Goal: Information Seeking & Learning: Compare options

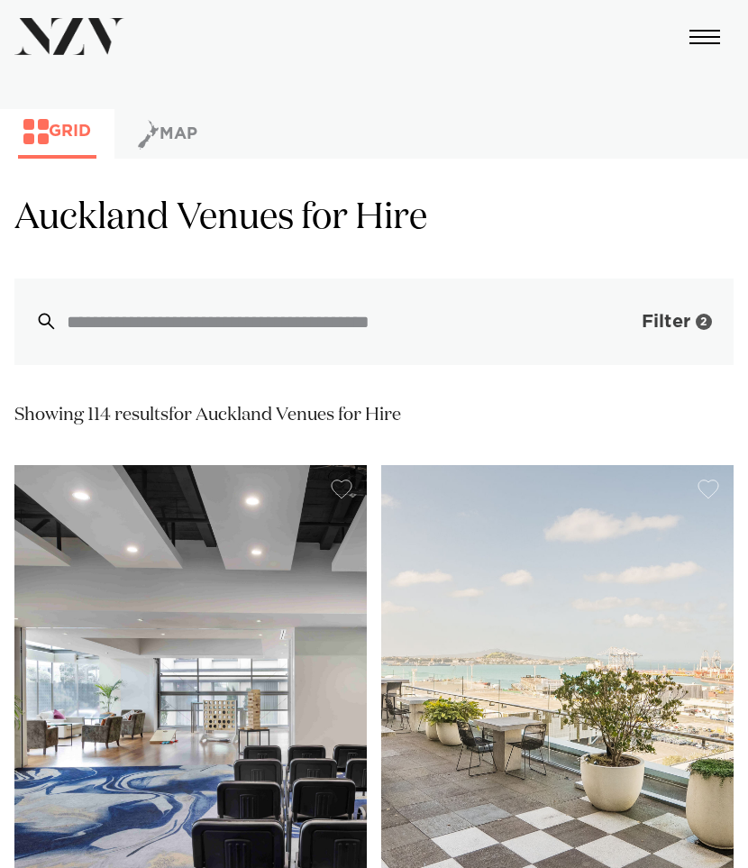
click at [674, 330] on span "Filter" at bounding box center [666, 322] width 49 height 18
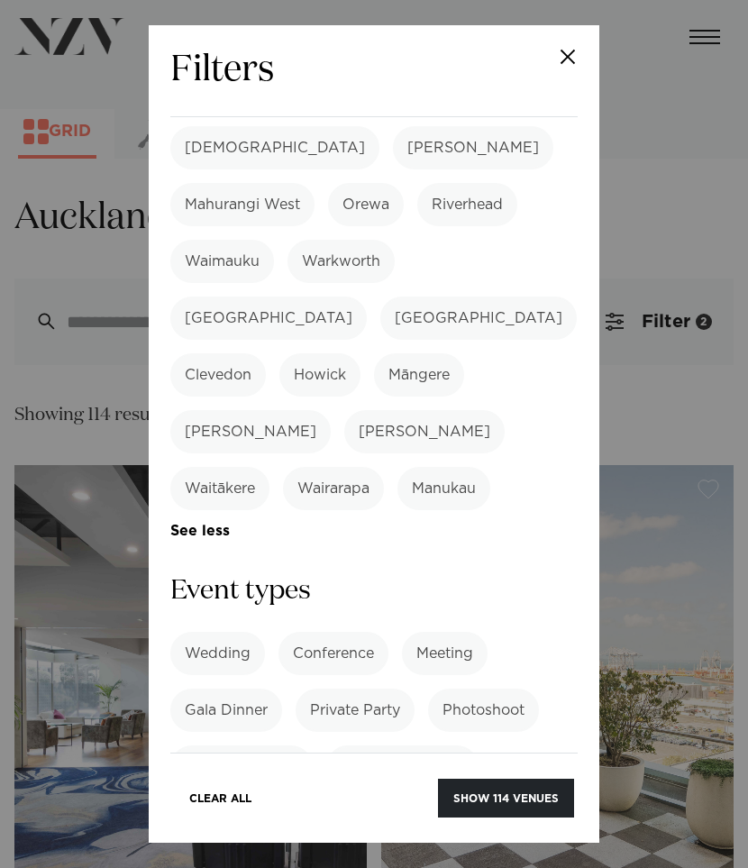
scroll to position [1161, 0]
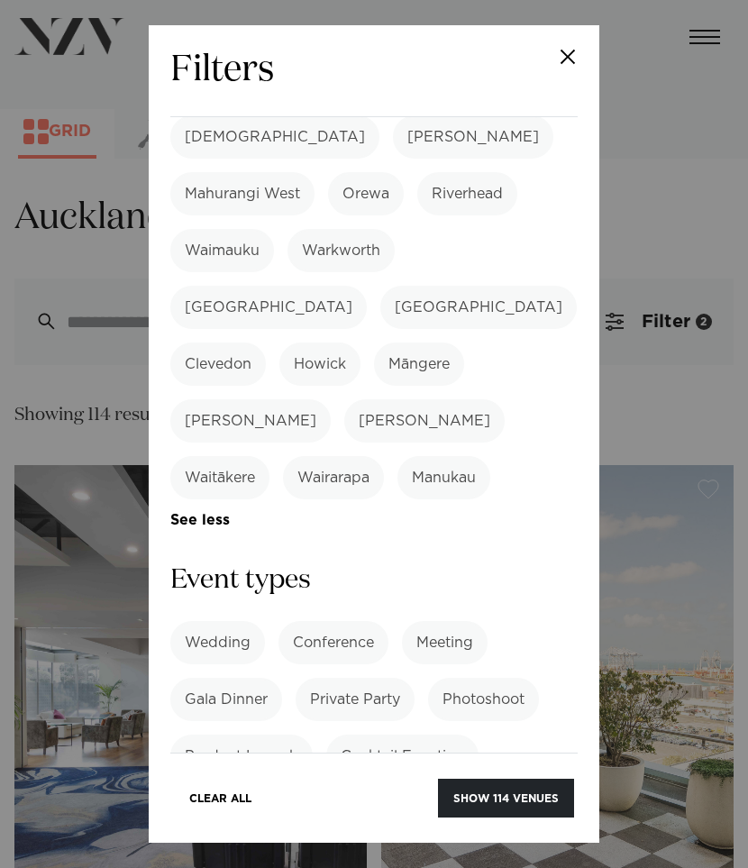
click at [354, 792] on label "21st Birthday Party" at bounding box center [365, 813] width 162 height 43
click at [360, 678] on label "Private Party" at bounding box center [355, 699] width 119 height 43
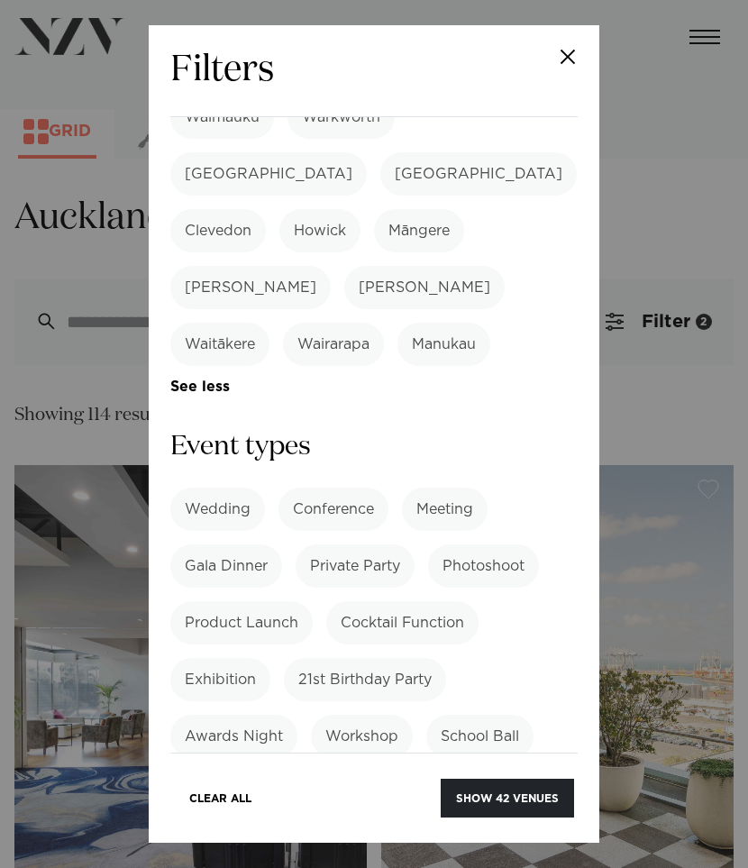
scroll to position [1295, 0]
click at [512, 792] on button "Show 42 venues" at bounding box center [507, 798] width 133 height 39
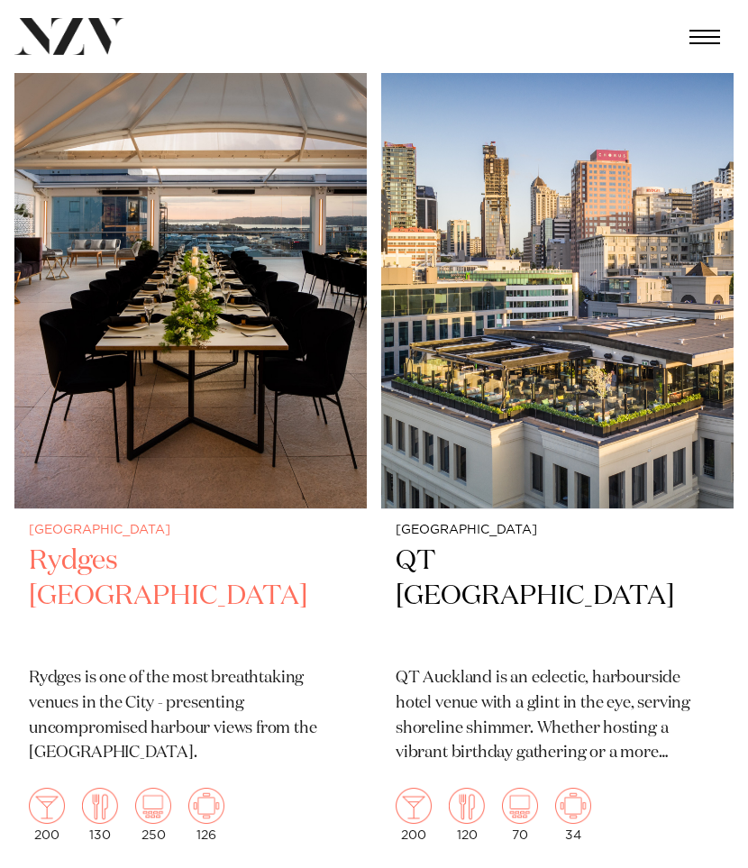
scroll to position [453, 0]
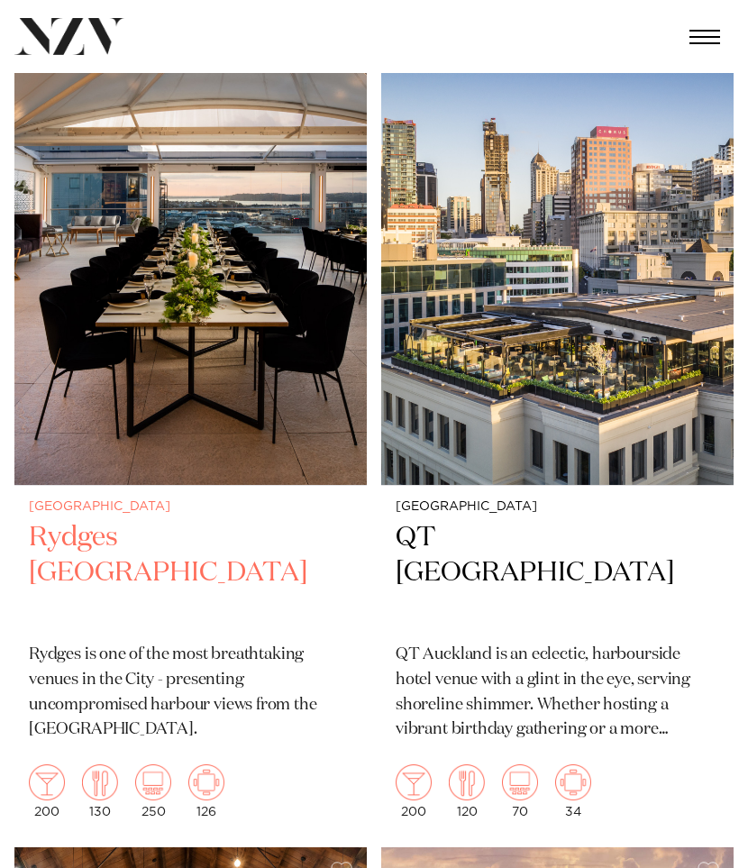
click at [277, 426] on img at bounding box center [190, 249] width 353 height 473
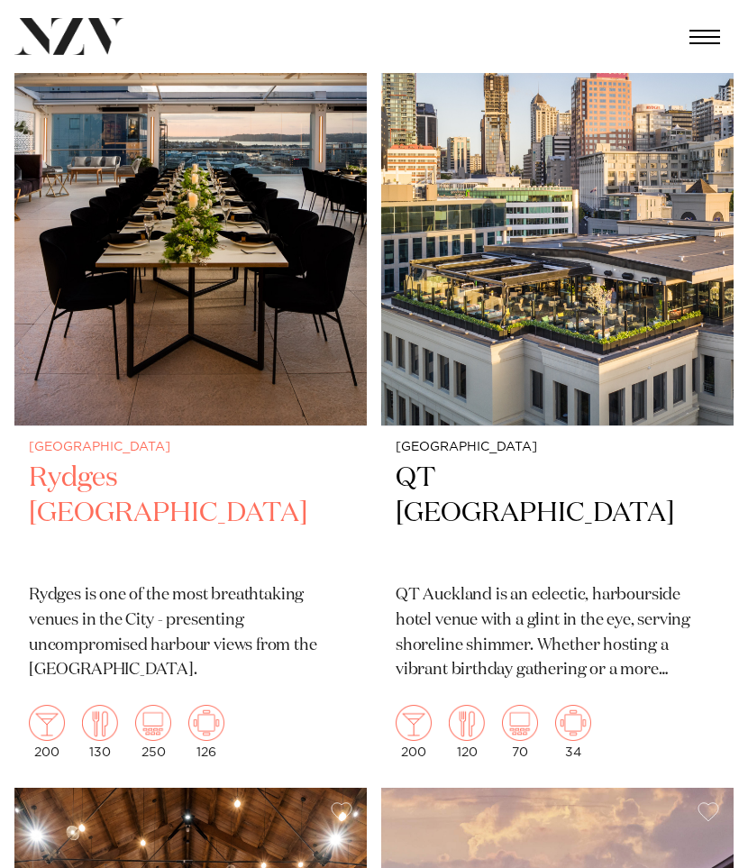
scroll to position [511, 0]
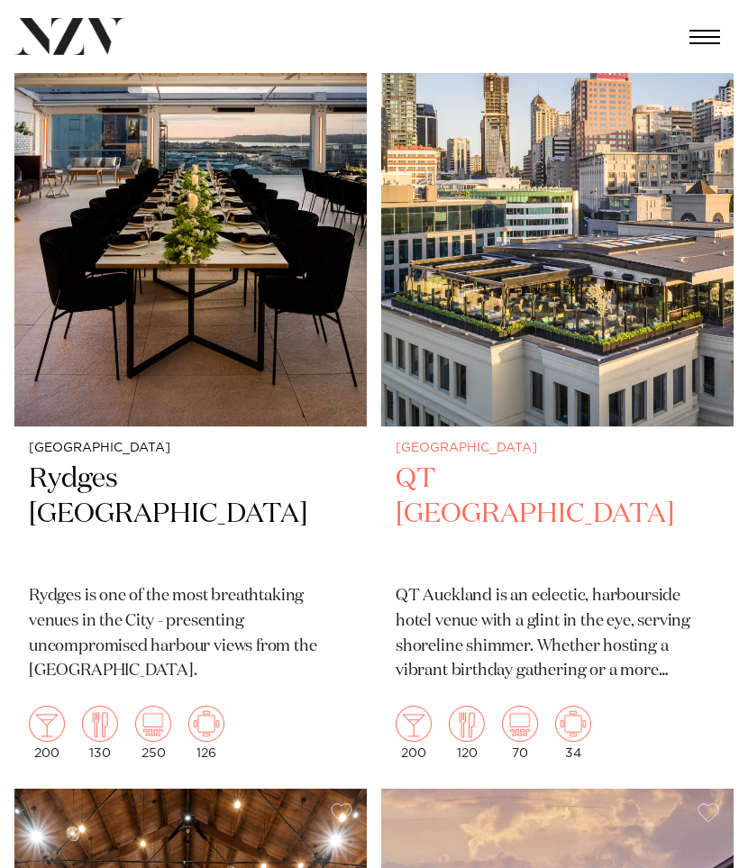
click at [628, 301] on img at bounding box center [557, 190] width 353 height 473
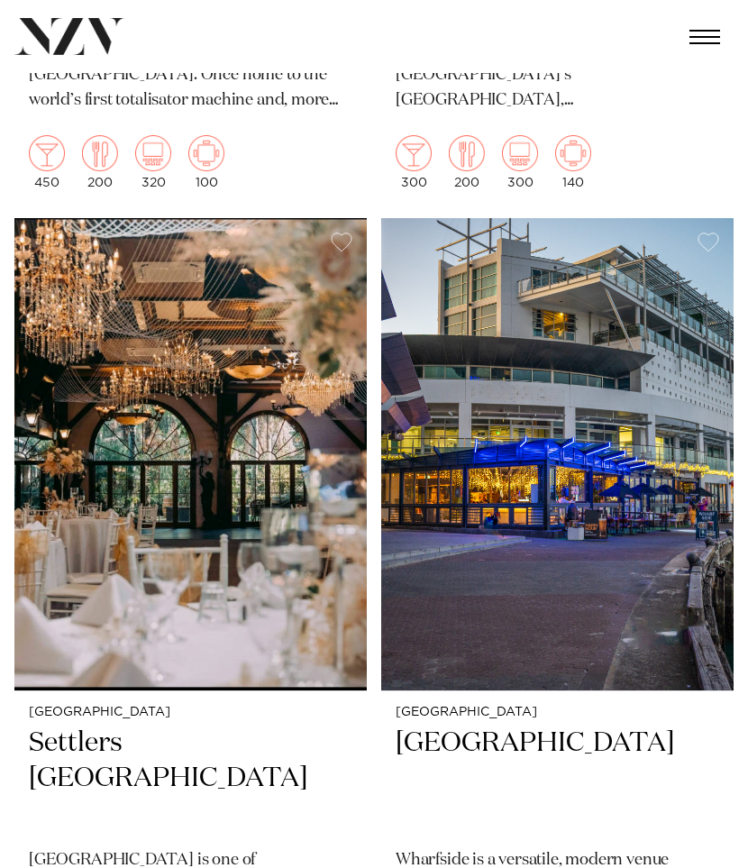
scroll to position [2116, 0]
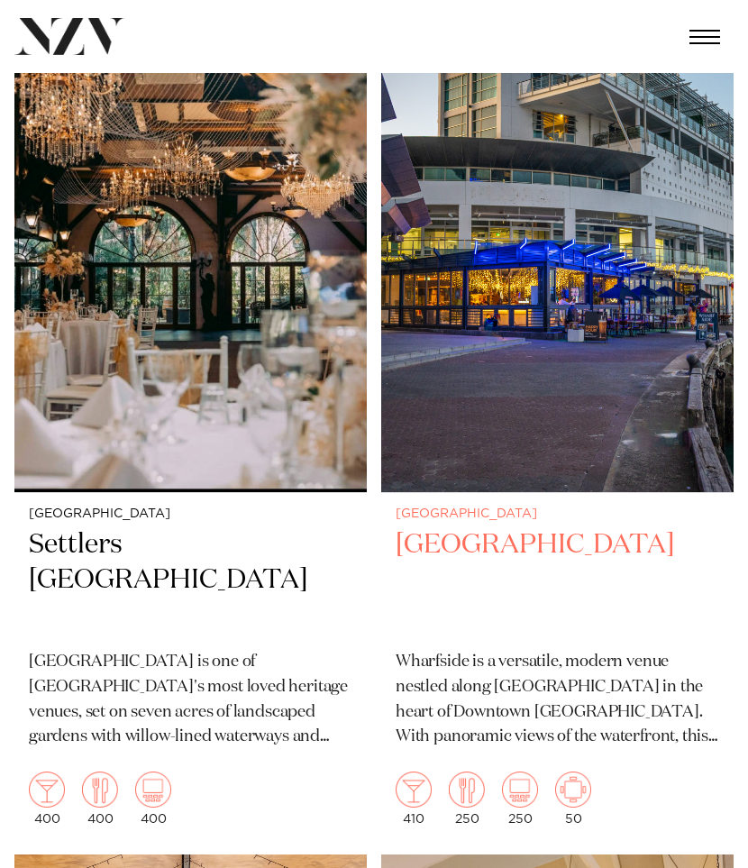
click at [495, 252] on img at bounding box center [557, 256] width 353 height 473
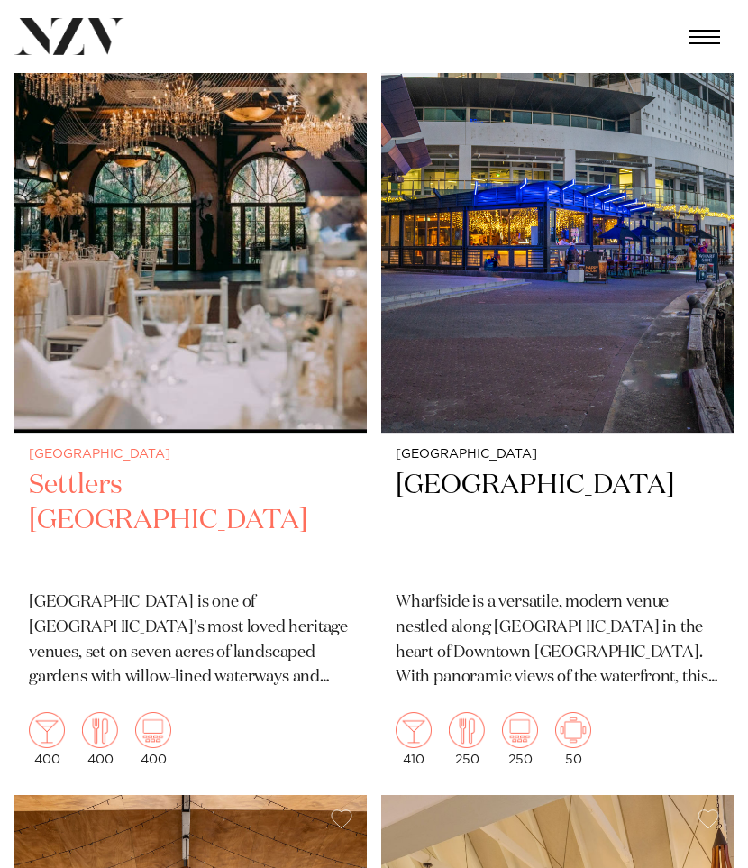
scroll to position [2177, 0]
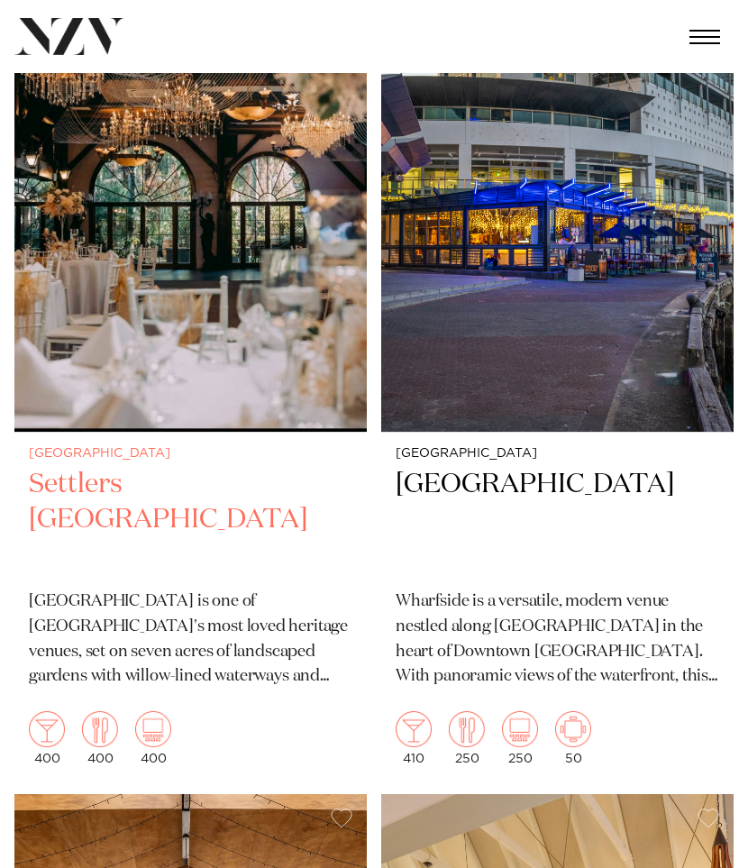
click at [114, 297] on img at bounding box center [190, 195] width 353 height 473
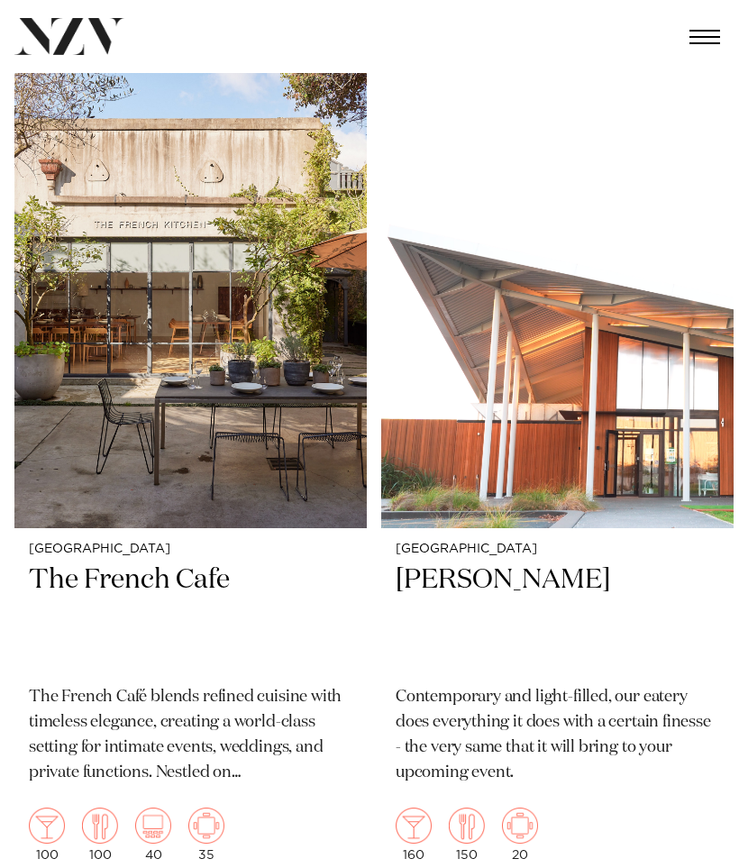
scroll to position [9644, 0]
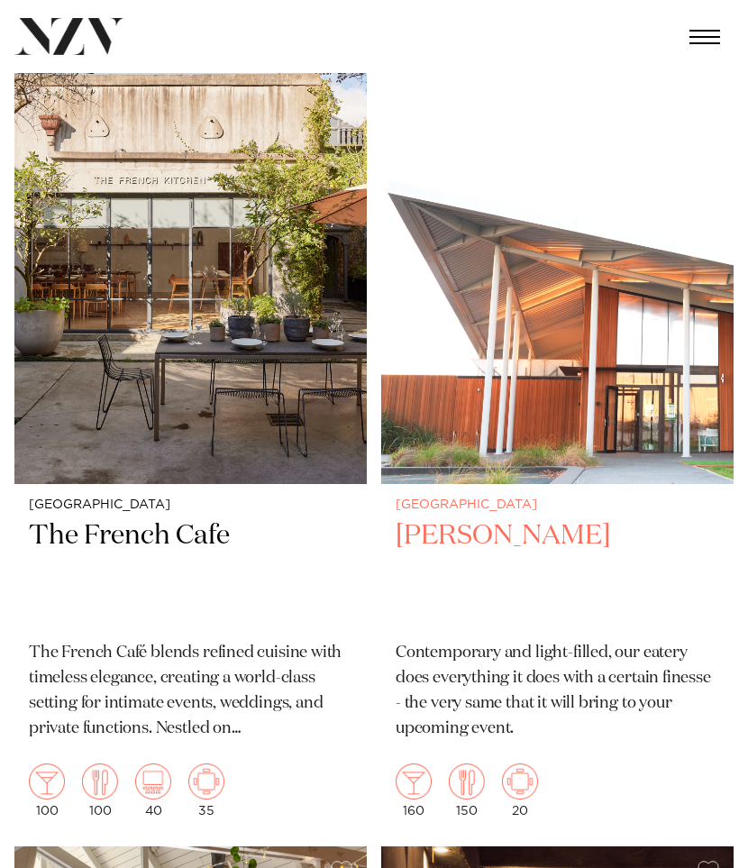
click at [660, 314] on img at bounding box center [557, 247] width 353 height 473
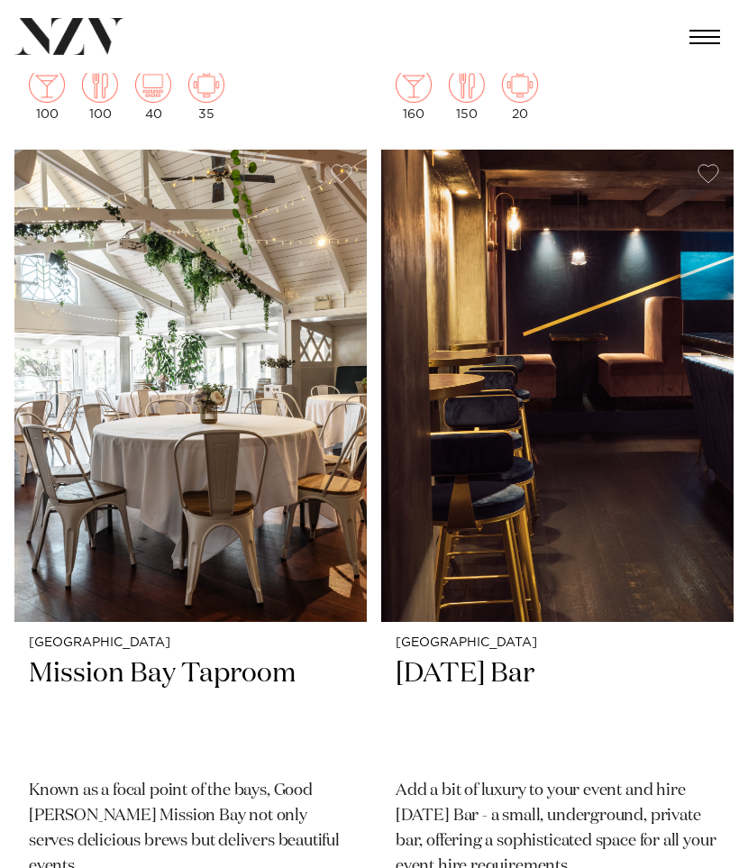
scroll to position [10345, 0]
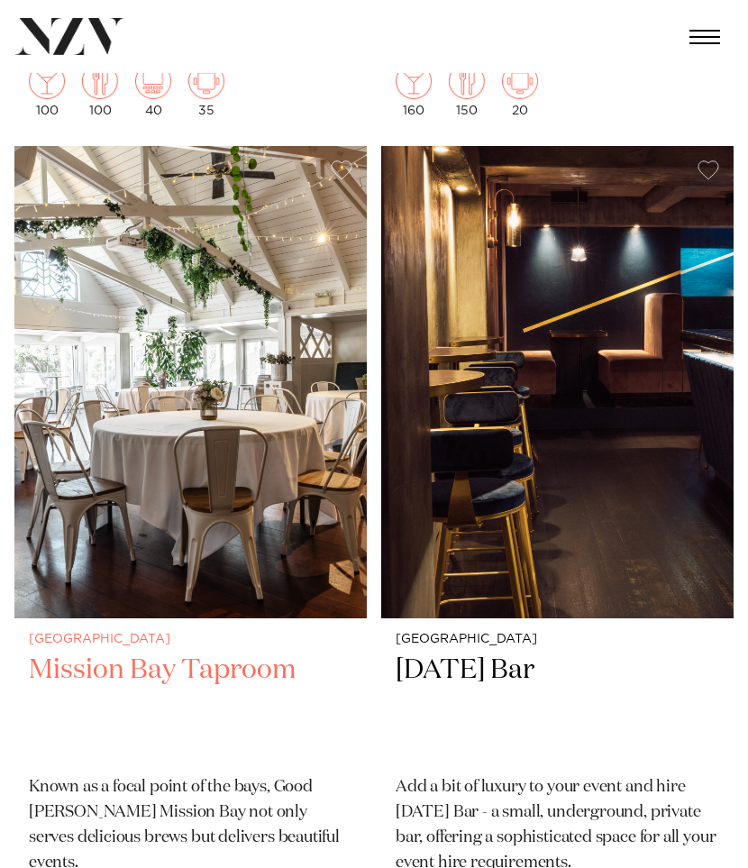
click at [90, 431] on img at bounding box center [190, 382] width 353 height 473
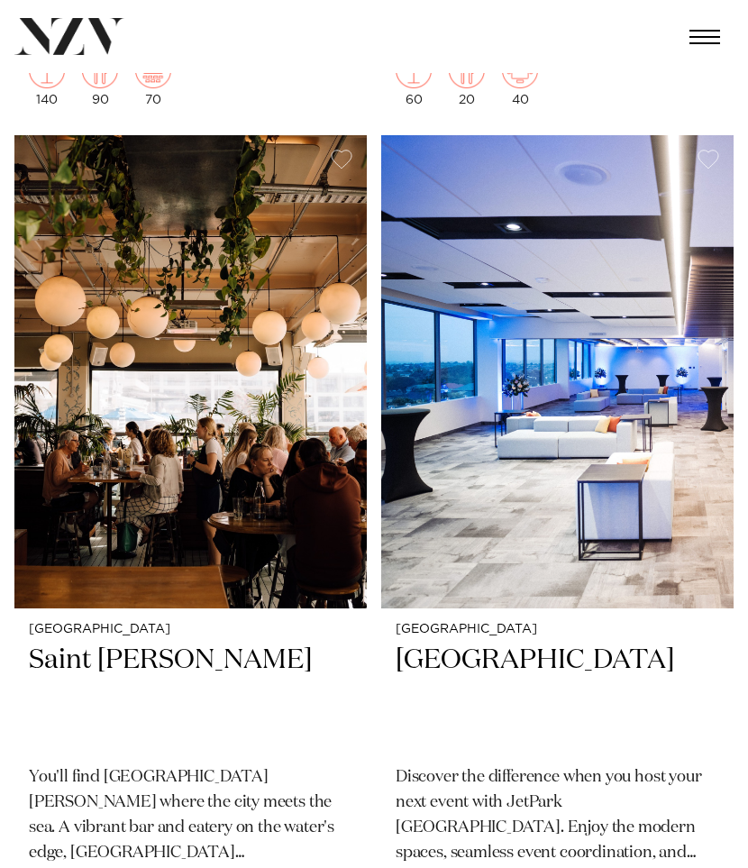
scroll to position [11194, 0]
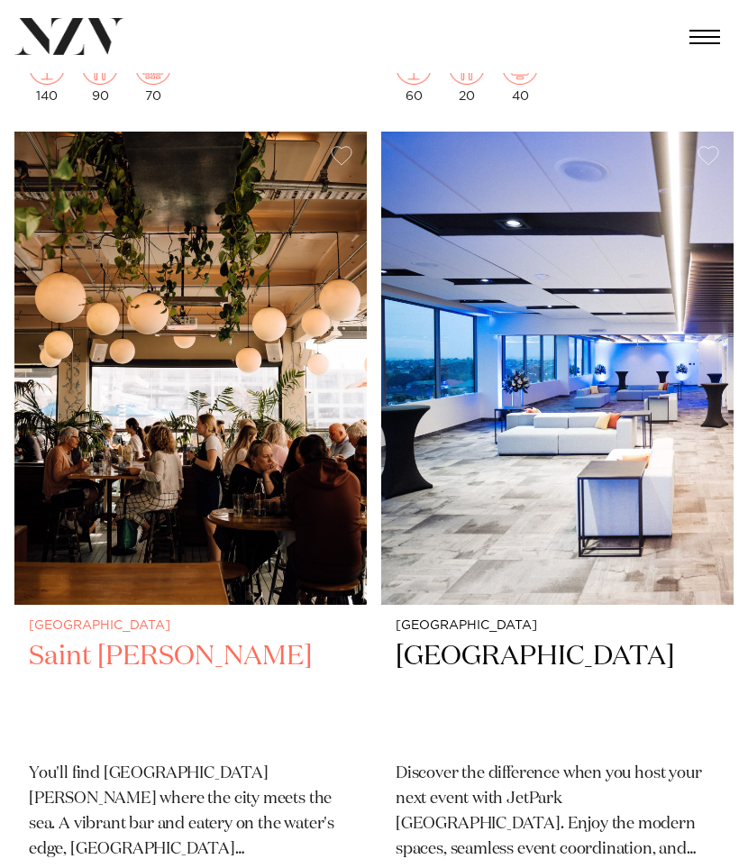
click at [270, 285] on img at bounding box center [190, 368] width 353 height 473
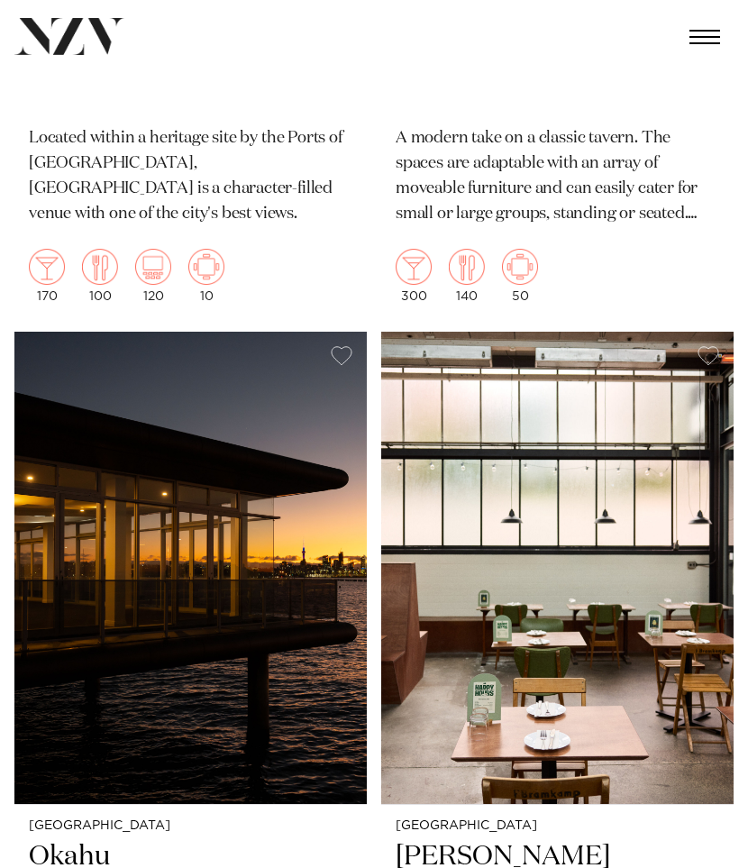
scroll to position [14524, 0]
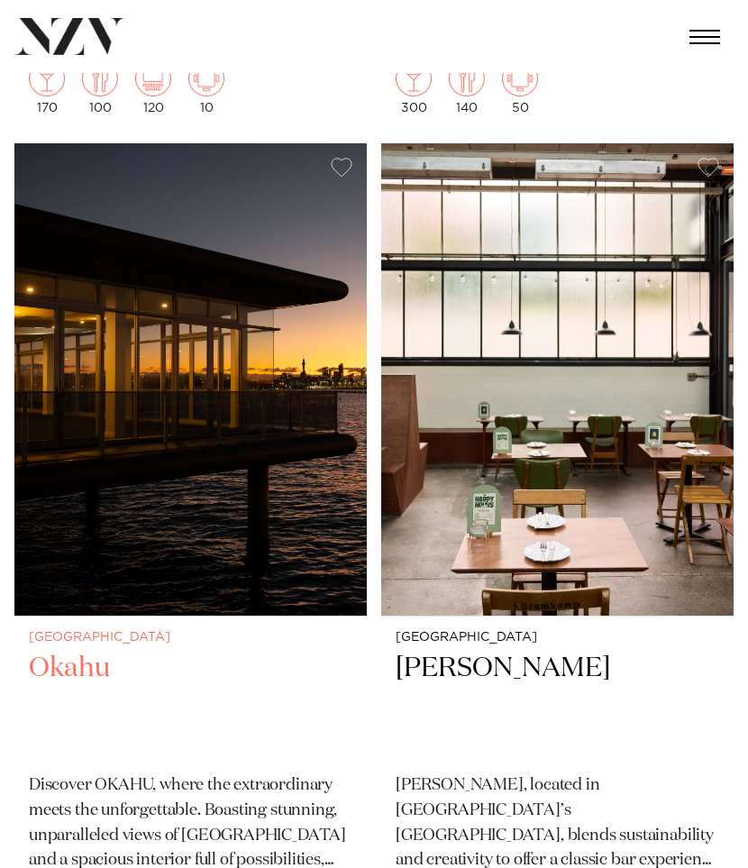
click at [143, 321] on img at bounding box center [190, 379] width 353 height 473
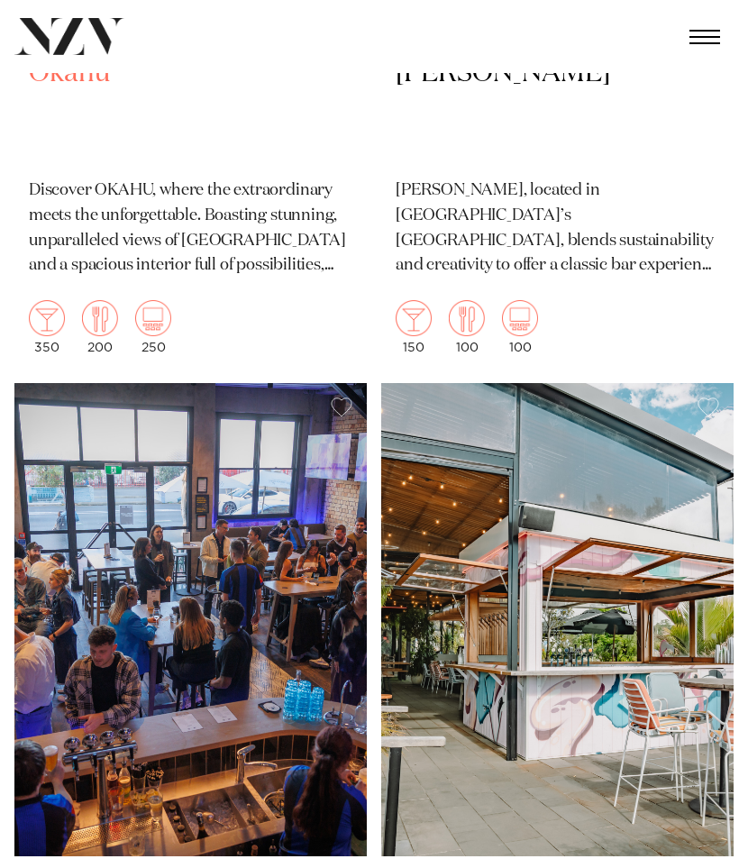
scroll to position [15384, 0]
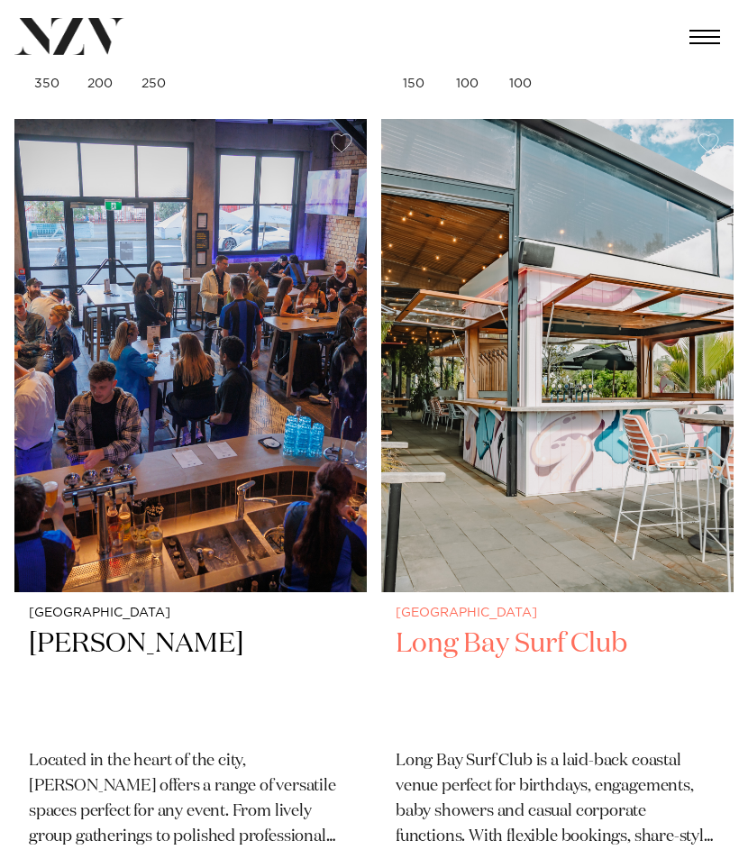
click at [498, 291] on img at bounding box center [557, 355] width 353 height 473
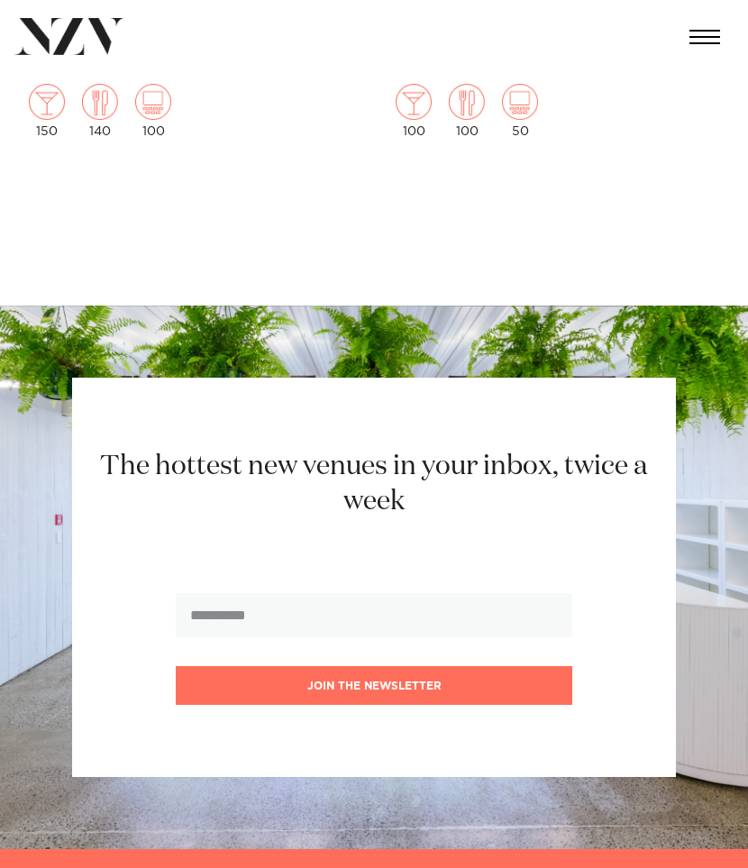
scroll to position [17475, 0]
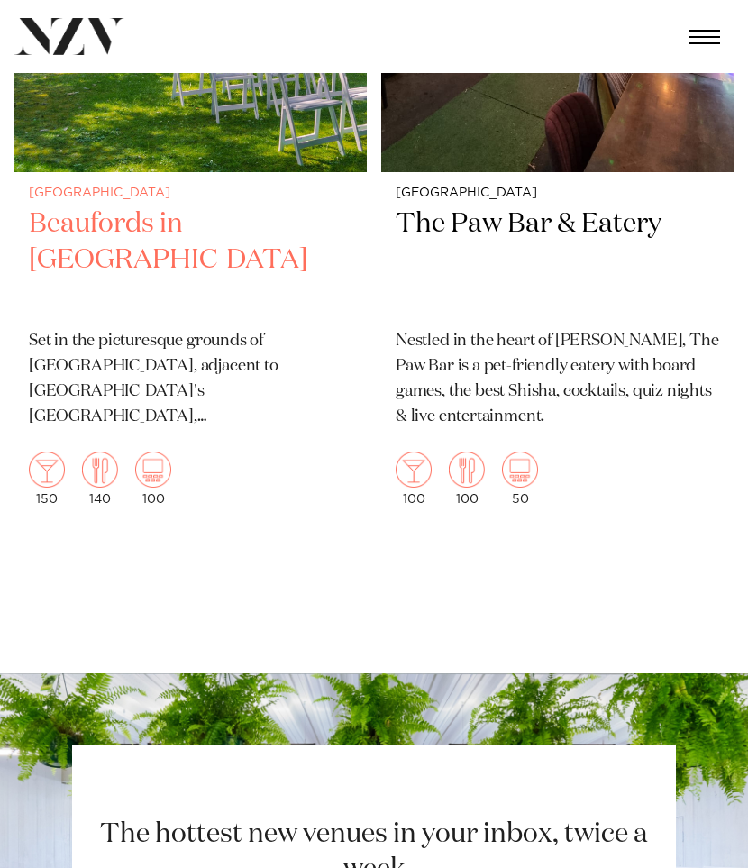
click at [130, 271] on h2 "Beaufords in Totara Park" at bounding box center [191, 260] width 324 height 107
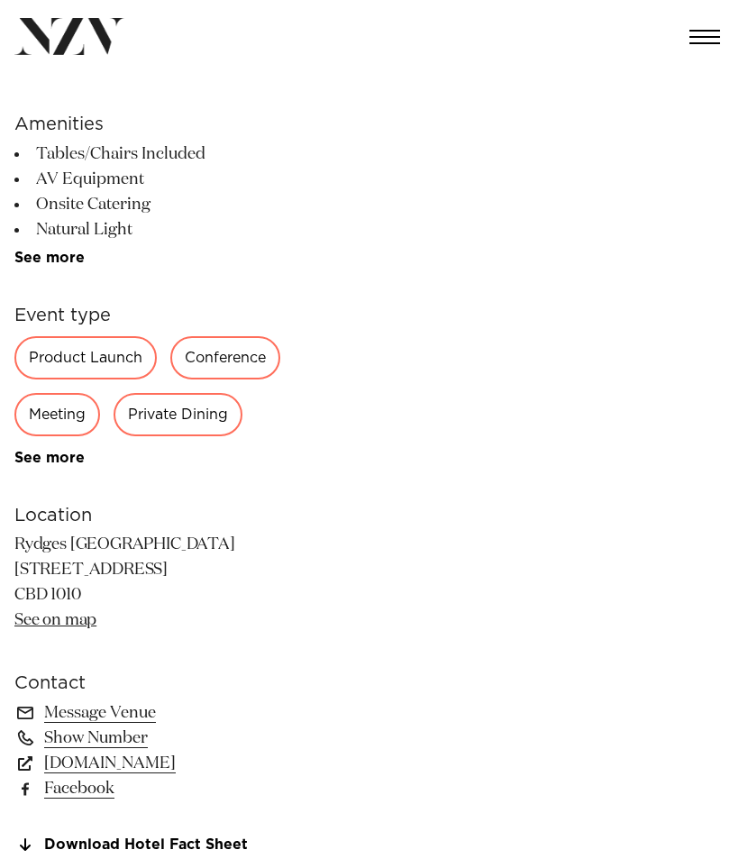
scroll to position [479, 0]
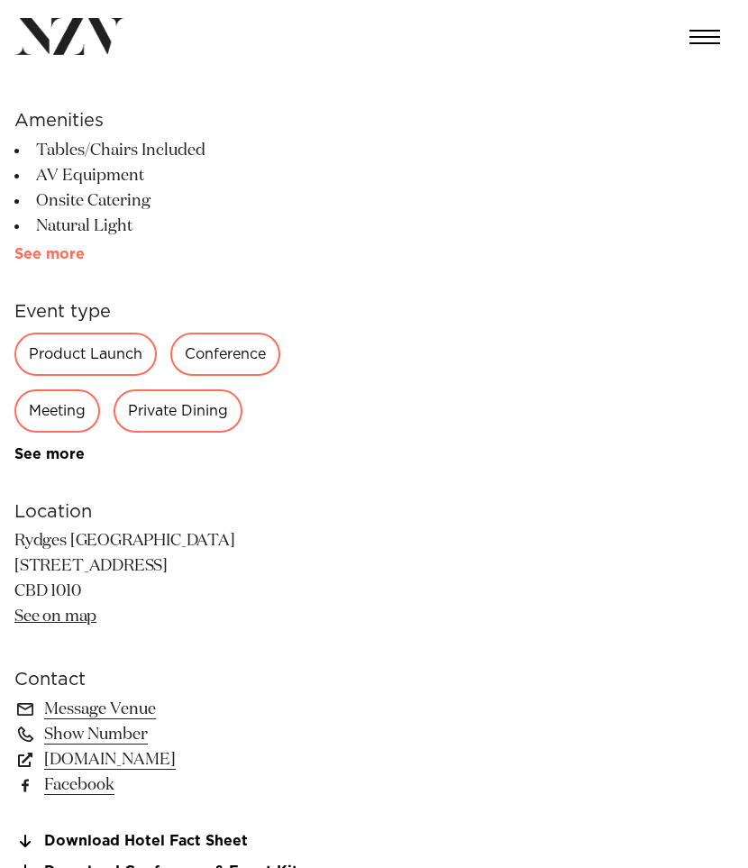
click at [78, 261] on link "See more" at bounding box center [84, 254] width 141 height 14
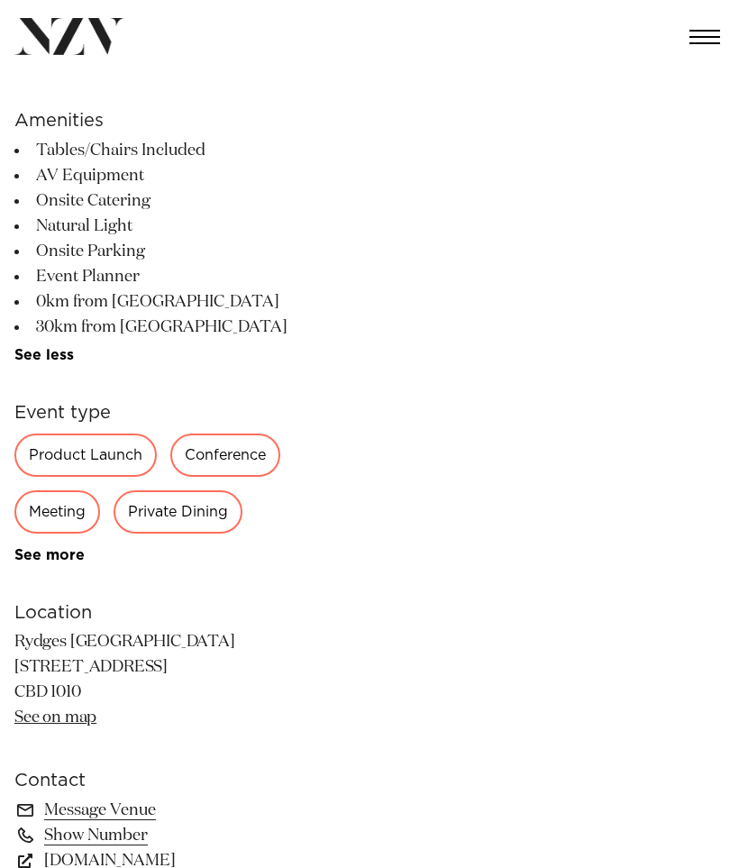
scroll to position [498, 0]
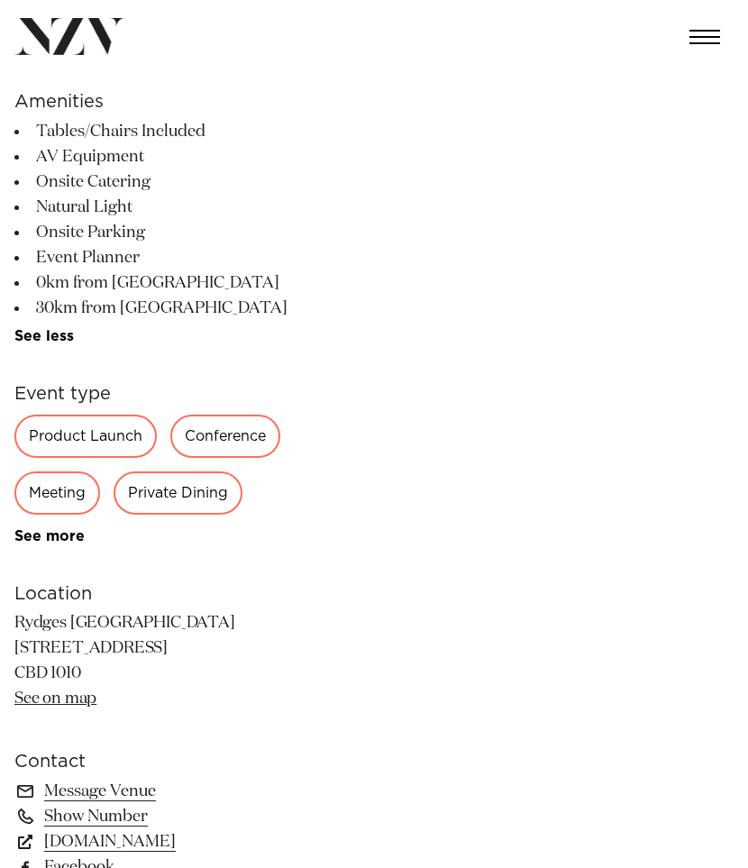
click at [68, 540] on link "See more" at bounding box center [84, 536] width 141 height 14
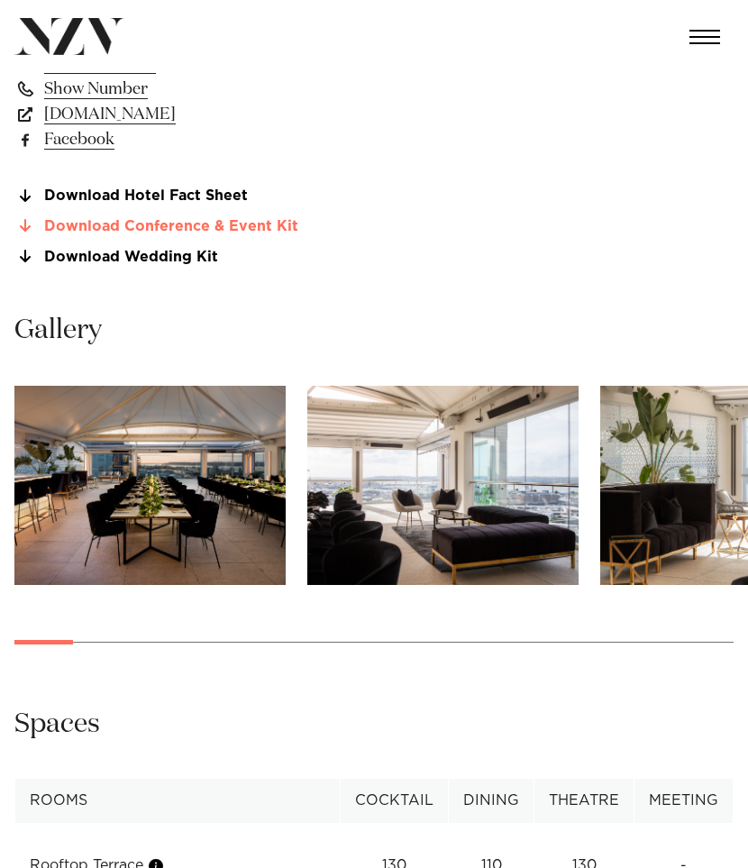
scroll to position [1890, 0]
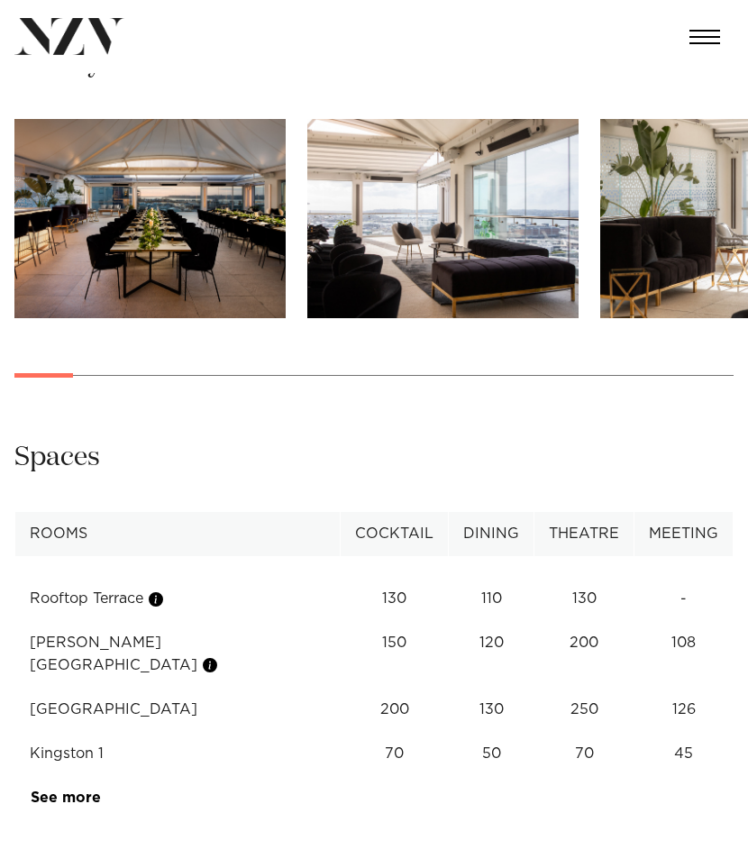
click at [225, 231] on img "1 / 30" at bounding box center [149, 218] width 271 height 199
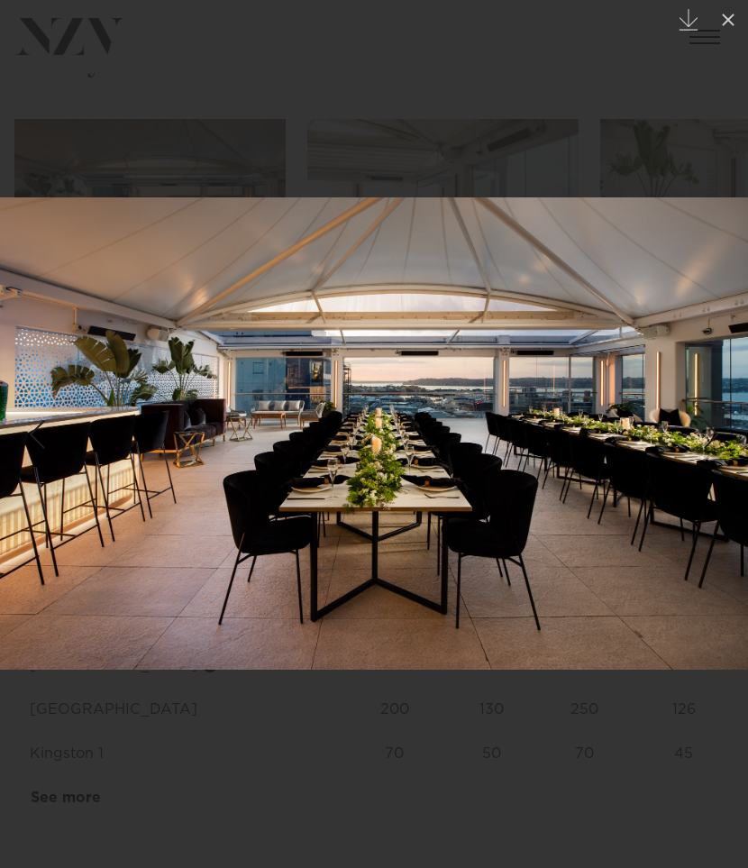
click at [625, 174] on div at bounding box center [374, 434] width 748 height 868
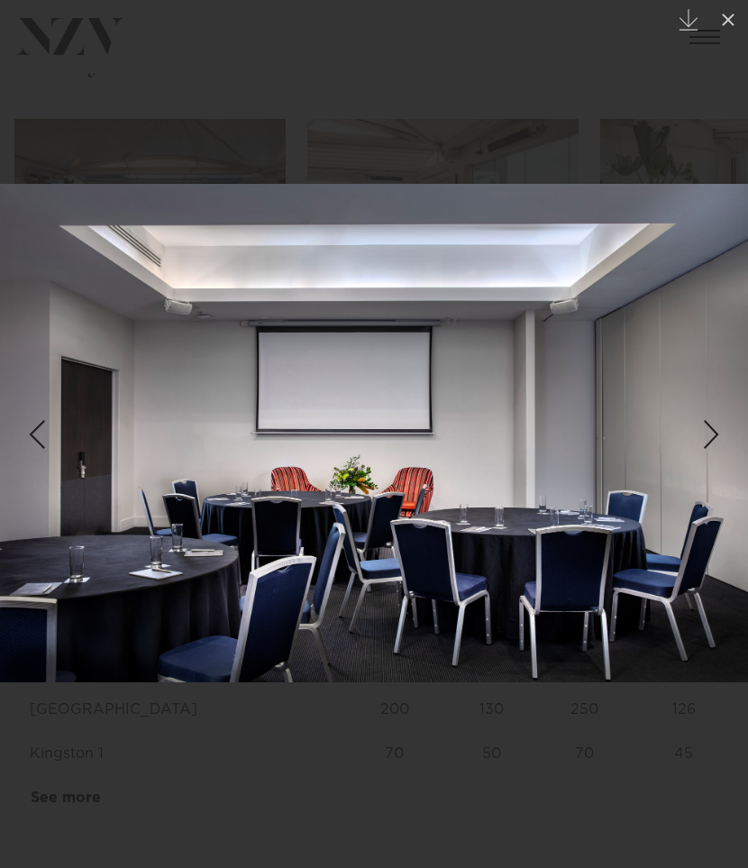
click at [418, 94] on div at bounding box center [374, 434] width 748 height 868
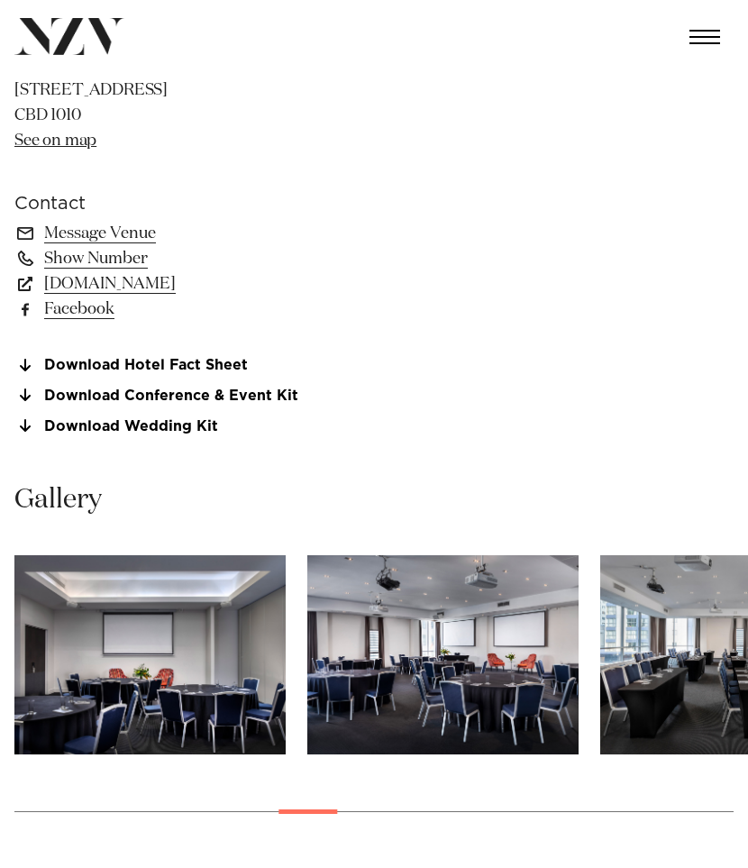
scroll to position [1309, 0]
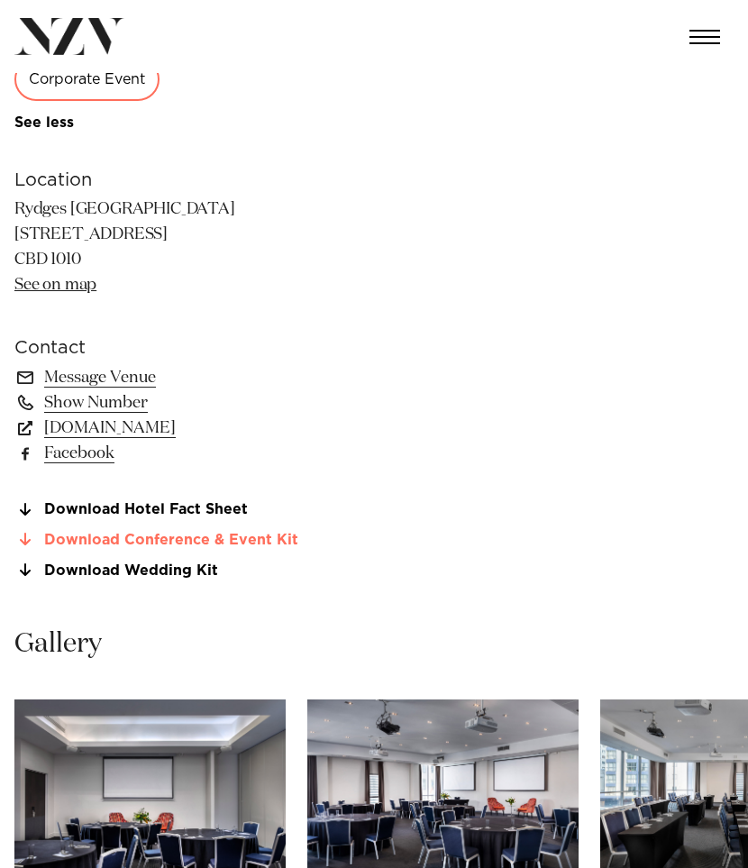
click at [227, 541] on link "Download Conference & Event Kit" at bounding box center [161, 540] width 294 height 16
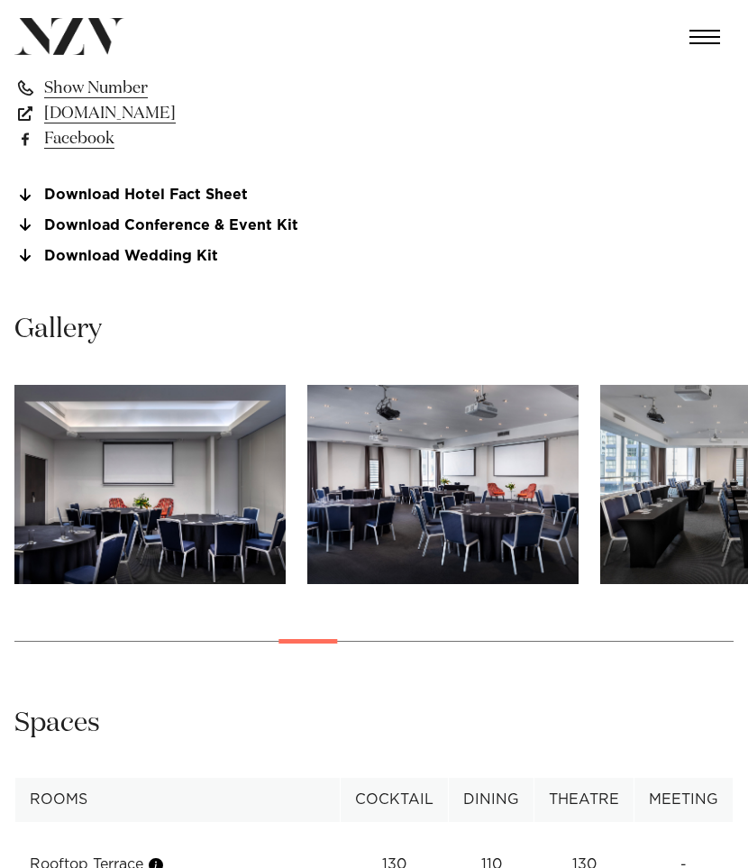
scroll to position [1856, 0]
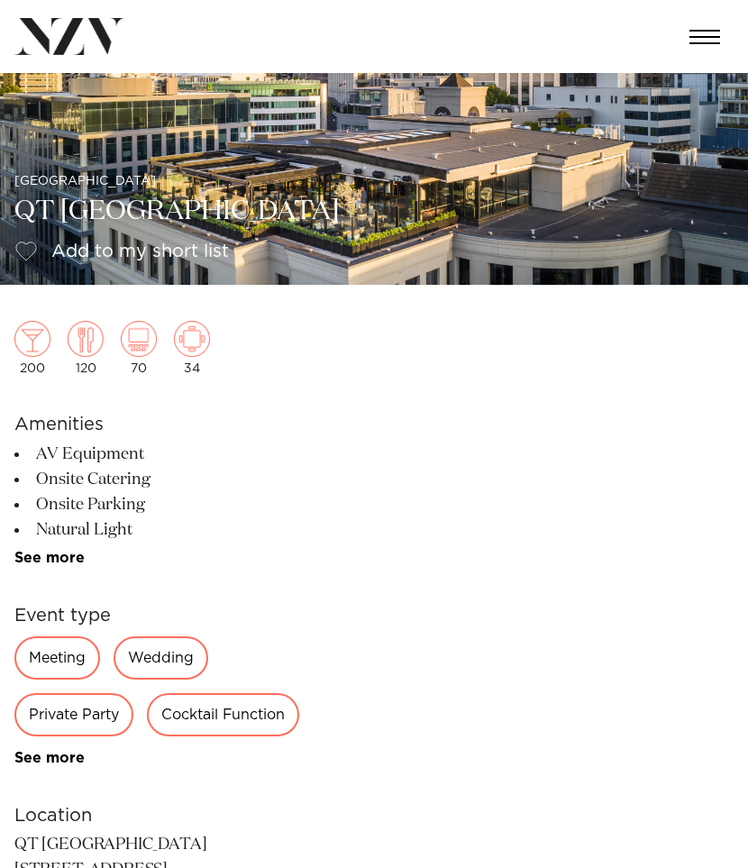
scroll to position [184, 0]
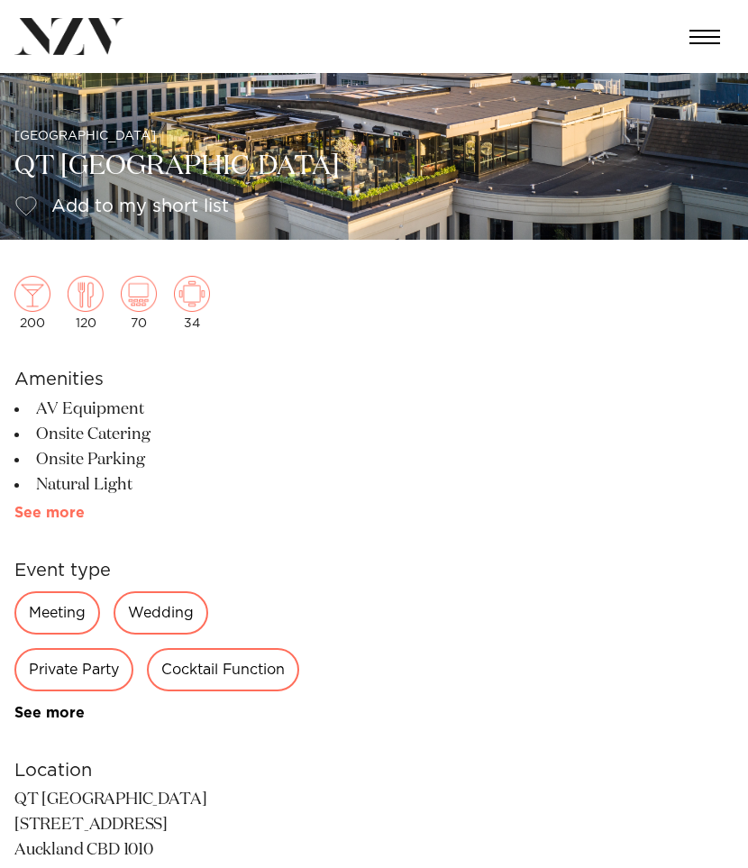
click at [68, 508] on link "See more" at bounding box center [84, 513] width 141 height 14
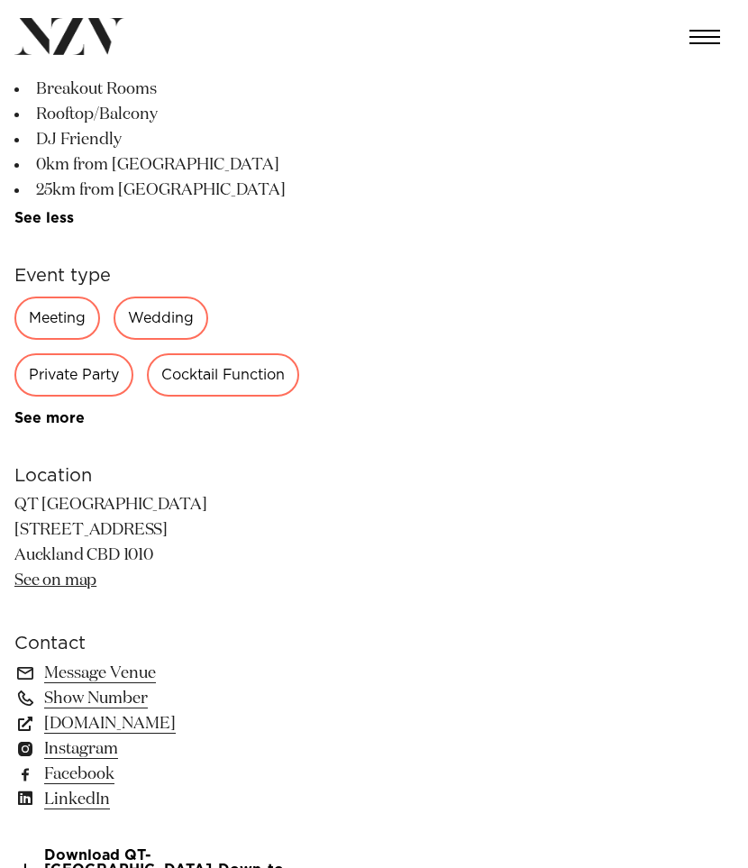
scroll to position [948, 0]
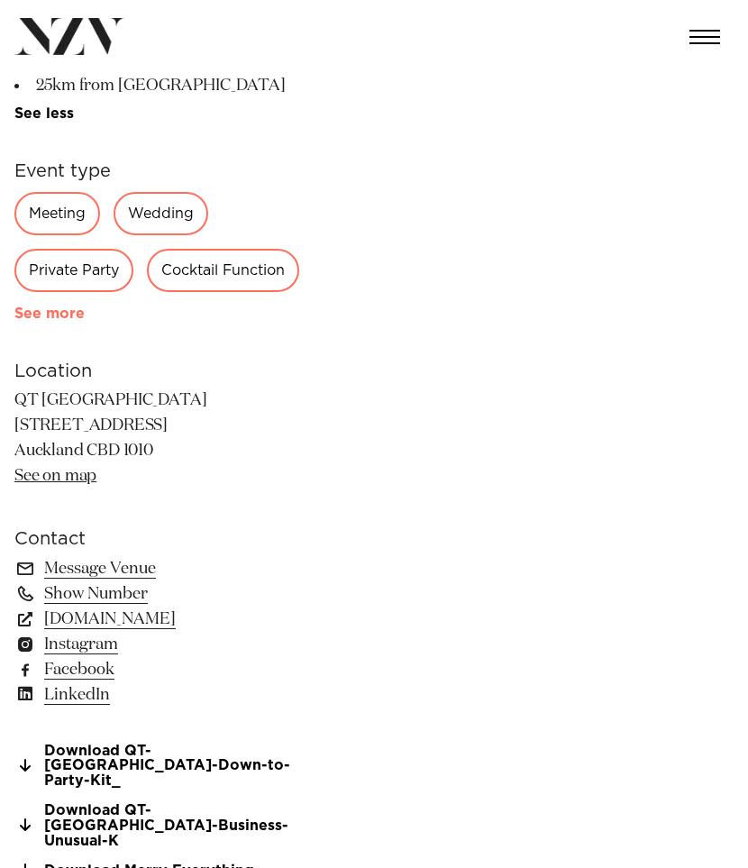
click at [76, 311] on link "See more" at bounding box center [84, 314] width 141 height 14
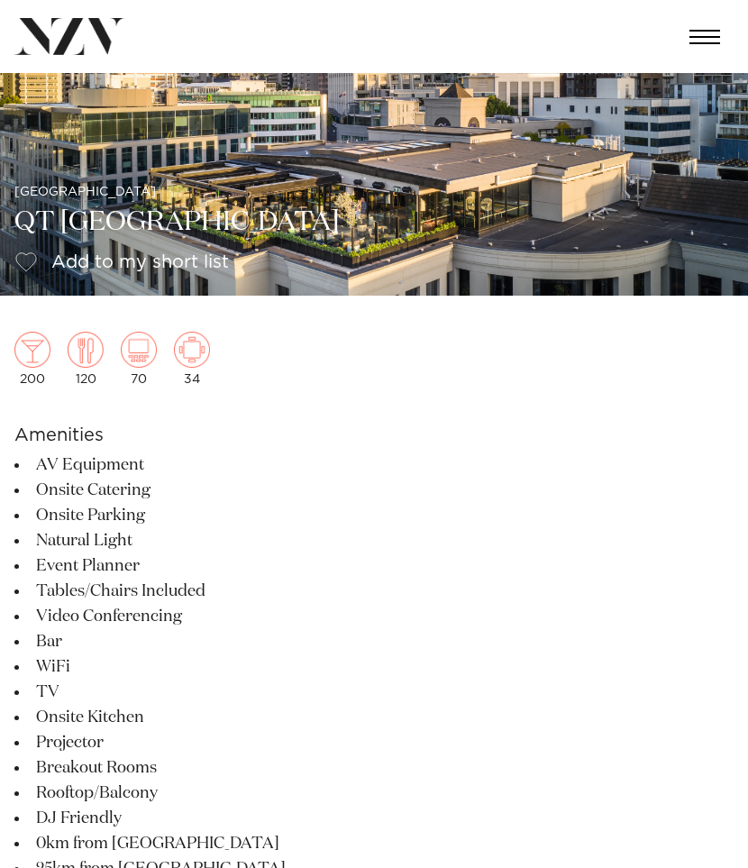
scroll to position [142, 0]
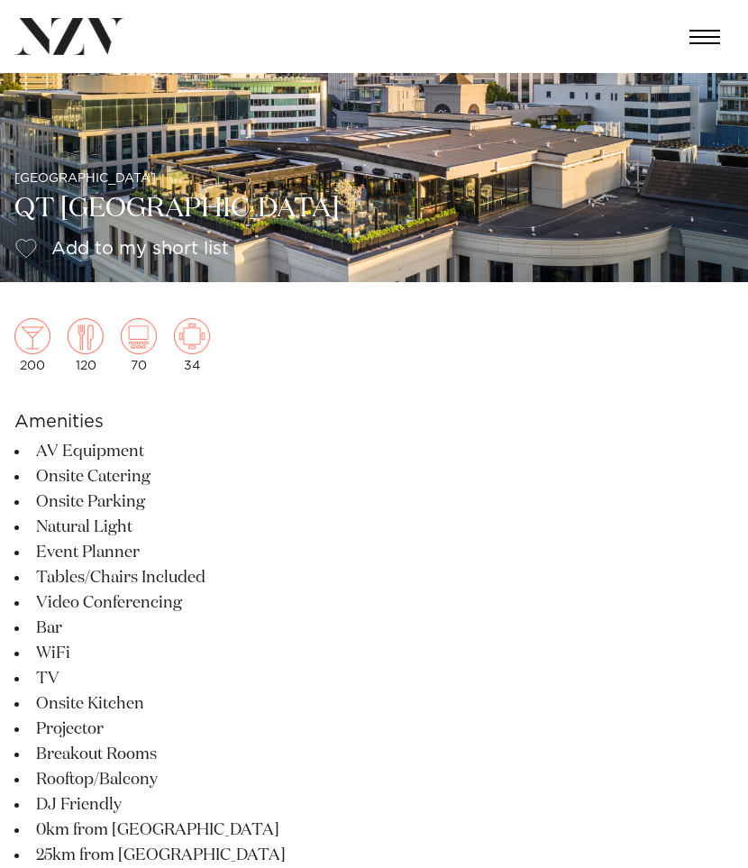
click at [206, 172] on img at bounding box center [374, 106] width 748 height 351
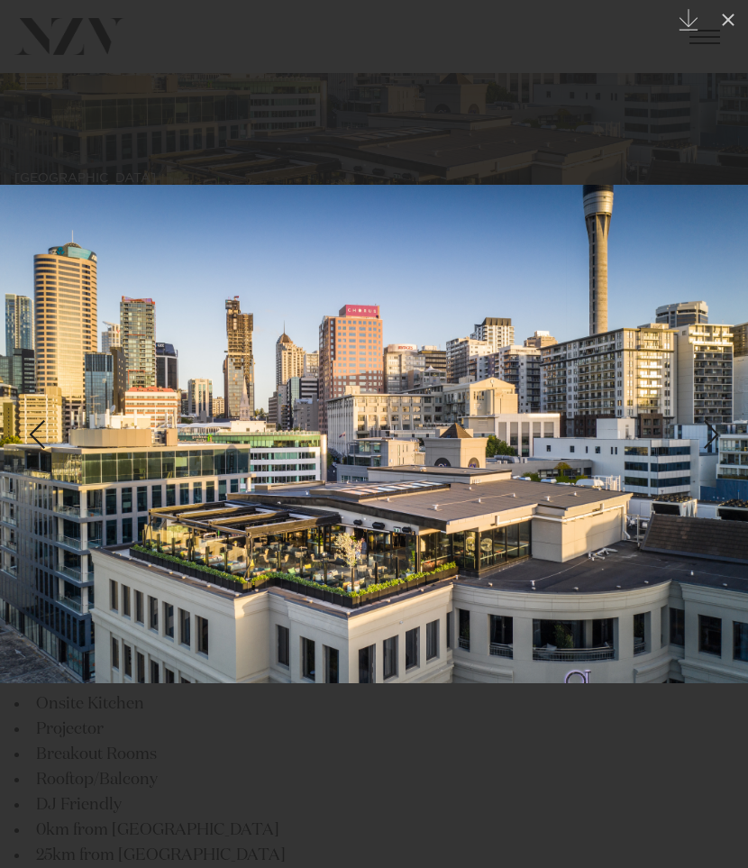
click at [705, 436] on div "Next slide" at bounding box center [712, 435] width 24 height 34
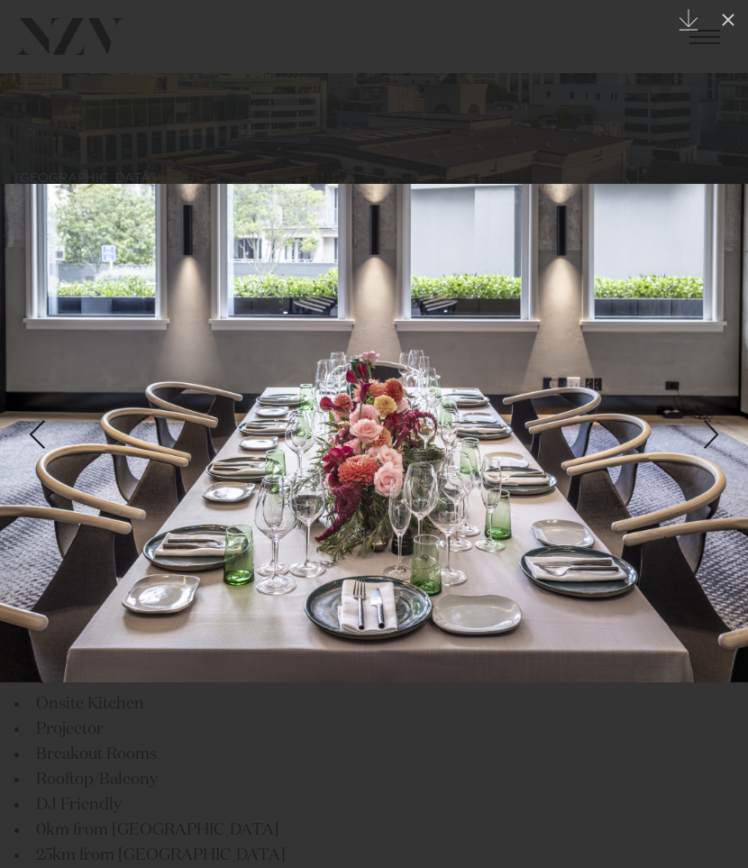
click at [706, 436] on div "Next slide" at bounding box center [712, 435] width 24 height 34
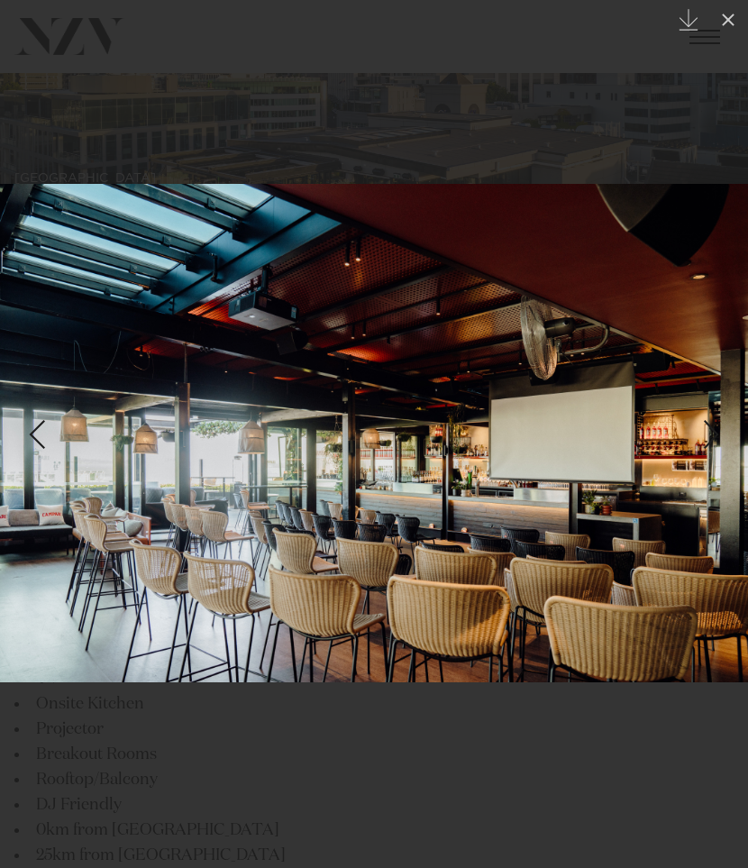
click at [706, 436] on div "Next slide" at bounding box center [712, 435] width 24 height 34
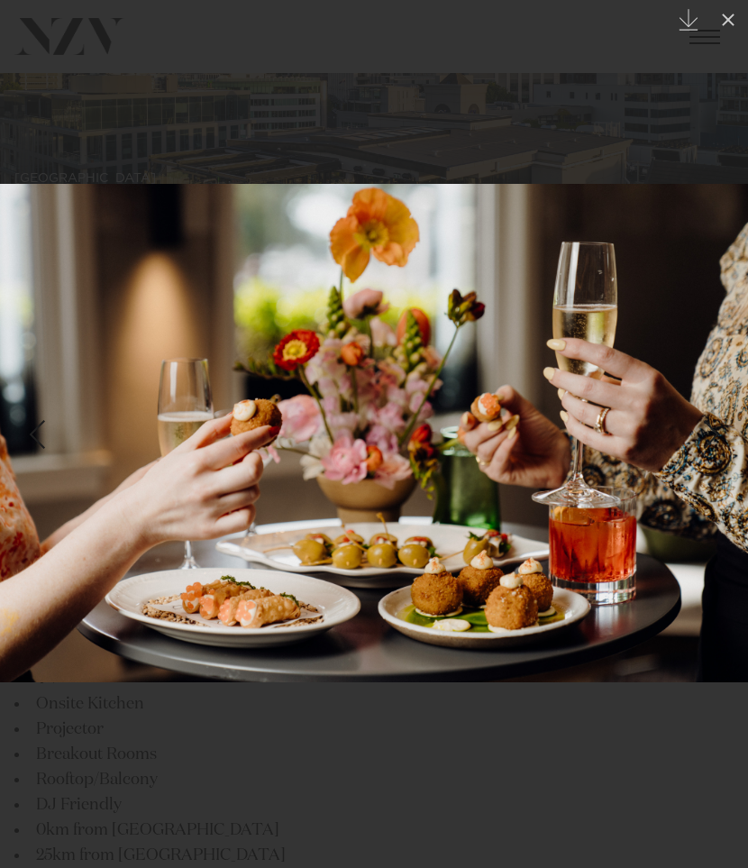
click at [706, 437] on div "Next slide" at bounding box center [712, 435] width 24 height 34
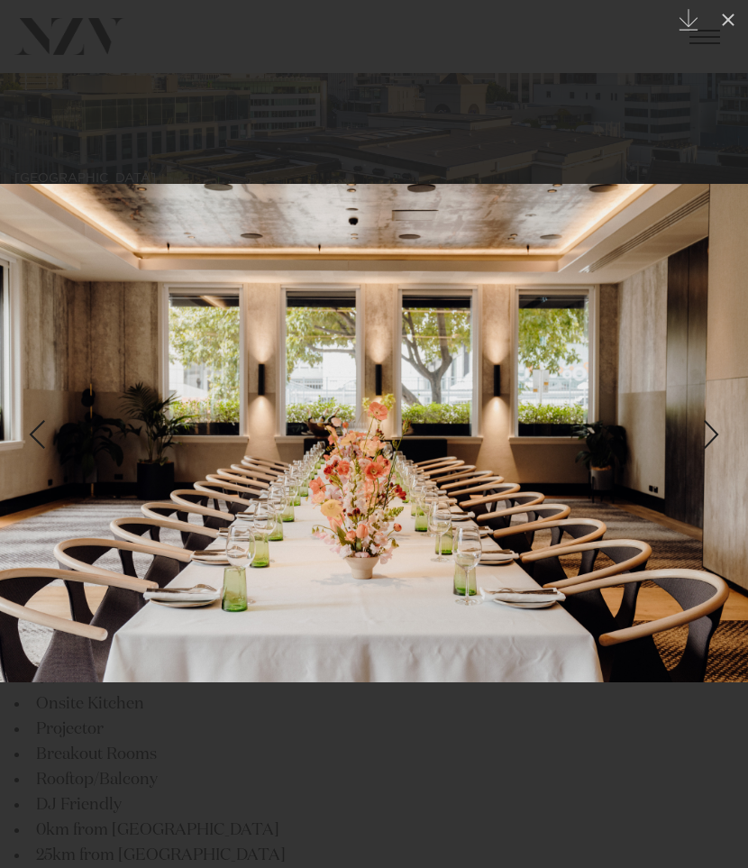
click at [706, 437] on div "Next slide" at bounding box center [712, 435] width 24 height 34
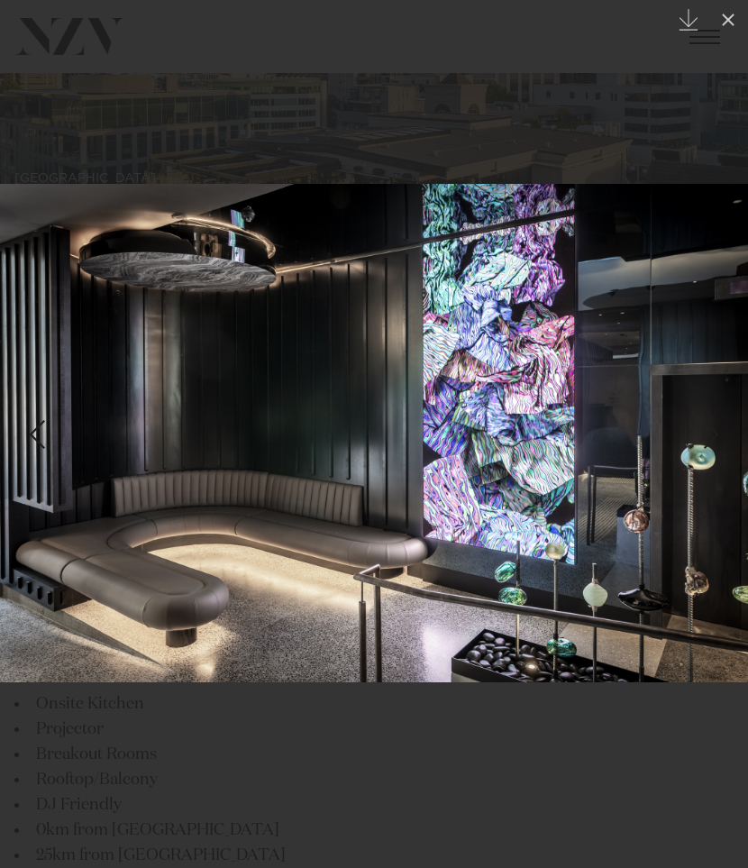
click at [706, 437] on div "Next slide" at bounding box center [712, 435] width 24 height 34
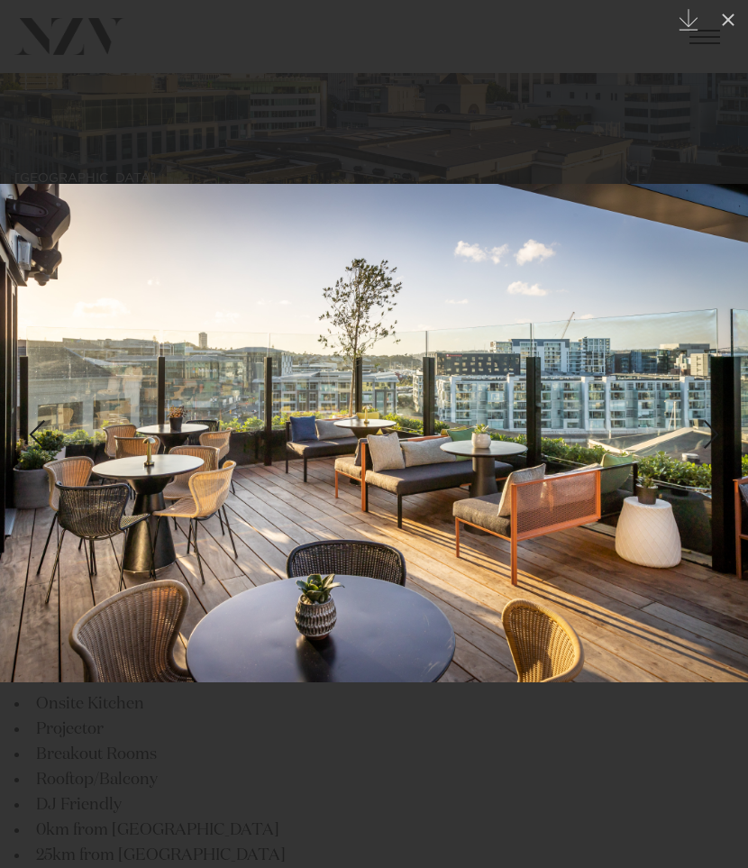
click at [706, 437] on div "Next slide" at bounding box center [712, 435] width 24 height 34
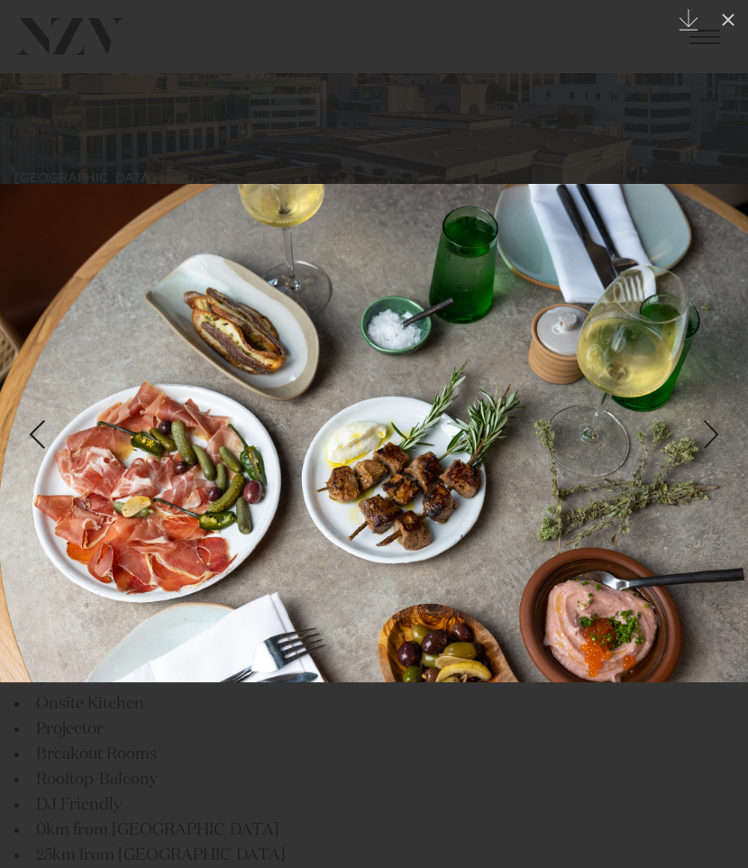
click at [706, 437] on div "Next slide" at bounding box center [712, 435] width 24 height 34
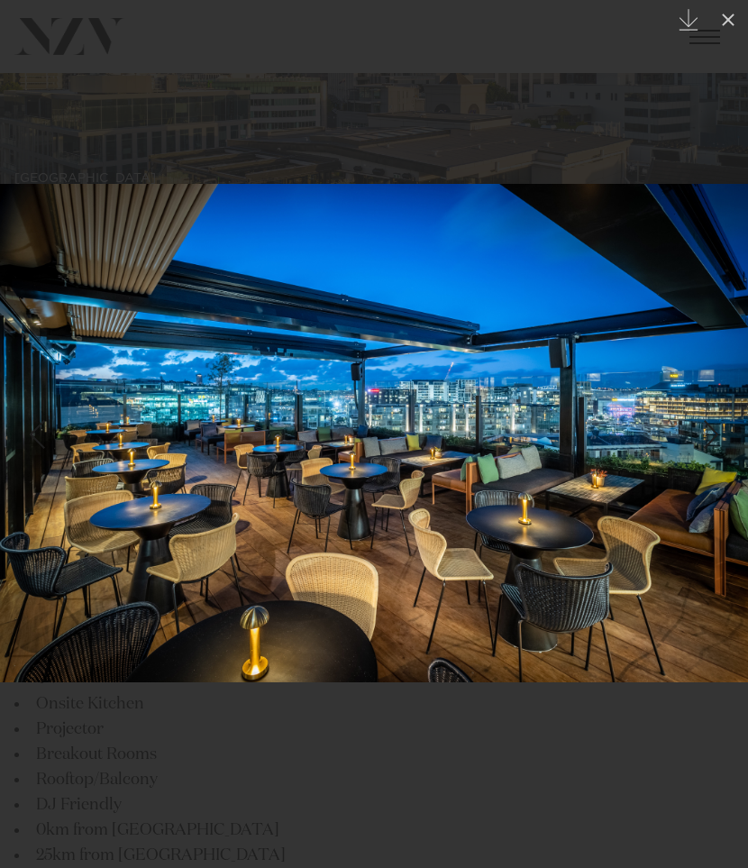
click at [706, 437] on div "Next slide" at bounding box center [712, 435] width 24 height 34
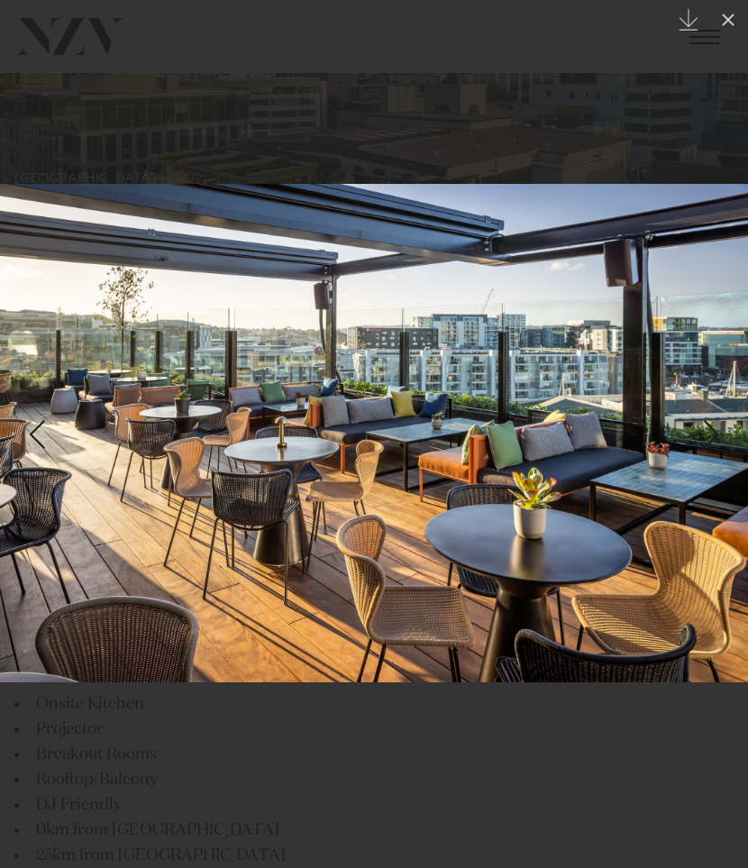
click at [706, 437] on div "Next slide" at bounding box center [712, 435] width 24 height 34
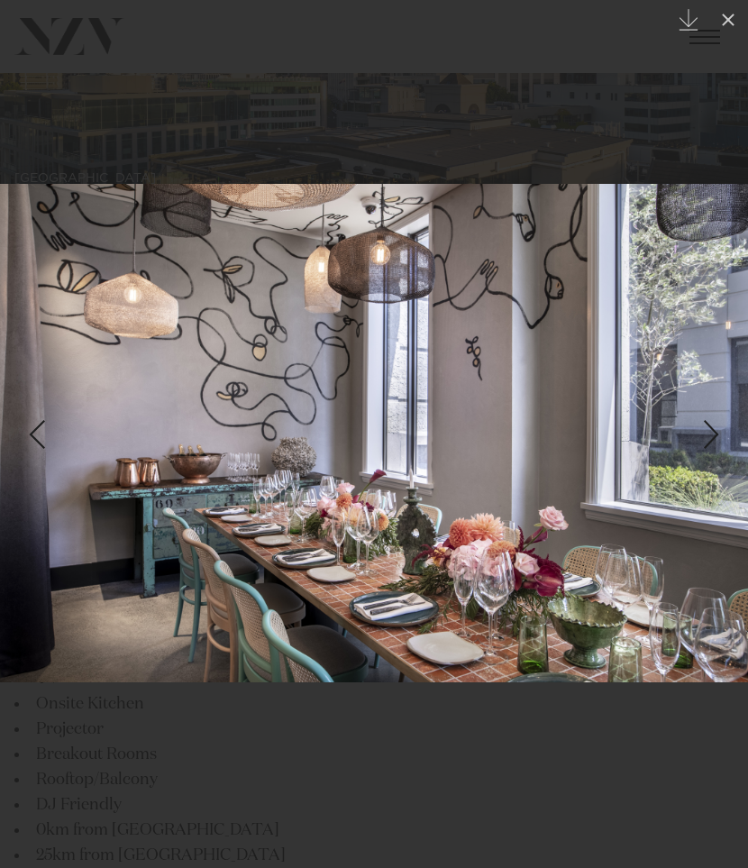
click at [706, 437] on div "Next slide" at bounding box center [712, 435] width 24 height 34
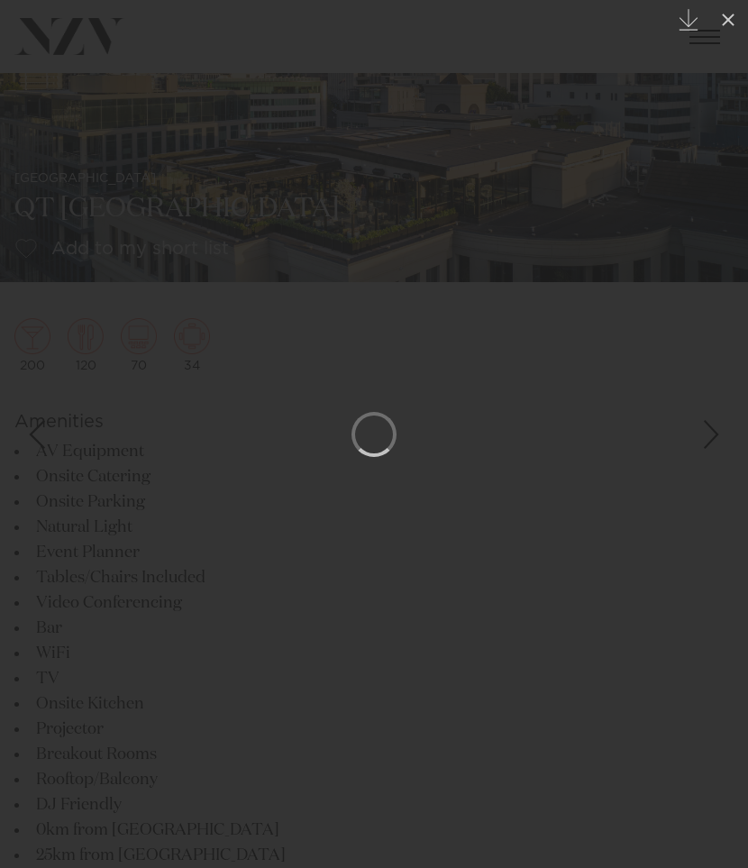
click at [549, 162] on div at bounding box center [374, 434] width 748 height 868
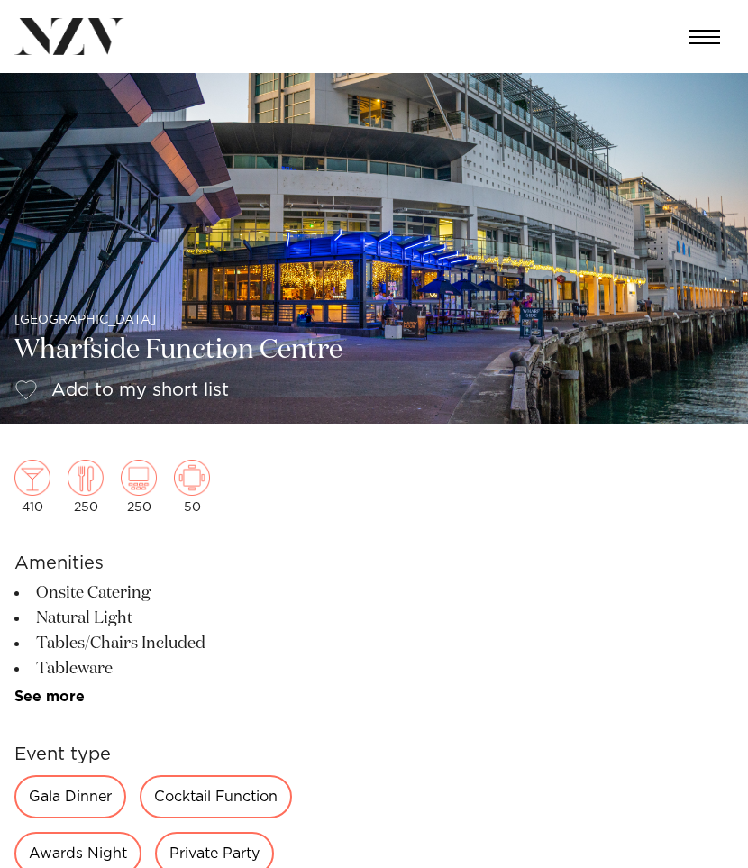
click at [424, 316] on img at bounding box center [374, 248] width 748 height 351
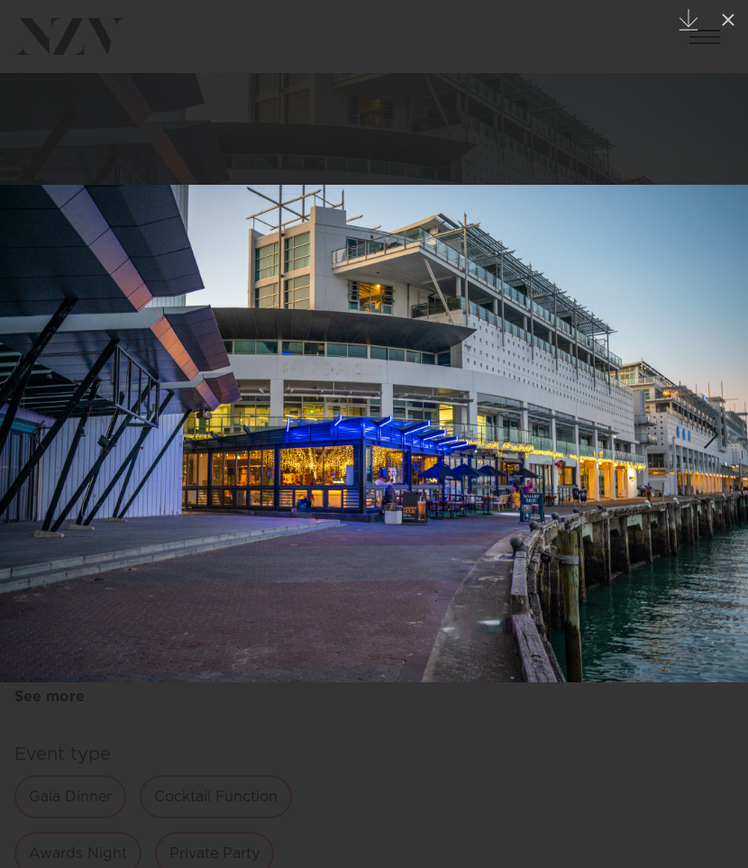
click at [716, 442] on div "Next slide" at bounding box center [712, 435] width 24 height 34
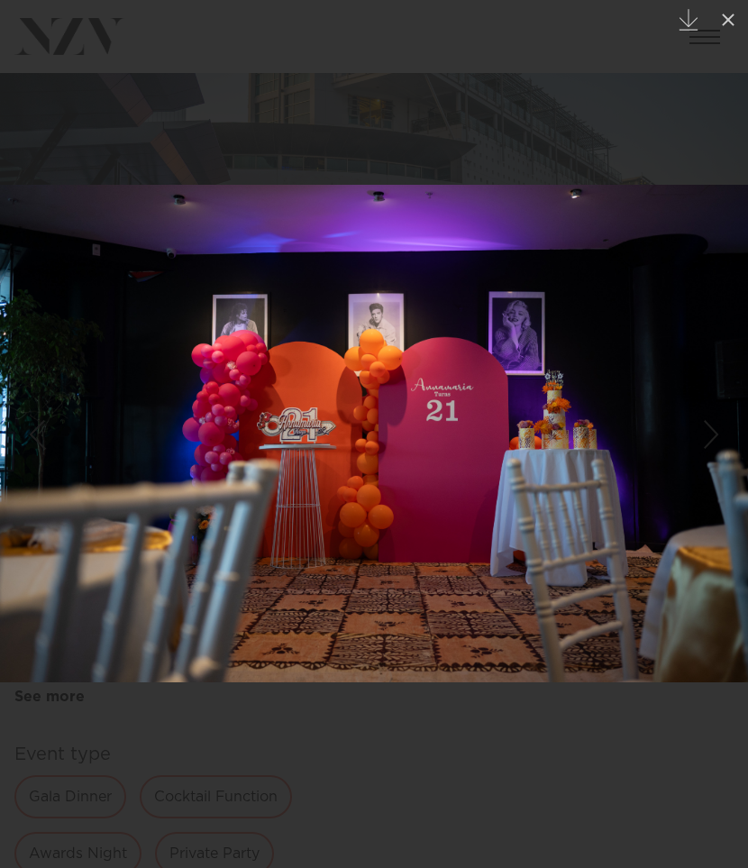
click at [712, 436] on div "Next slide" at bounding box center [712, 435] width 24 height 34
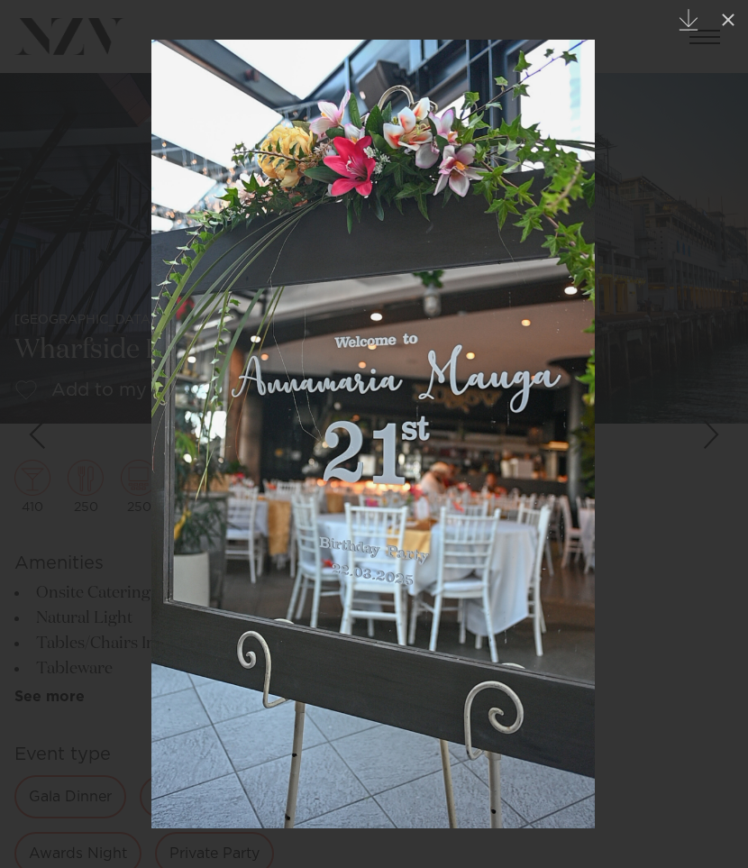
click at [712, 436] on div "Next slide" at bounding box center [712, 435] width 24 height 34
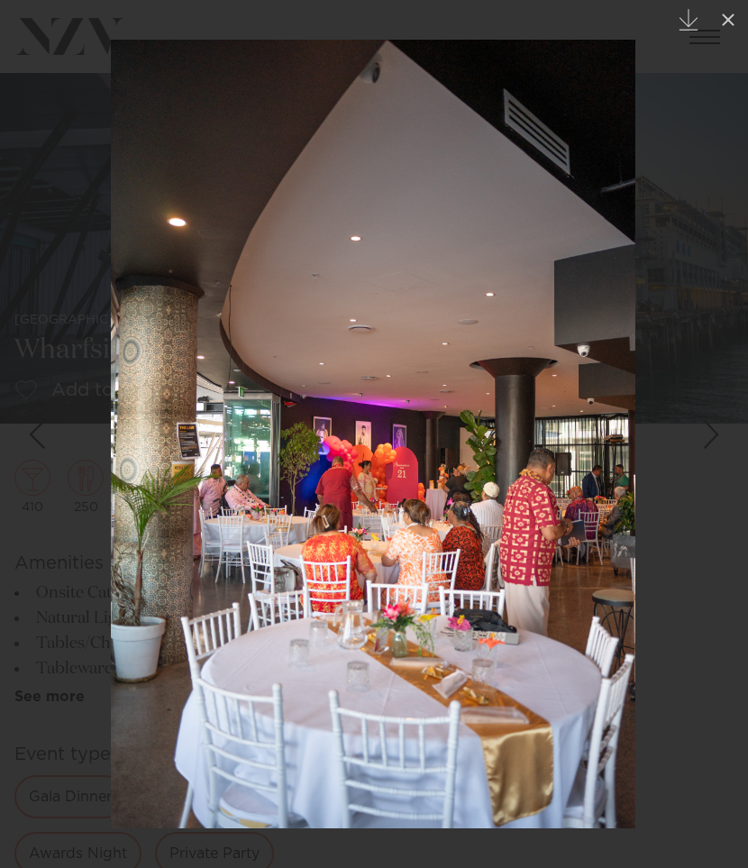
click at [712, 436] on div "Next slide" at bounding box center [712, 435] width 24 height 34
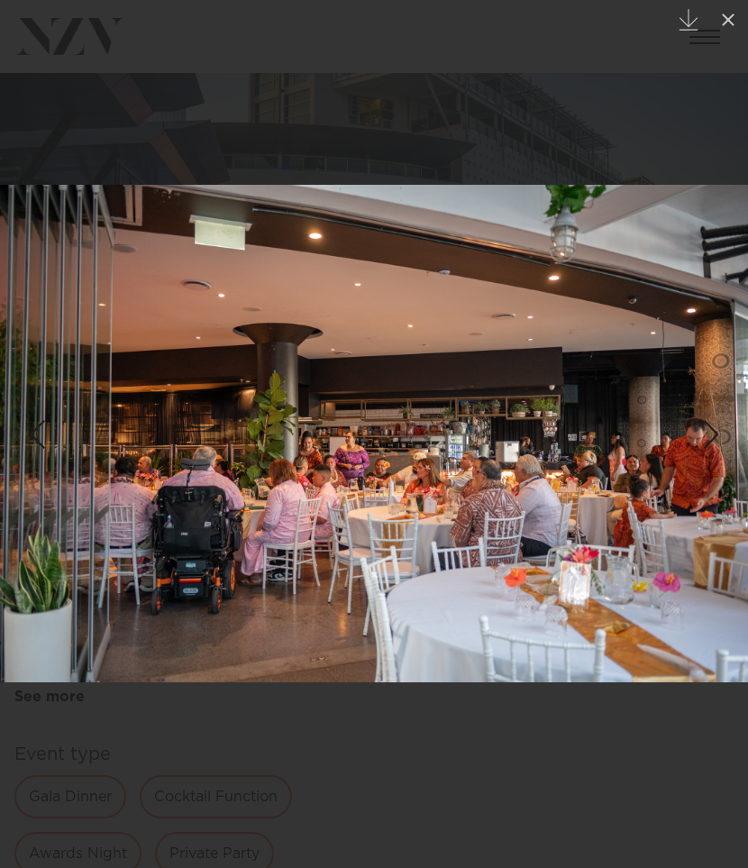
click at [712, 436] on div "5 / 21 Created with Sketch." at bounding box center [374, 434] width 748 height 868
click at [720, 436] on div "Next slide" at bounding box center [712, 435] width 24 height 34
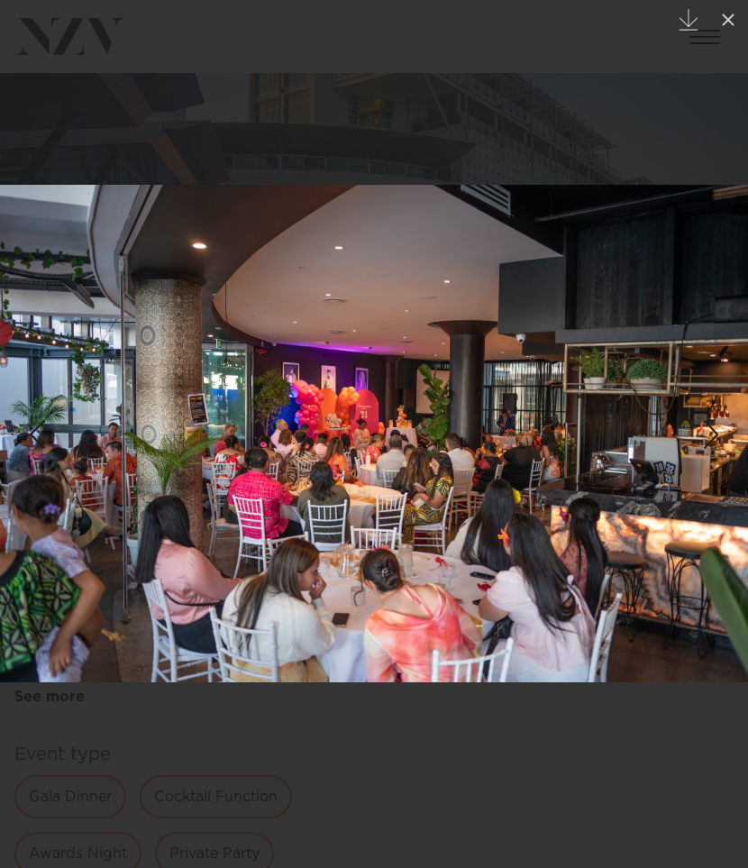
click at [717, 436] on div "Next slide" at bounding box center [712, 435] width 24 height 34
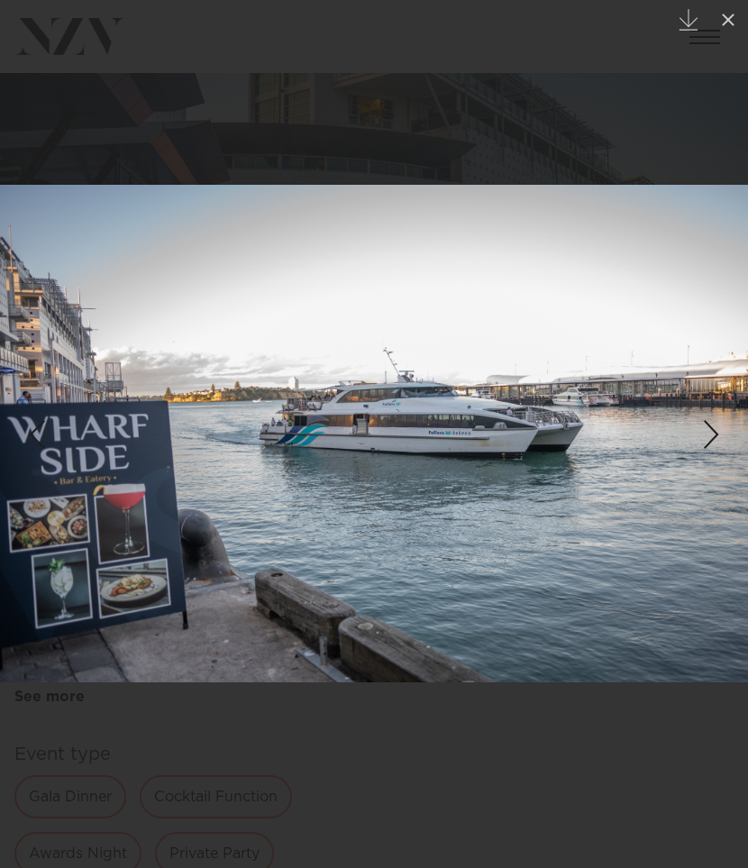
click at [717, 436] on div "Next slide" at bounding box center [712, 435] width 24 height 34
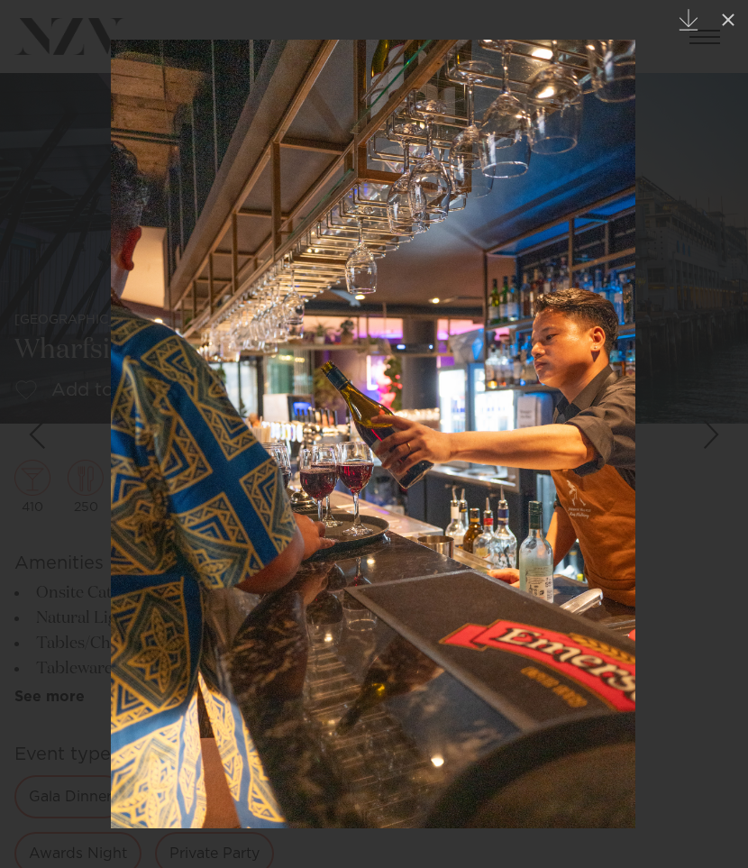
click at [717, 436] on div "Next slide" at bounding box center [712, 435] width 24 height 34
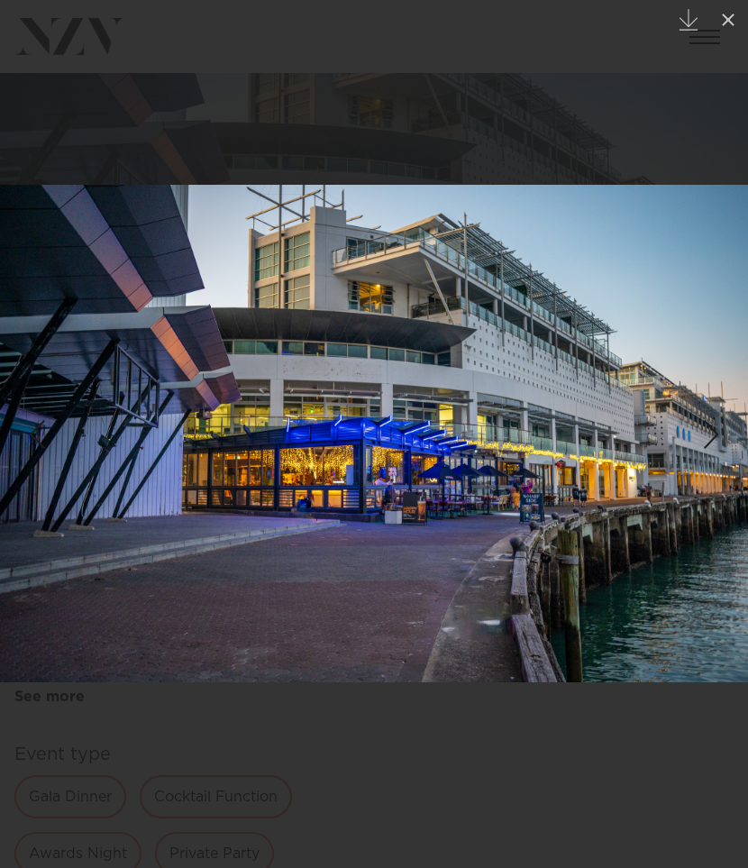
click at [717, 436] on div "Next slide" at bounding box center [712, 435] width 24 height 34
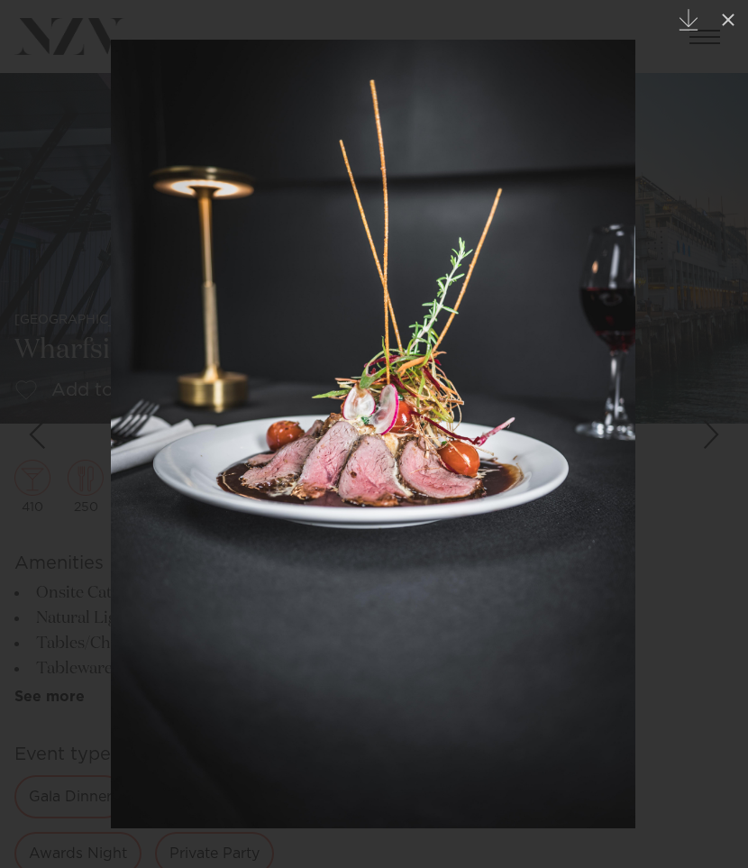
click at [717, 436] on div "Next slide" at bounding box center [712, 435] width 24 height 34
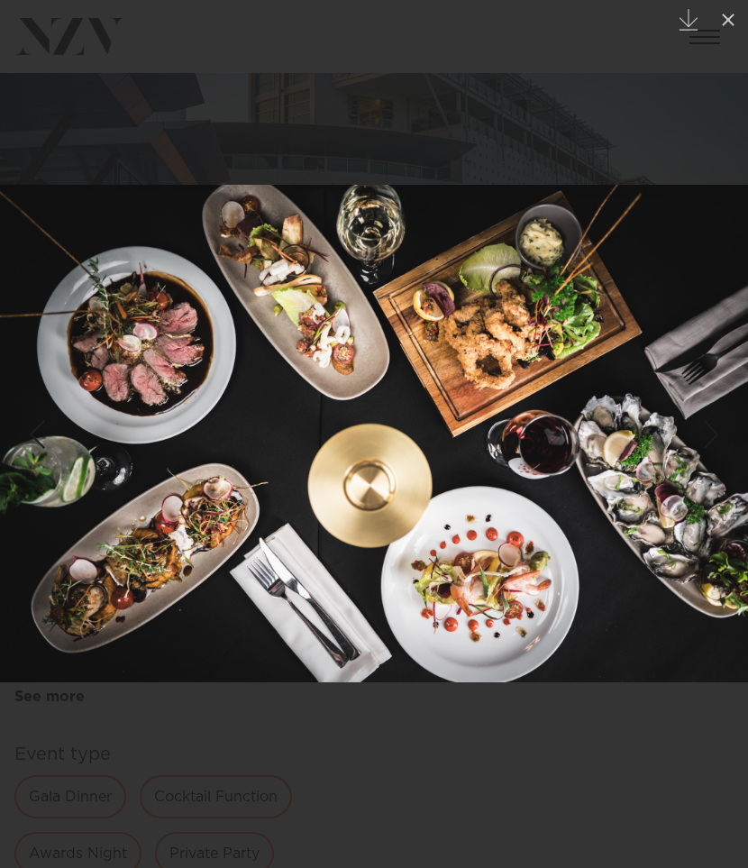
click at [715, 326] on img at bounding box center [374, 434] width 748 height 498
click at [720, 431] on img at bounding box center [374, 434] width 748 height 498
click at [720, 441] on div "Next slide" at bounding box center [712, 435] width 24 height 34
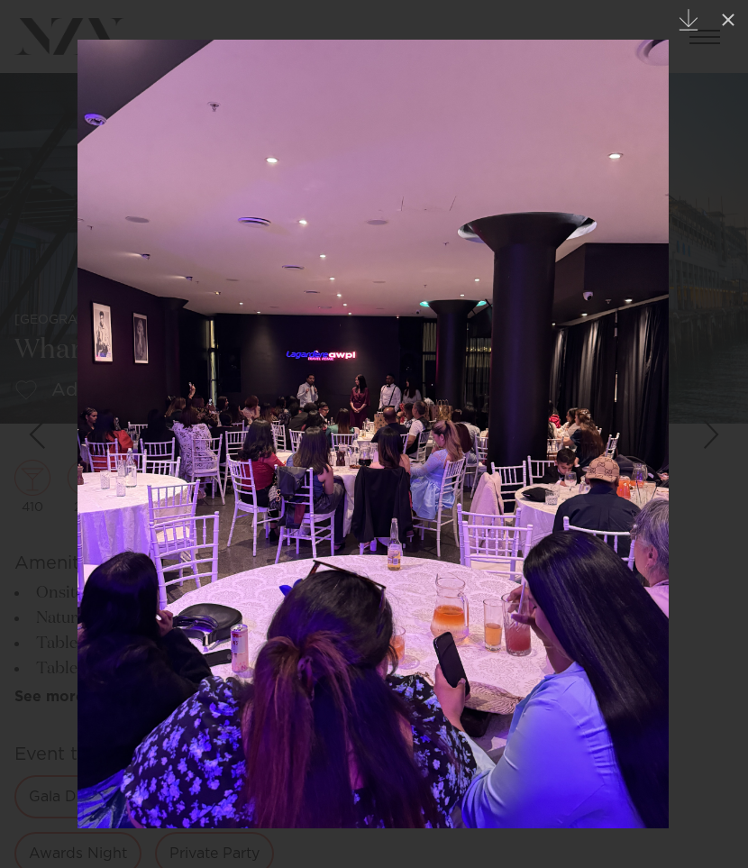
click at [720, 440] on div "Next slide" at bounding box center [712, 435] width 24 height 34
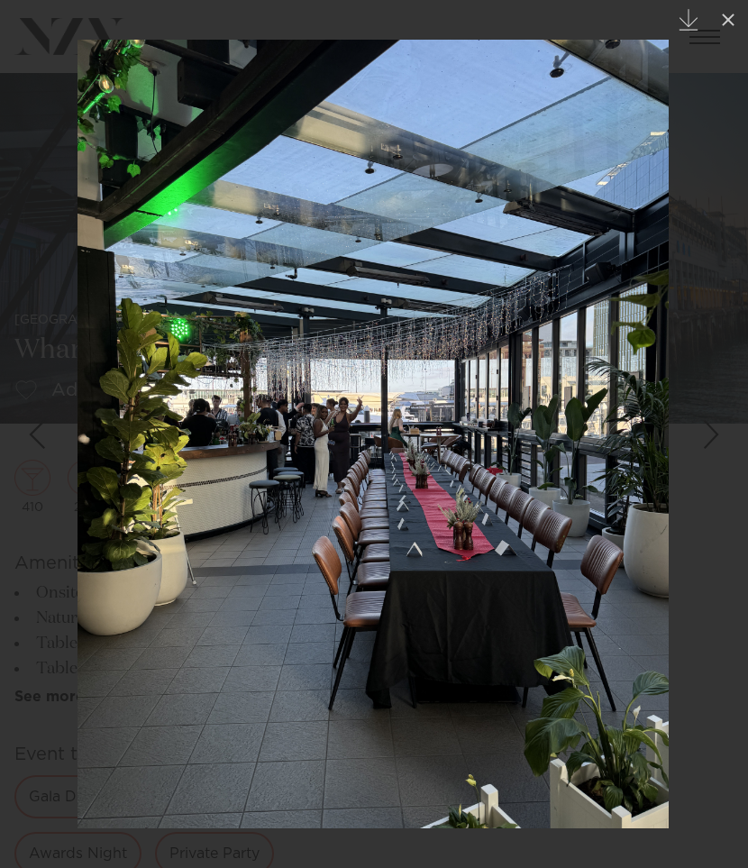
click at [720, 442] on div "Next slide" at bounding box center [712, 435] width 24 height 34
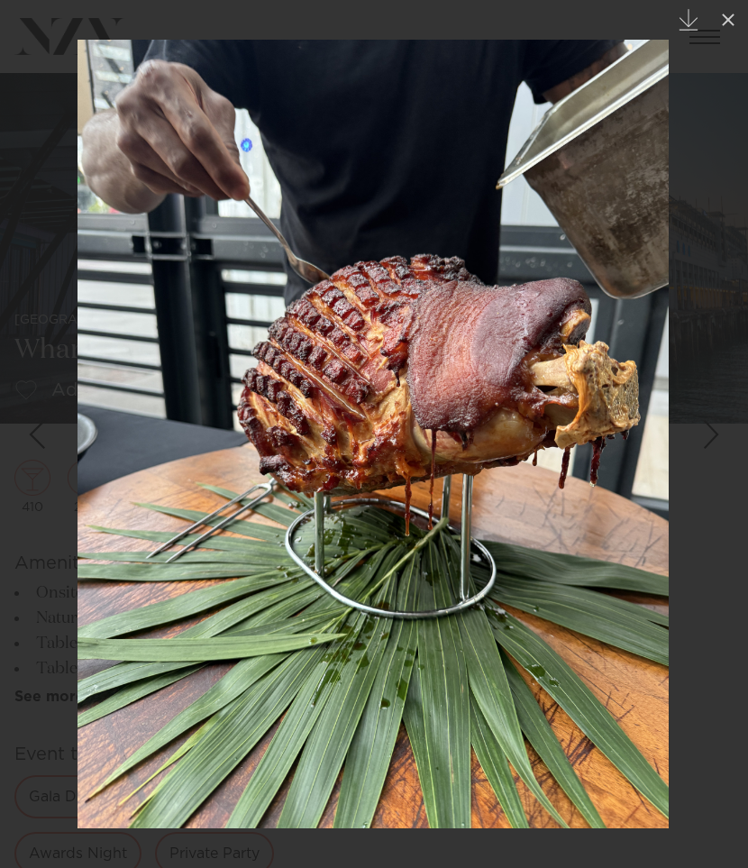
click at [720, 442] on div "Next slide" at bounding box center [712, 435] width 24 height 34
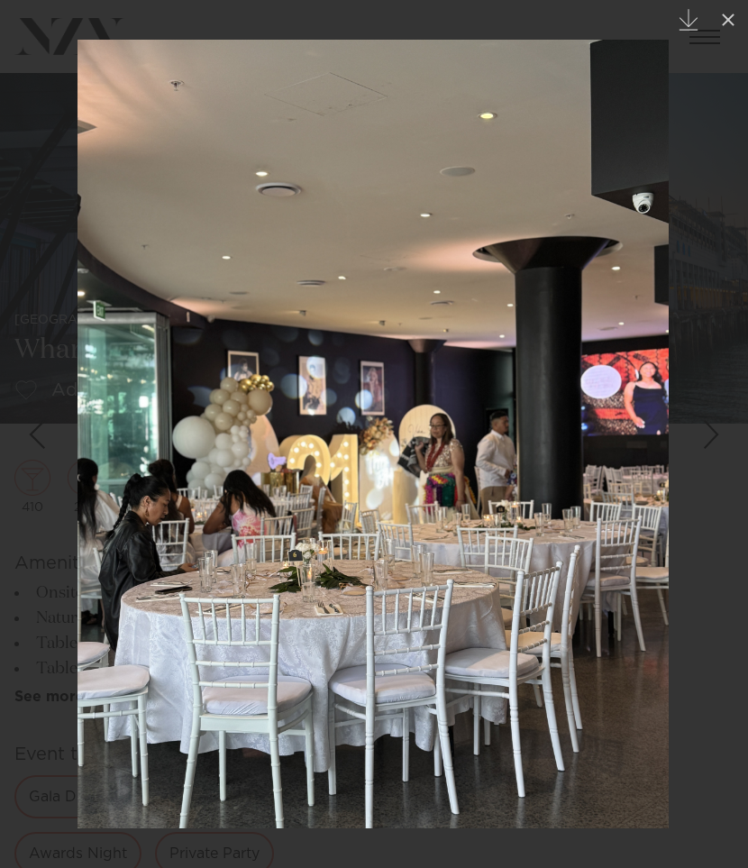
click at [720, 442] on div "Next slide" at bounding box center [712, 435] width 24 height 34
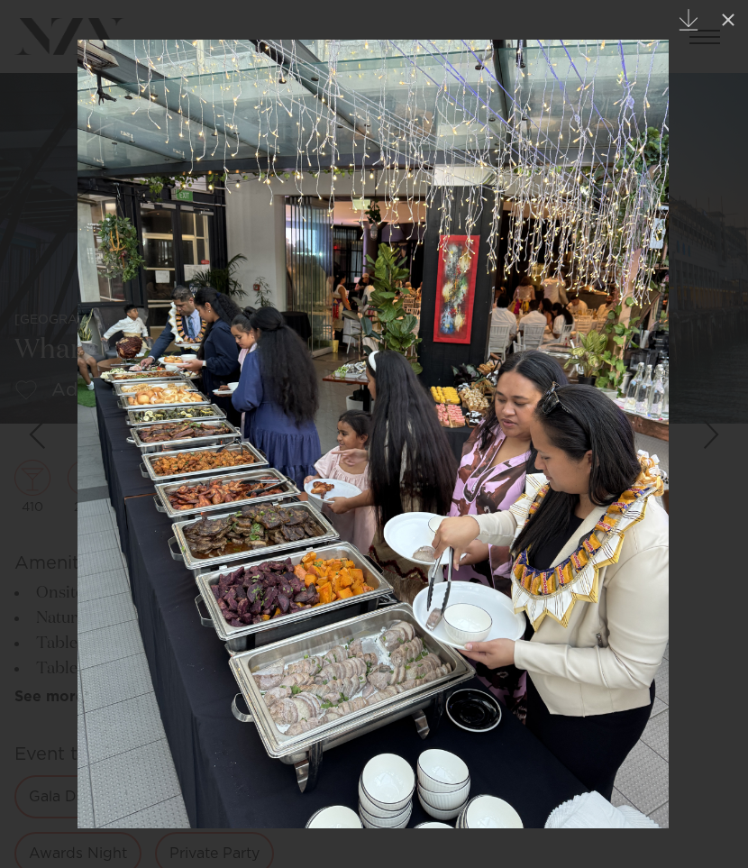
click at [720, 442] on div "Next slide" at bounding box center [712, 435] width 24 height 34
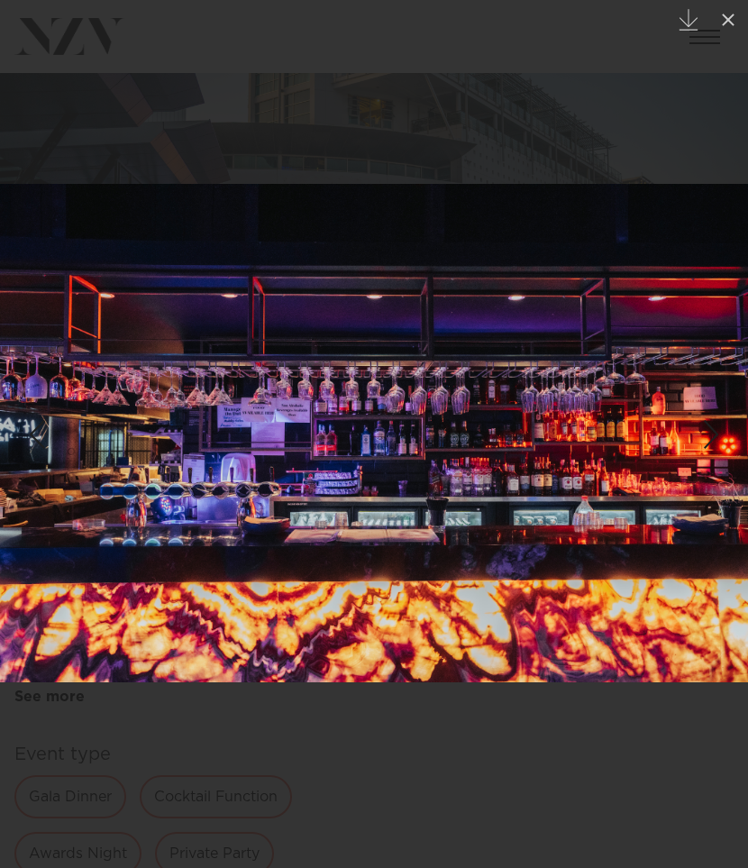
click at [632, 149] on div at bounding box center [374, 434] width 748 height 868
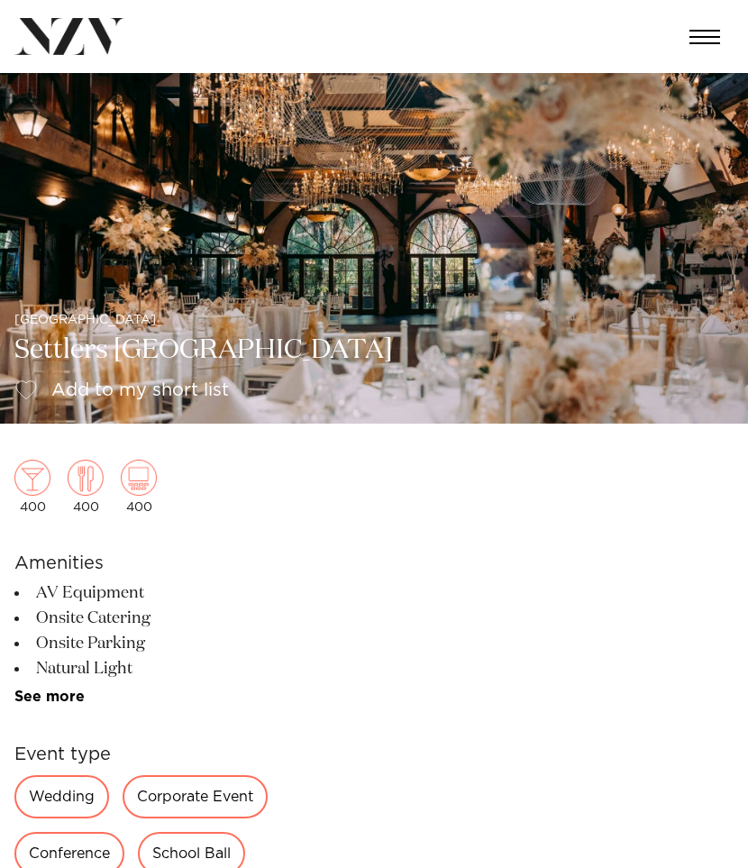
click at [134, 325] on img at bounding box center [374, 248] width 748 height 351
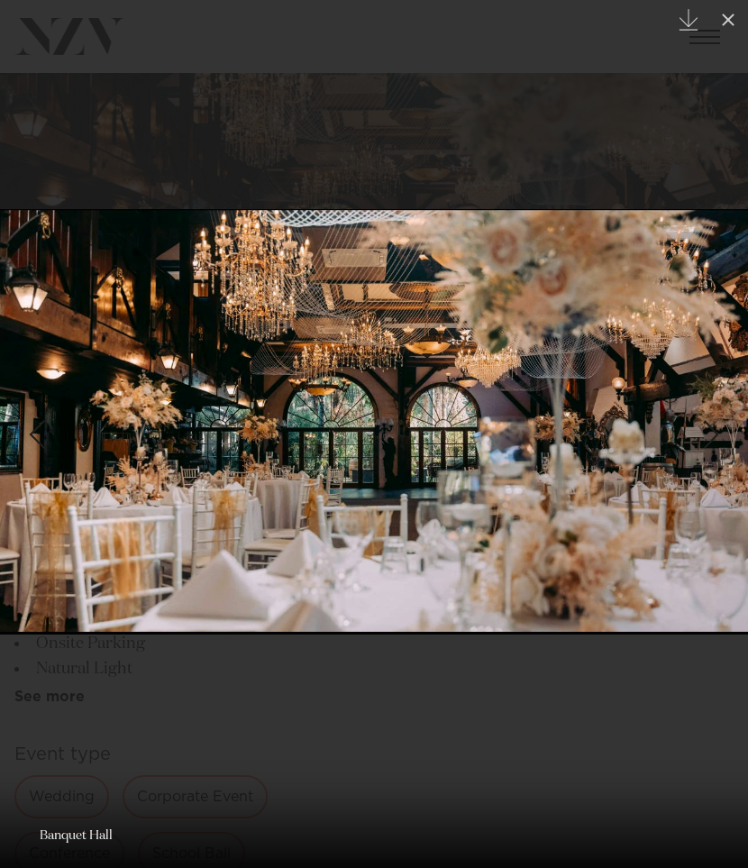
click at [713, 437] on div "Next slide" at bounding box center [712, 435] width 24 height 34
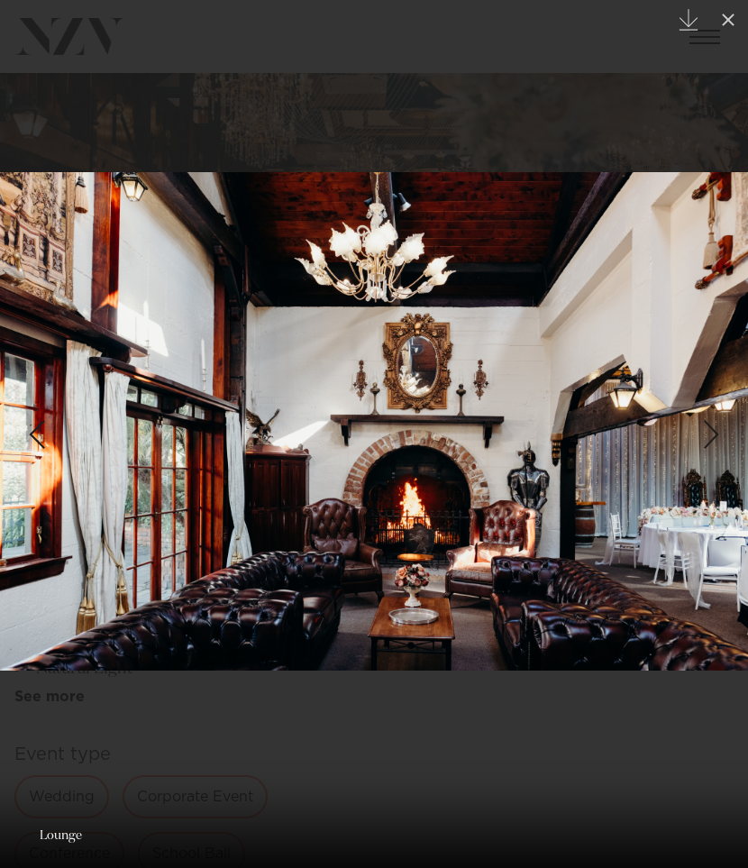
click at [711, 435] on div "Next slide" at bounding box center [712, 435] width 24 height 34
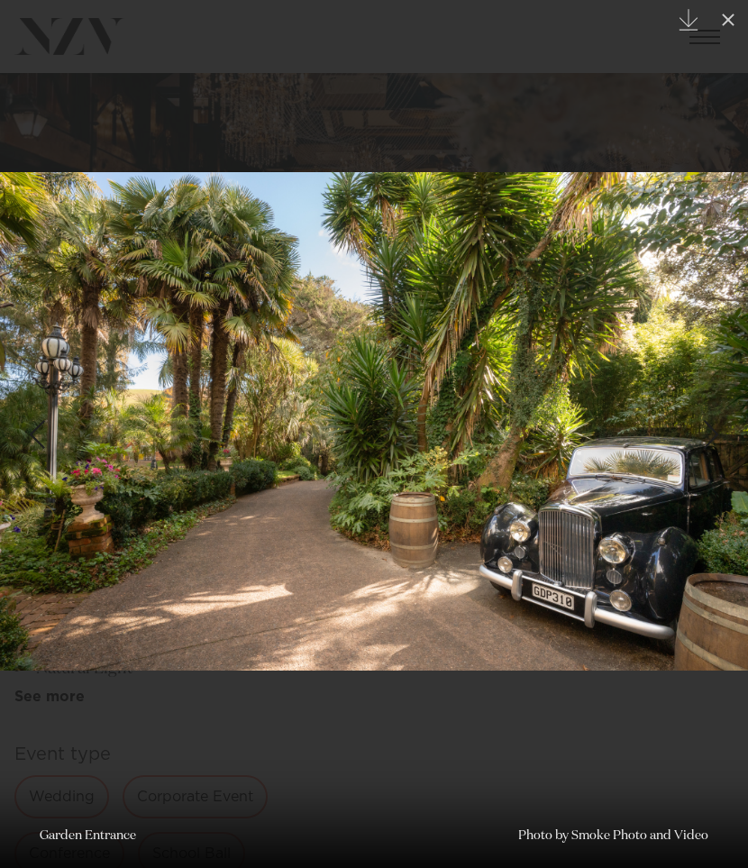
click at [711, 435] on div "Next slide" at bounding box center [712, 435] width 24 height 34
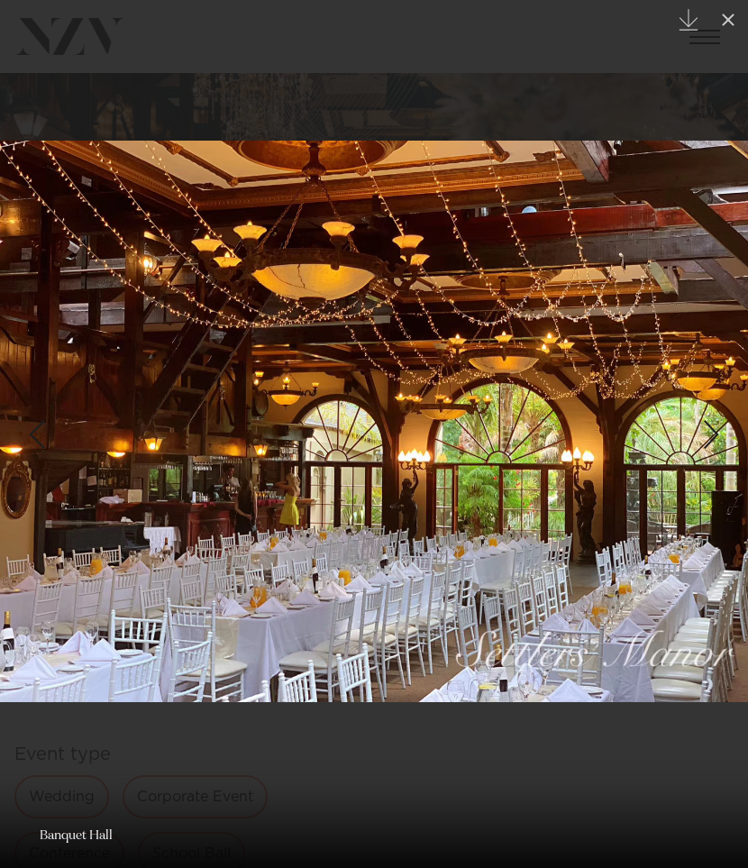
click at [711, 435] on div "Next slide" at bounding box center [712, 435] width 24 height 34
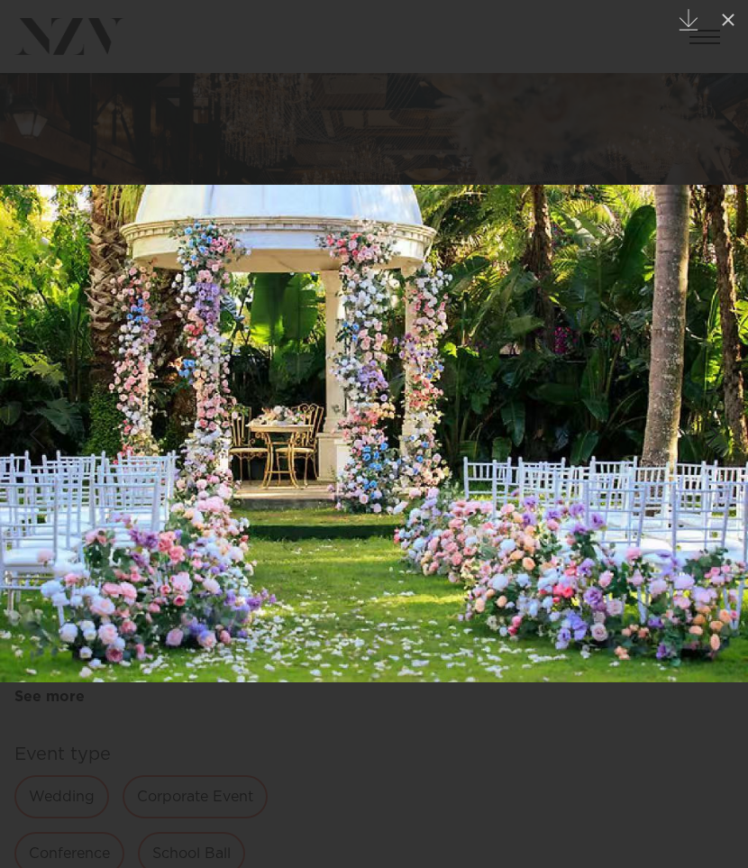
click at [711, 435] on div "Next slide" at bounding box center [712, 435] width 24 height 34
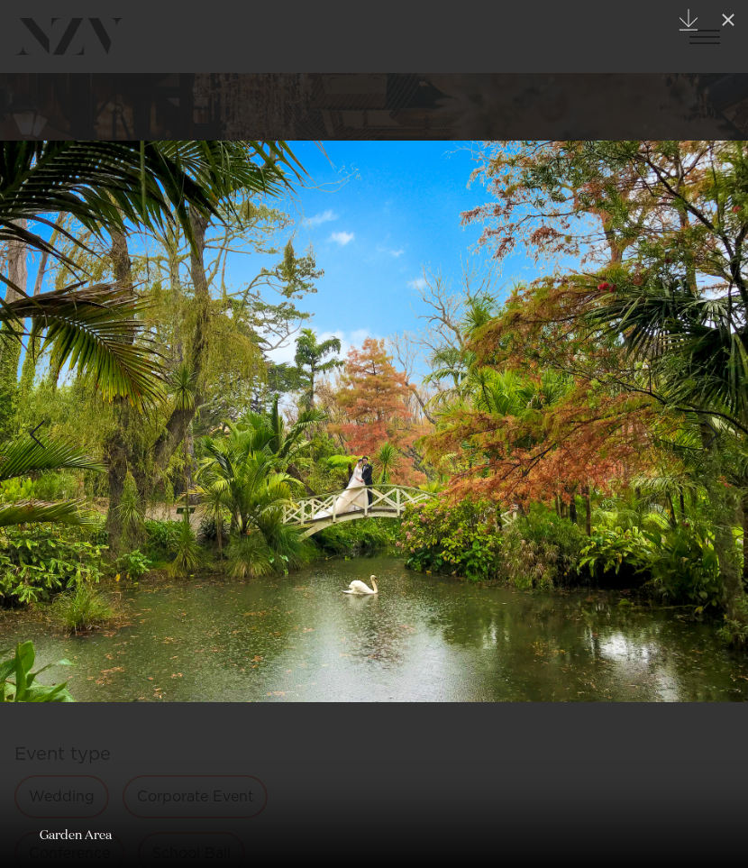
click at [711, 436] on div "Next slide" at bounding box center [712, 435] width 24 height 34
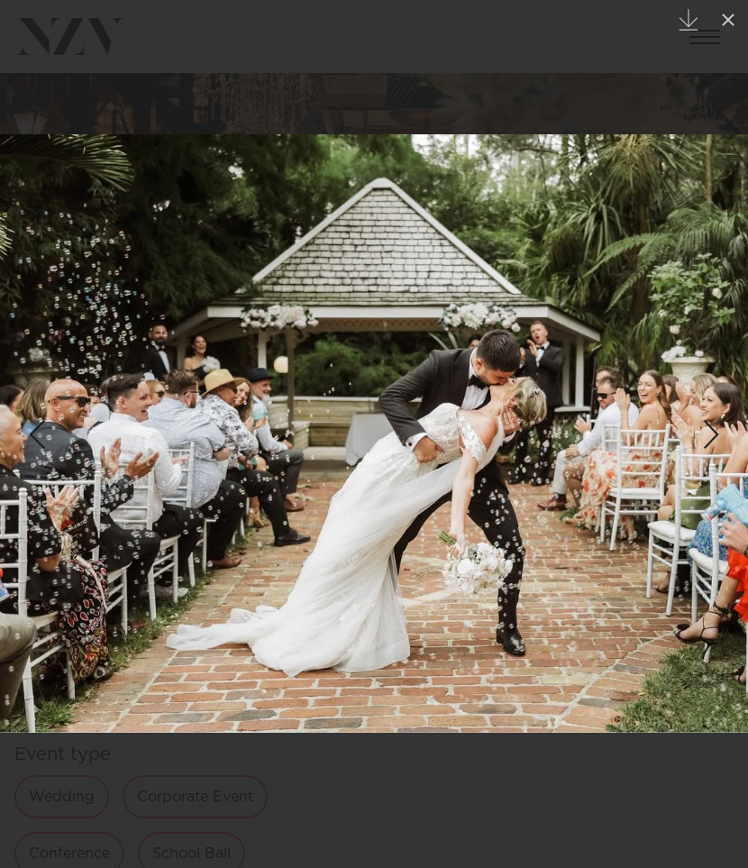
click at [711, 436] on div "Next slide" at bounding box center [712, 435] width 24 height 34
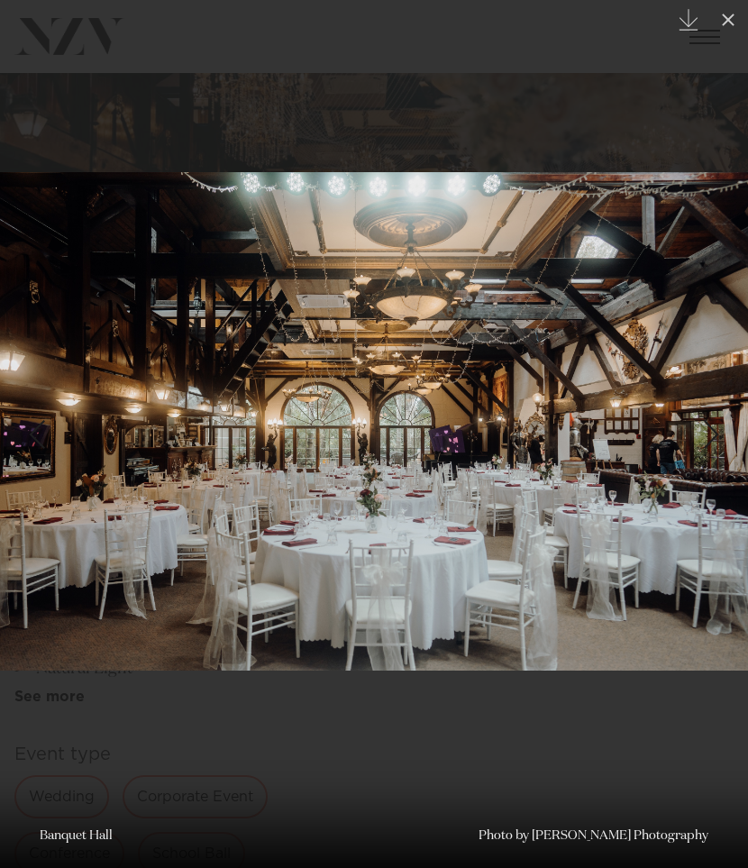
click at [711, 436] on div "Next slide" at bounding box center [712, 435] width 24 height 34
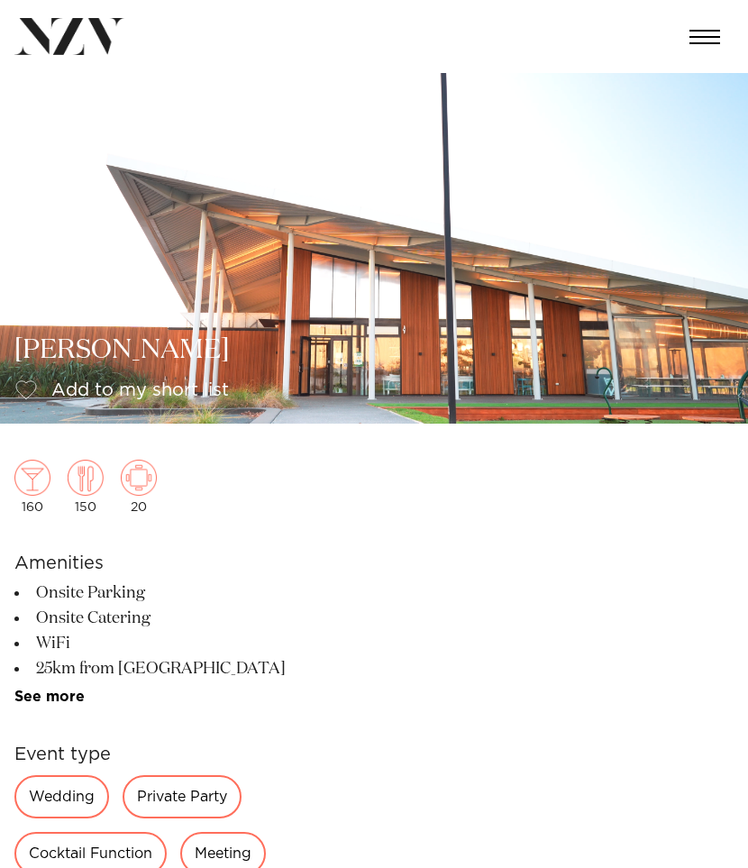
click at [471, 371] on img at bounding box center [374, 248] width 748 height 351
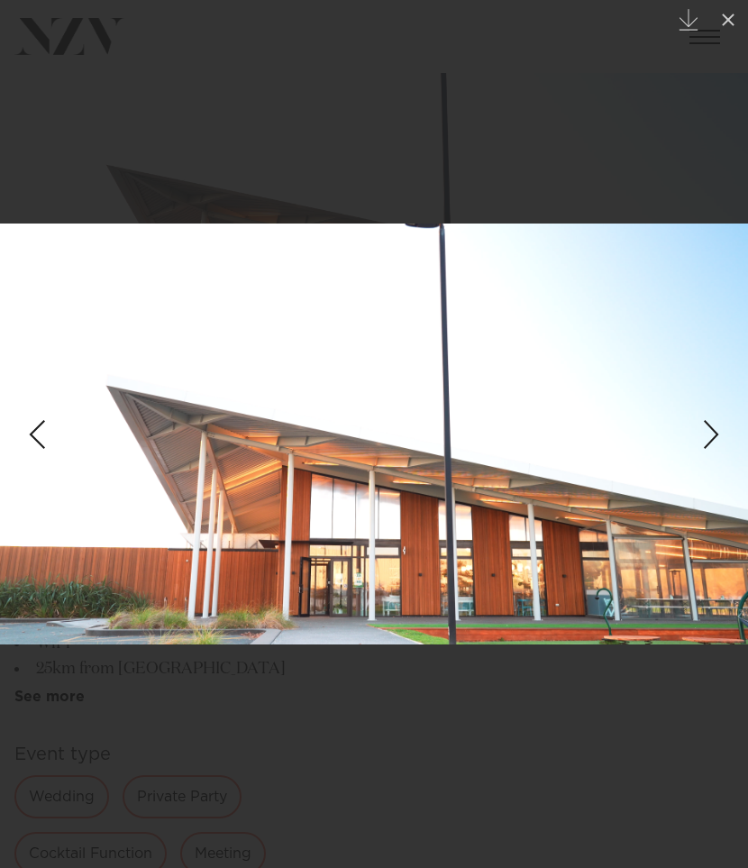
click at [712, 436] on div "Next slide" at bounding box center [712, 435] width 24 height 34
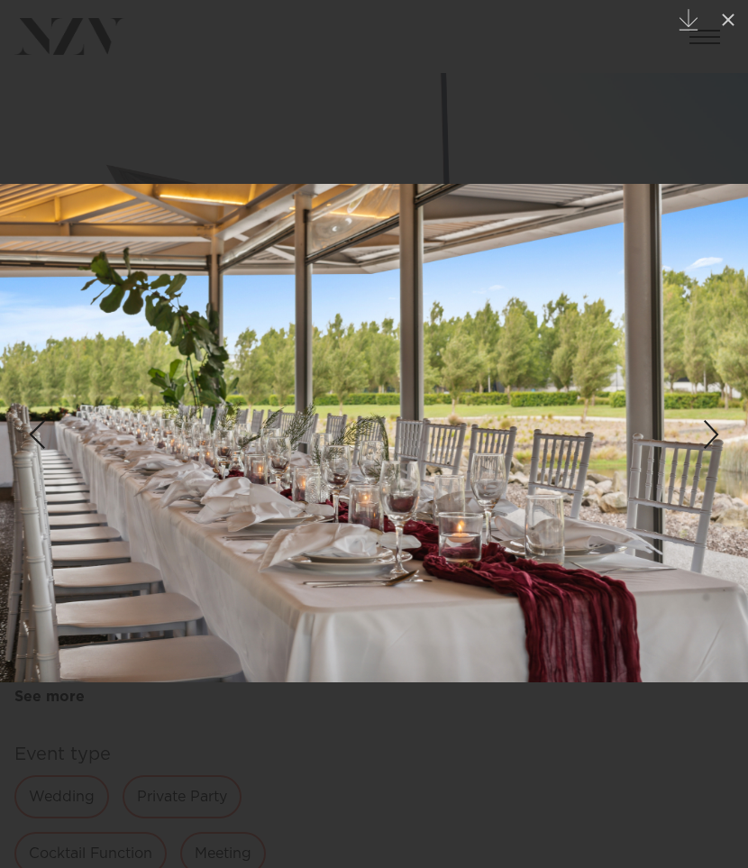
click at [713, 436] on div "Next slide" at bounding box center [712, 435] width 24 height 34
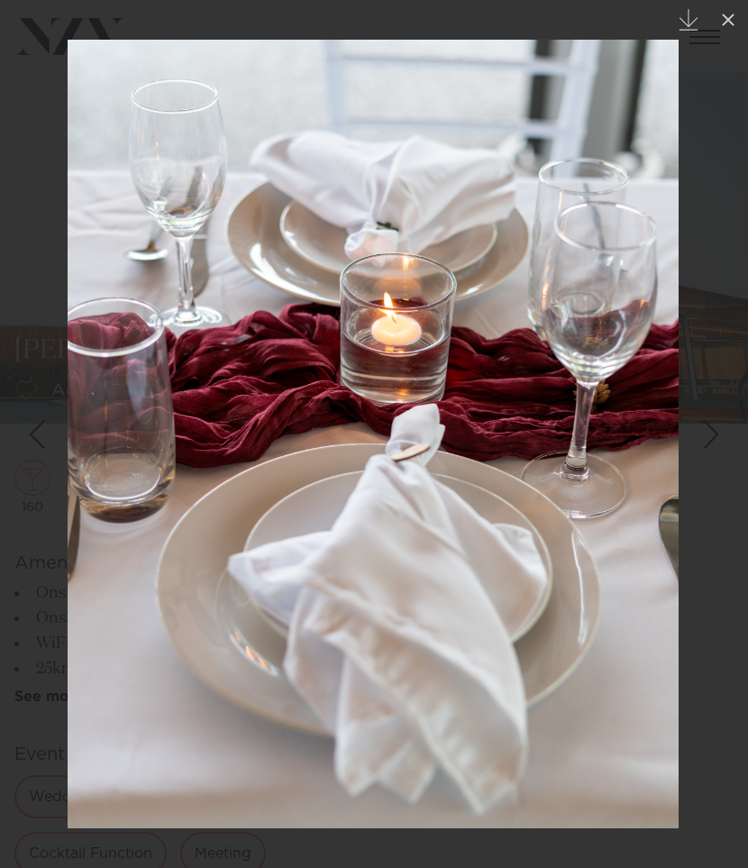
click at [713, 436] on div "Next slide" at bounding box center [712, 435] width 24 height 34
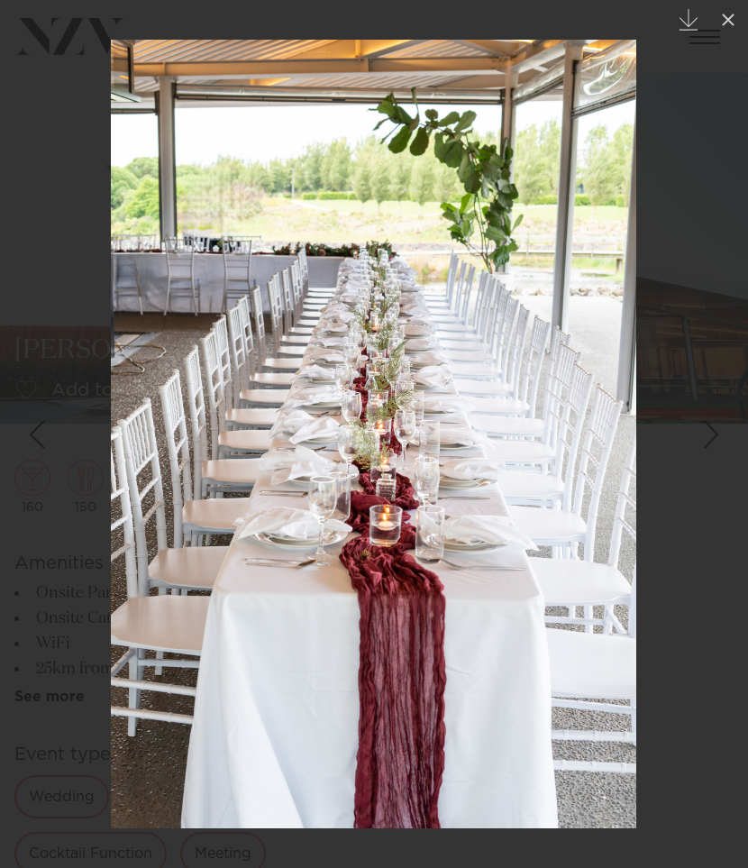
click at [713, 436] on div "Next slide" at bounding box center [712, 435] width 24 height 34
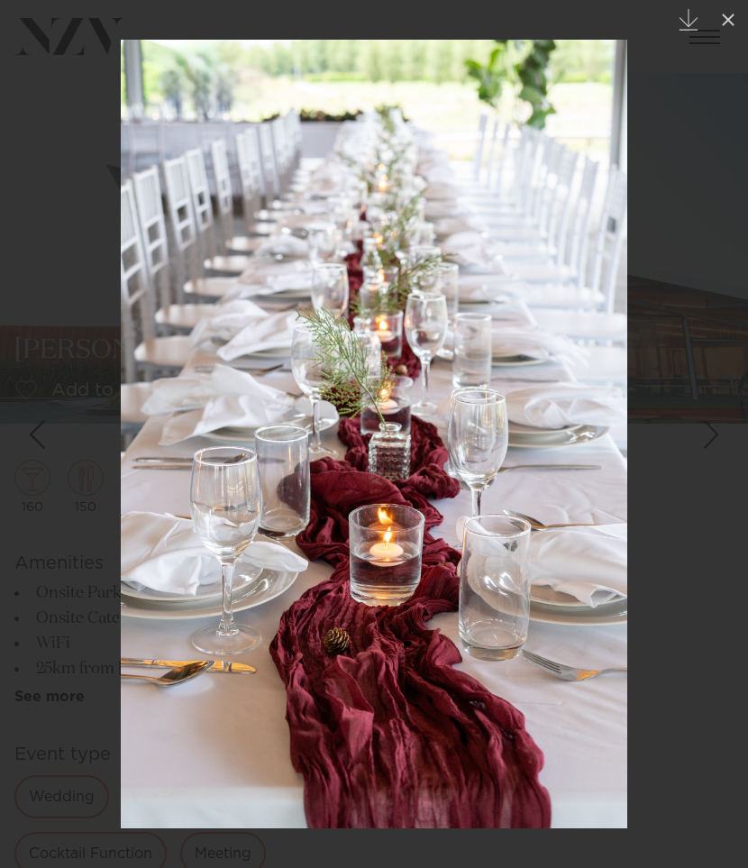
click at [713, 436] on div "Next slide" at bounding box center [712, 435] width 24 height 34
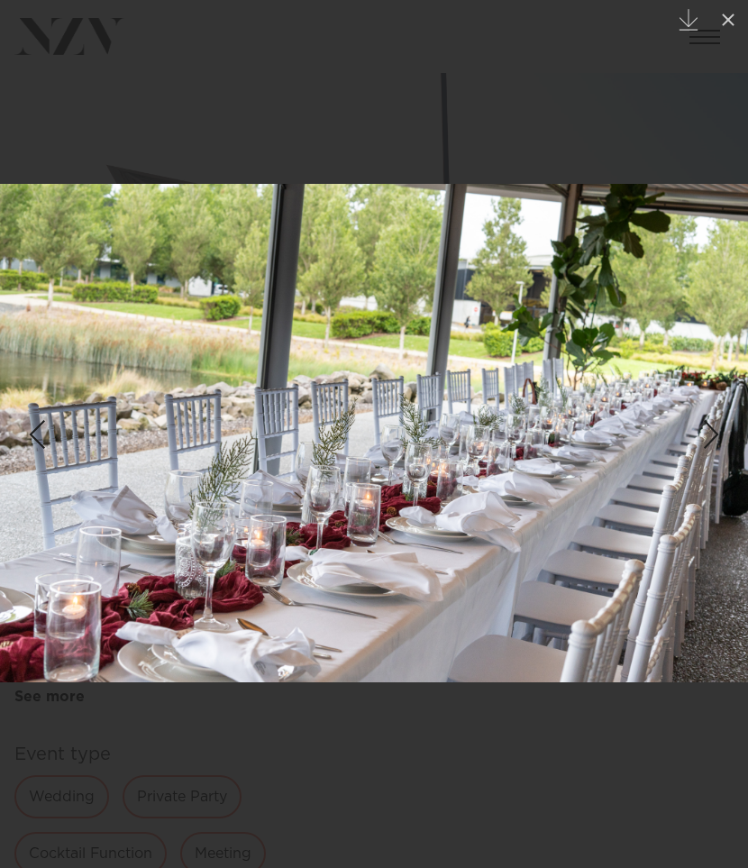
click at [713, 436] on div "Next slide" at bounding box center [712, 435] width 24 height 34
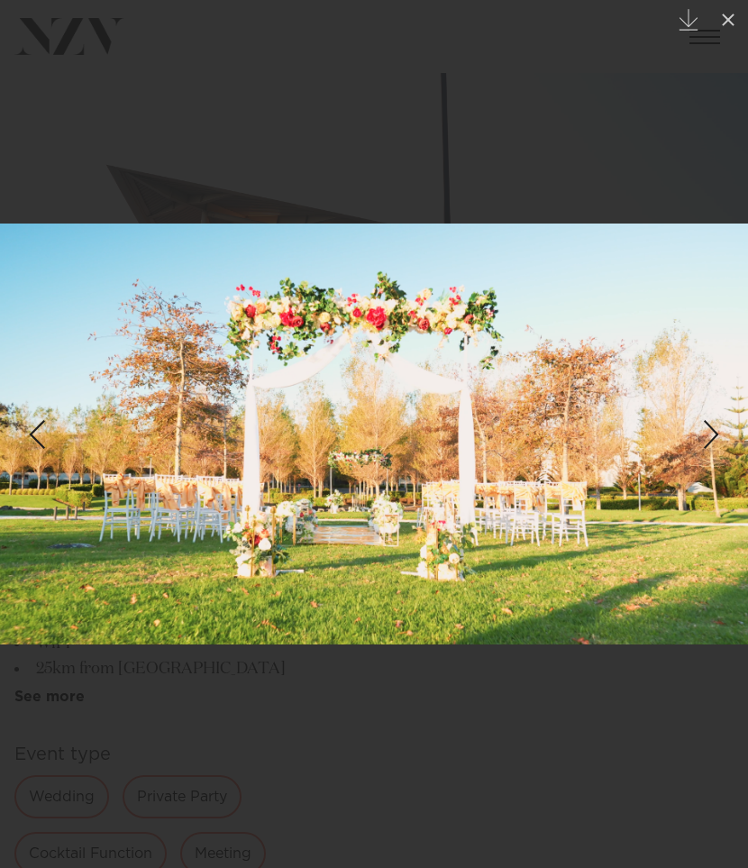
click at [713, 436] on div "Next slide" at bounding box center [712, 435] width 24 height 34
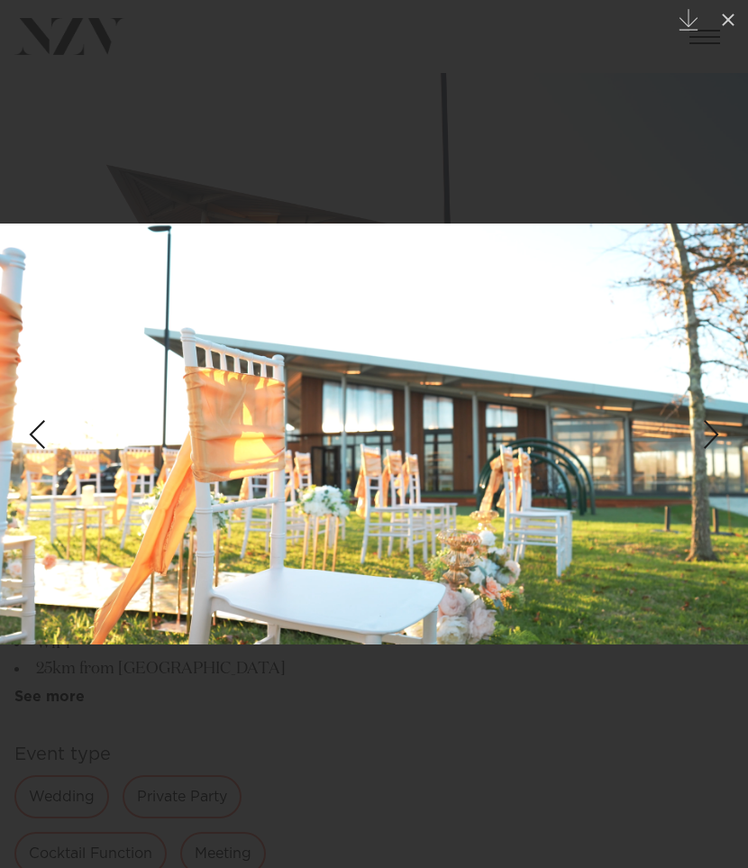
click at [713, 436] on div "Next slide" at bounding box center [712, 435] width 24 height 34
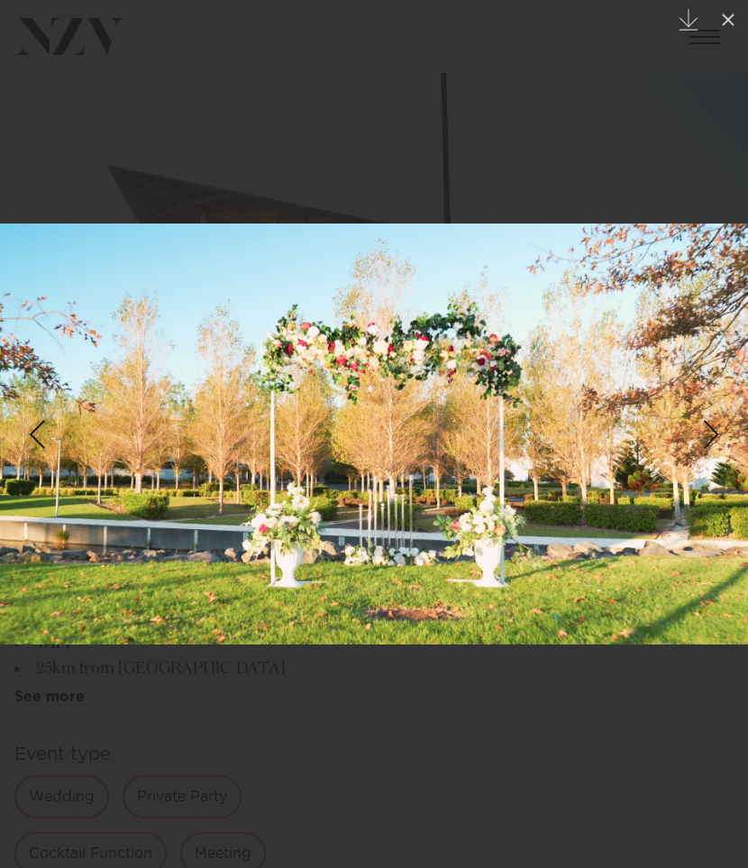
click at [713, 436] on div "Next slide" at bounding box center [712, 435] width 24 height 34
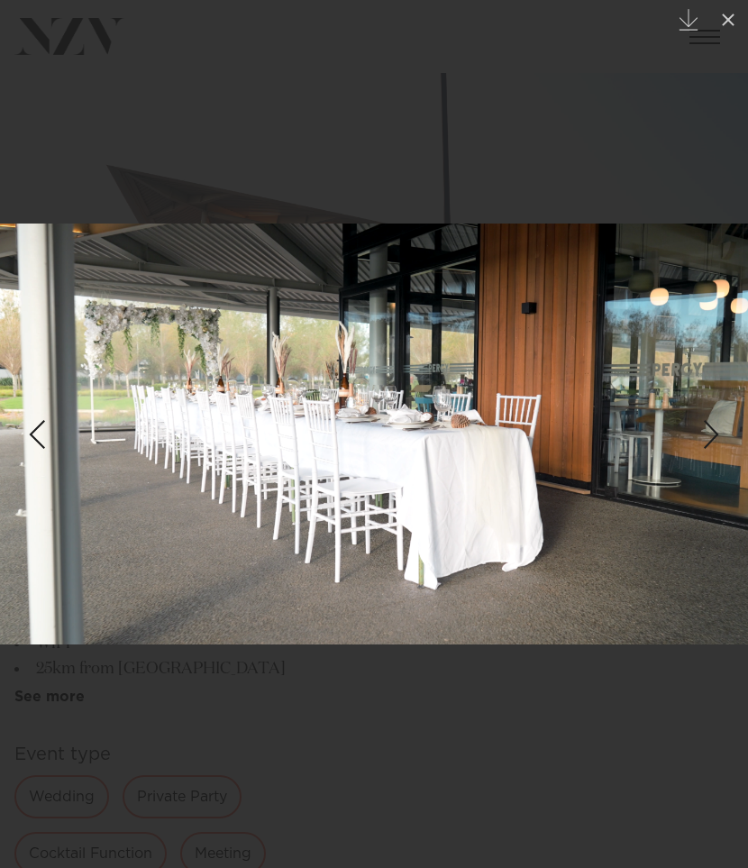
click at [713, 436] on div "Next slide" at bounding box center [712, 435] width 24 height 34
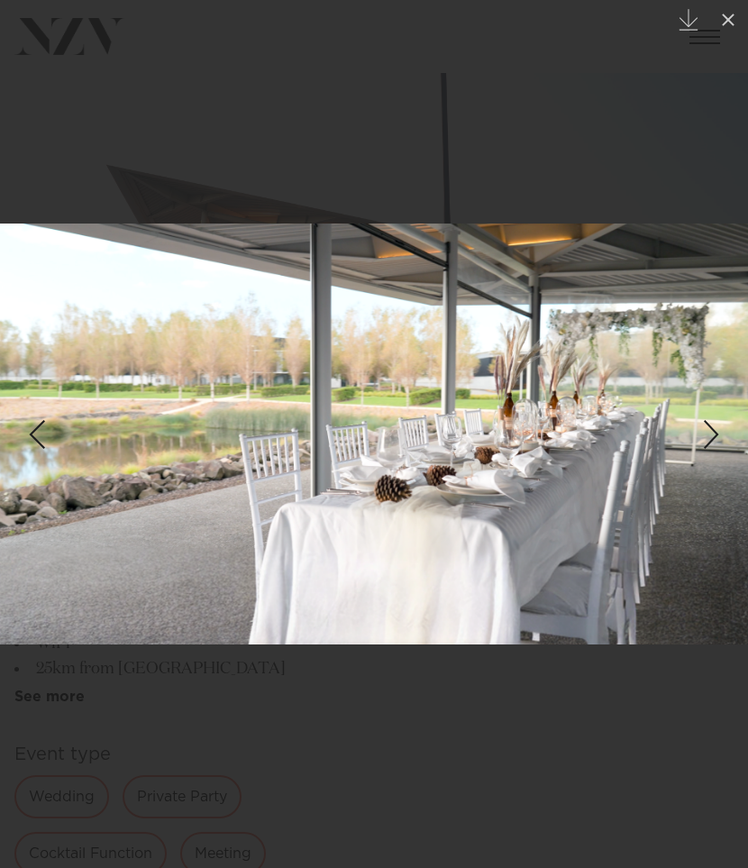
click at [713, 436] on div "Next slide" at bounding box center [712, 435] width 24 height 34
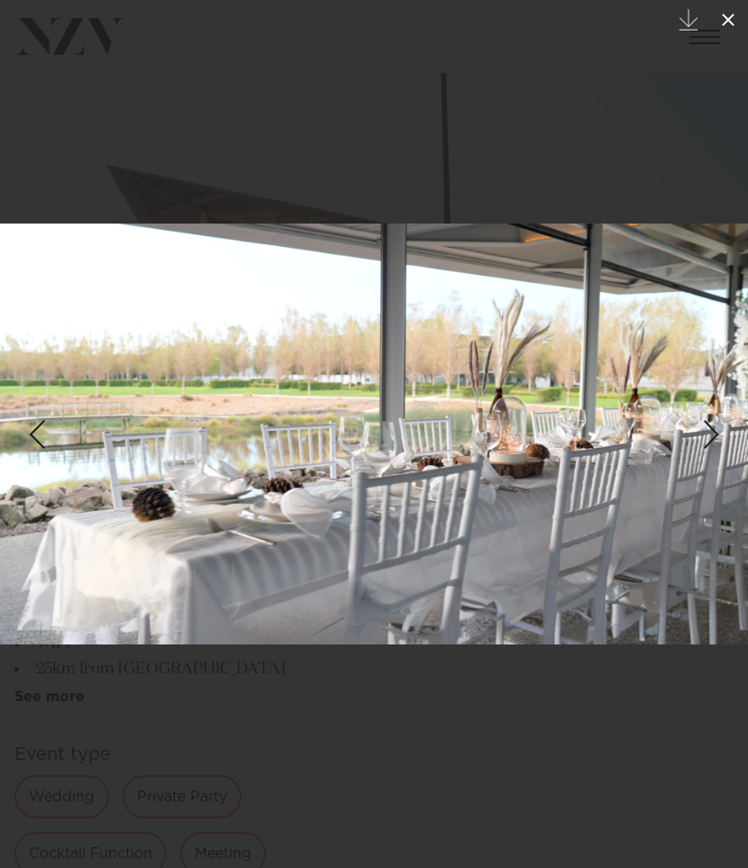
click at [726, 23] on icon at bounding box center [729, 20] width 22 height 22
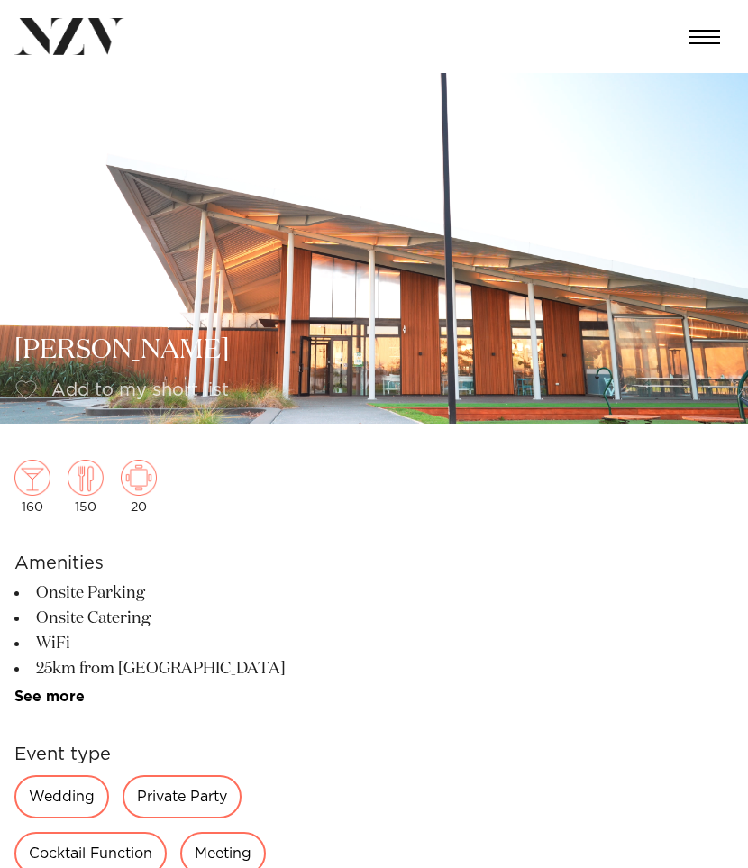
scroll to position [1, 0]
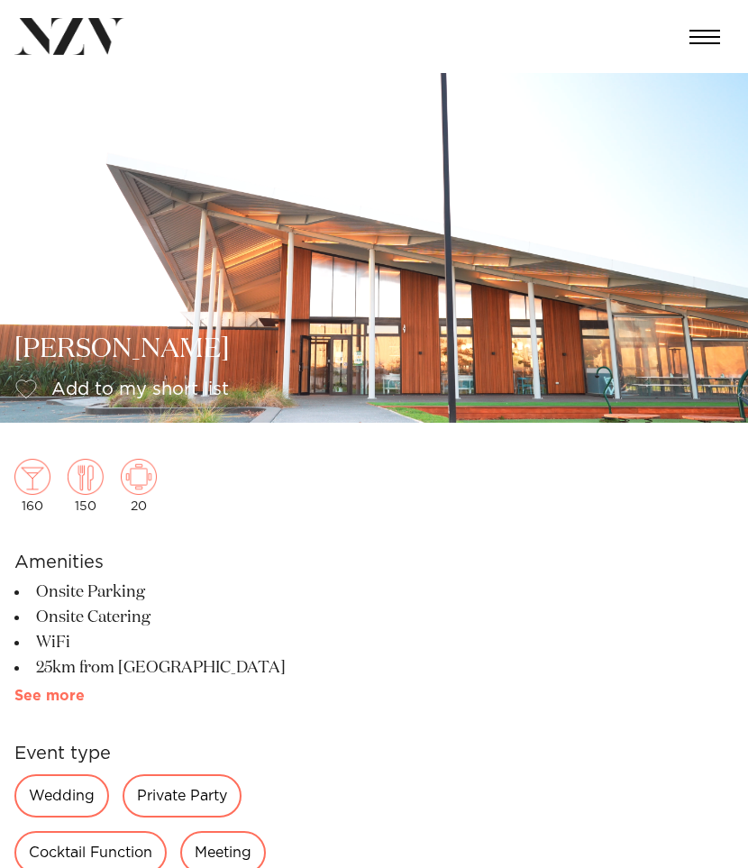
click at [69, 690] on link "See more" at bounding box center [84, 696] width 141 height 14
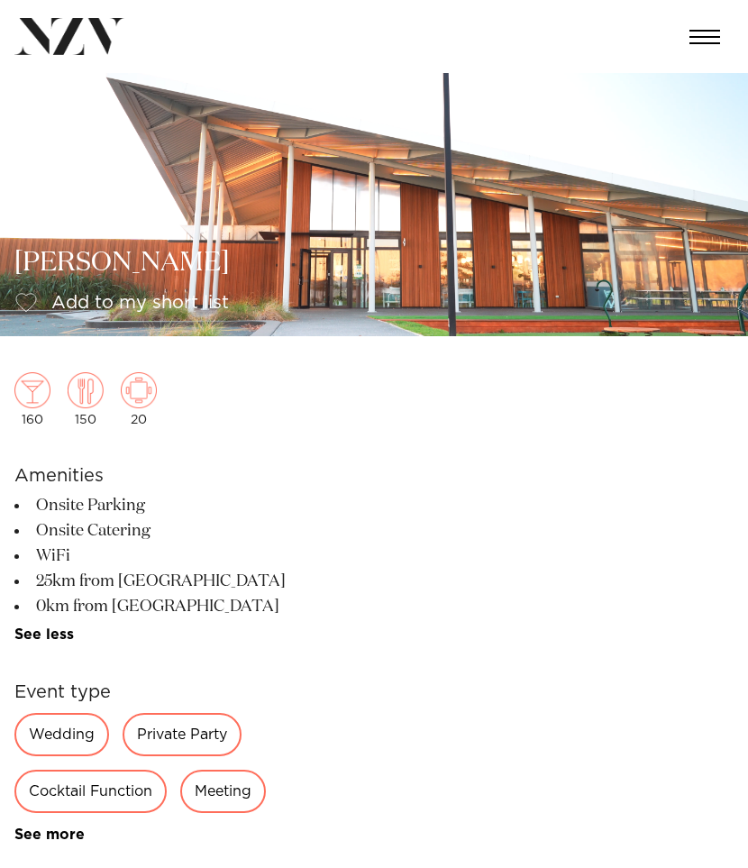
scroll to position [261, 0]
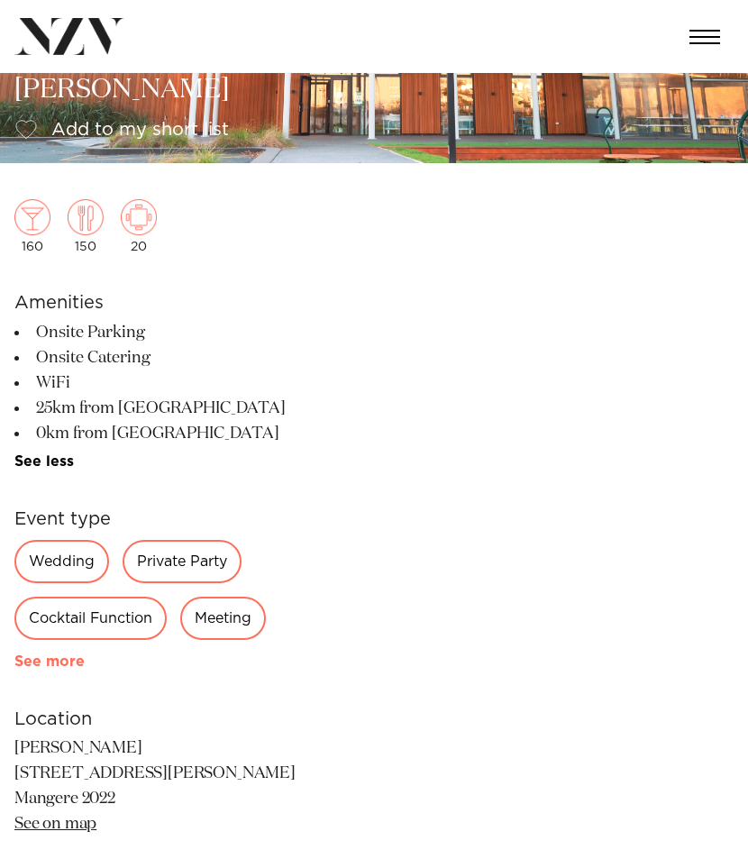
click at [66, 658] on link "See more" at bounding box center [84, 662] width 141 height 14
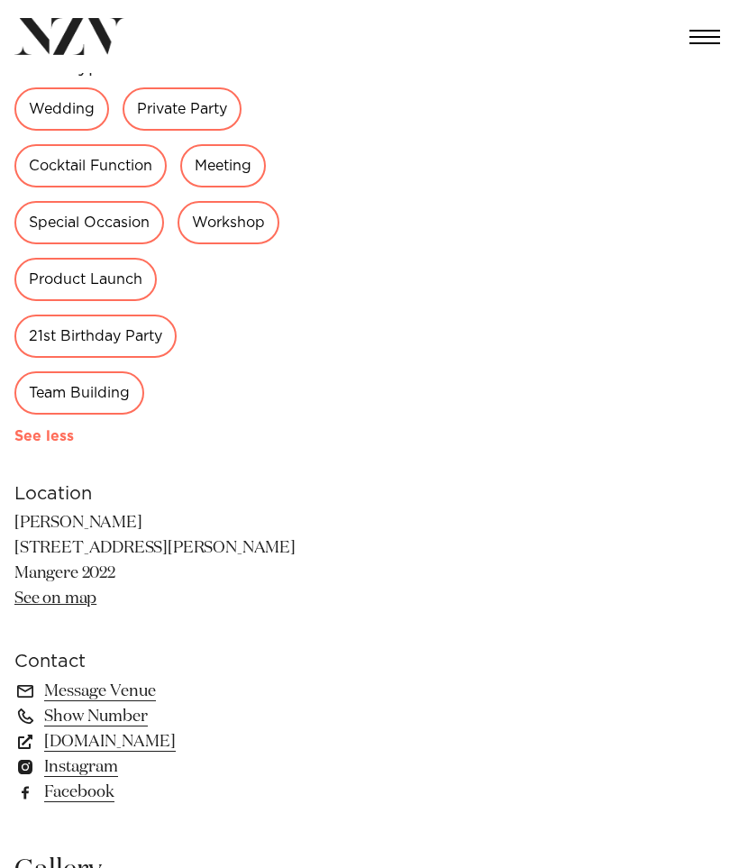
scroll to position [879, 0]
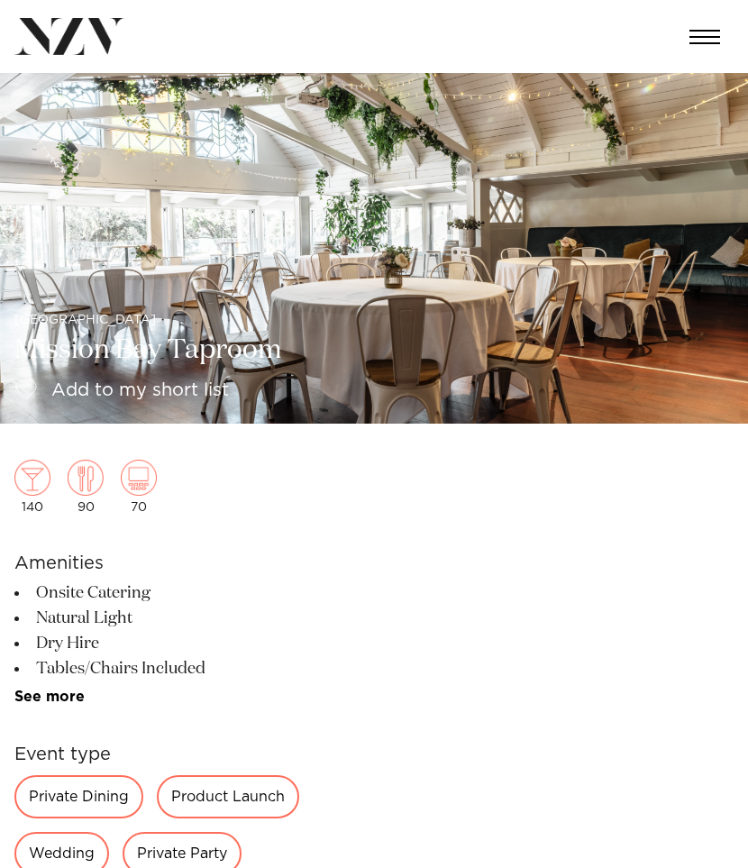
click at [174, 351] on img at bounding box center [374, 248] width 748 height 351
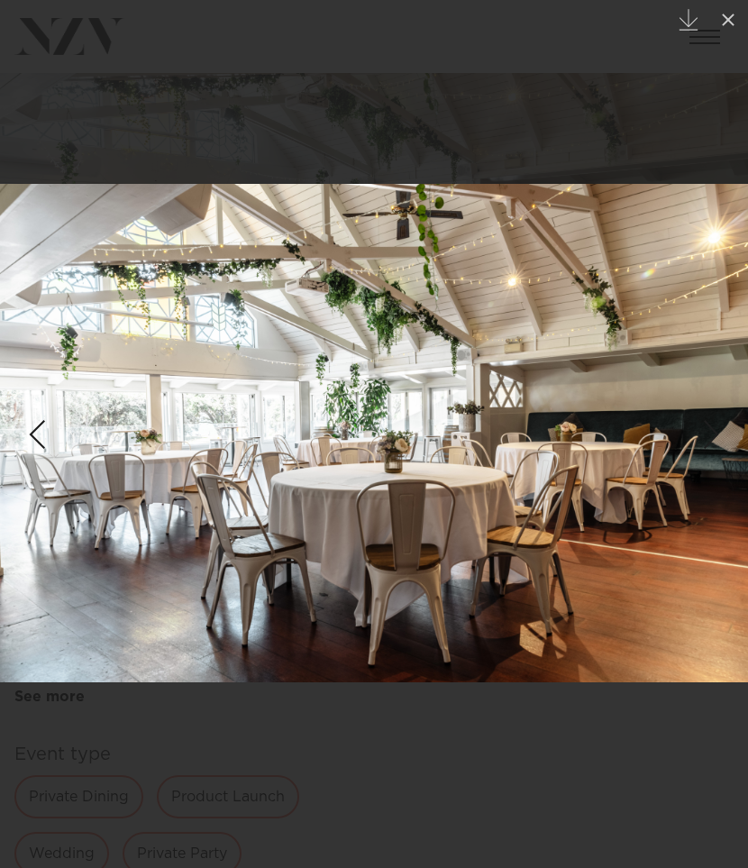
click at [706, 431] on div "Next slide" at bounding box center [712, 435] width 24 height 34
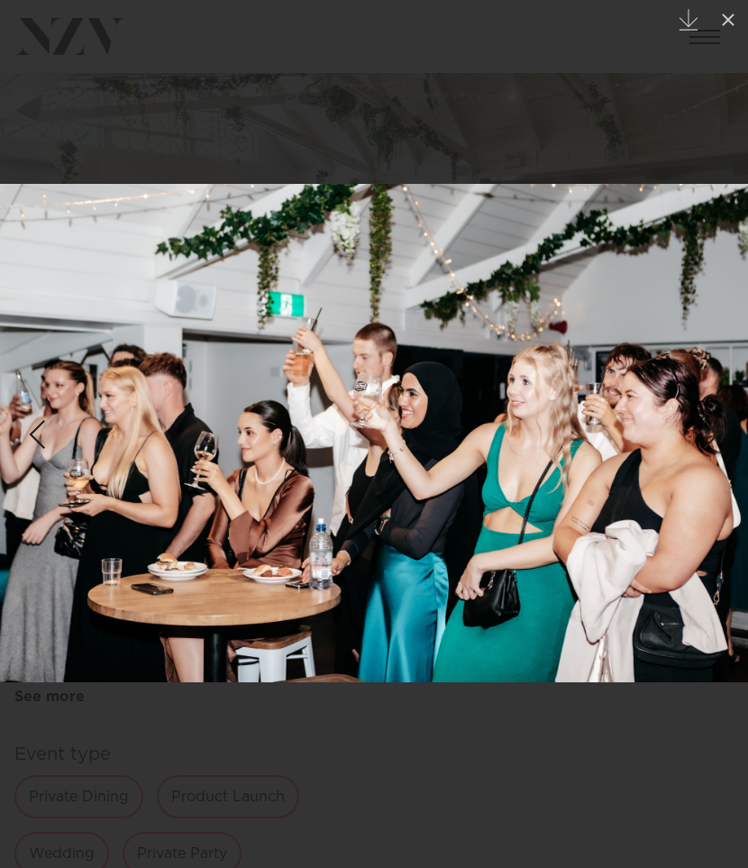
click at [707, 431] on div "Next slide" at bounding box center [712, 435] width 24 height 34
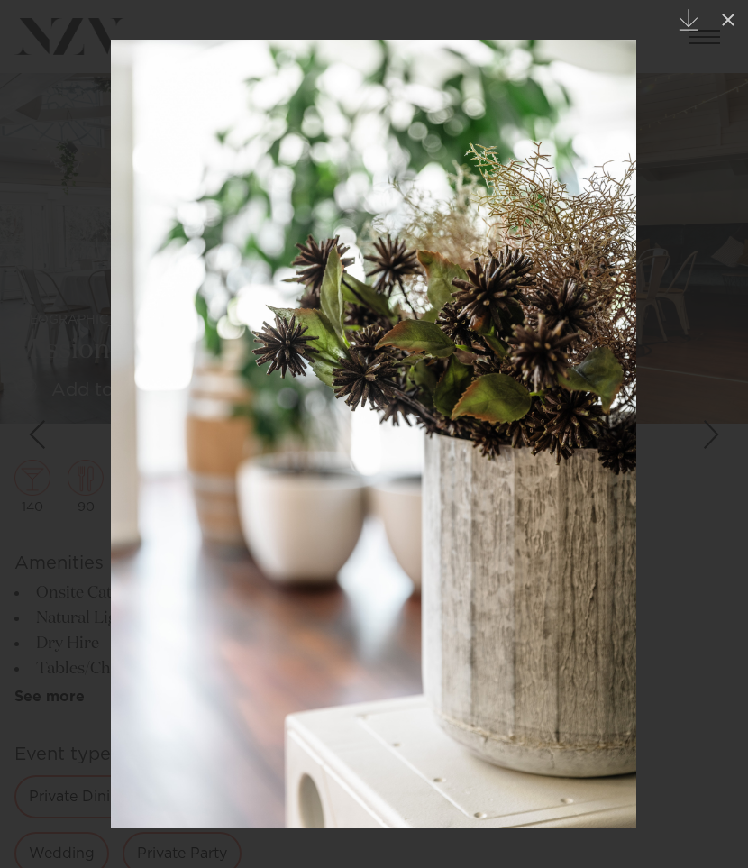
click at [707, 431] on div "Next slide" at bounding box center [712, 435] width 24 height 34
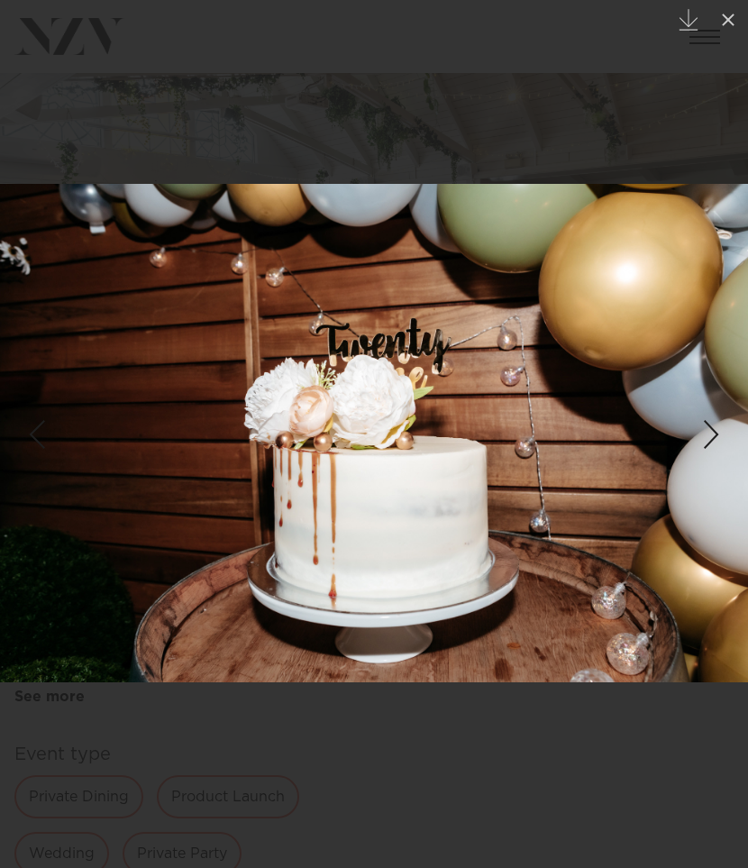
click at [707, 431] on div "Next slide" at bounding box center [712, 435] width 24 height 34
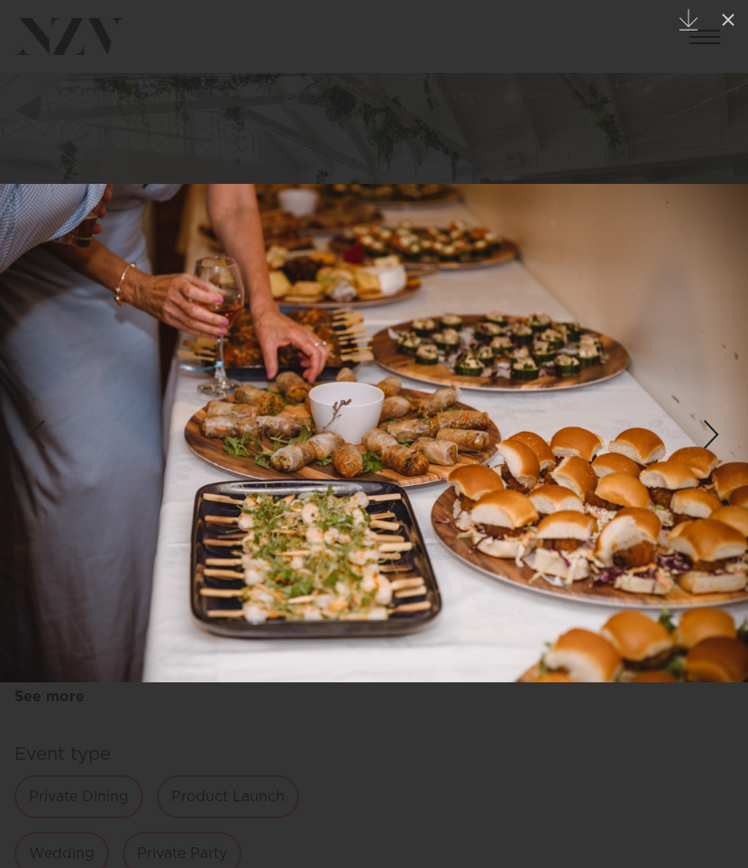
click at [707, 431] on div "Next slide" at bounding box center [712, 435] width 24 height 34
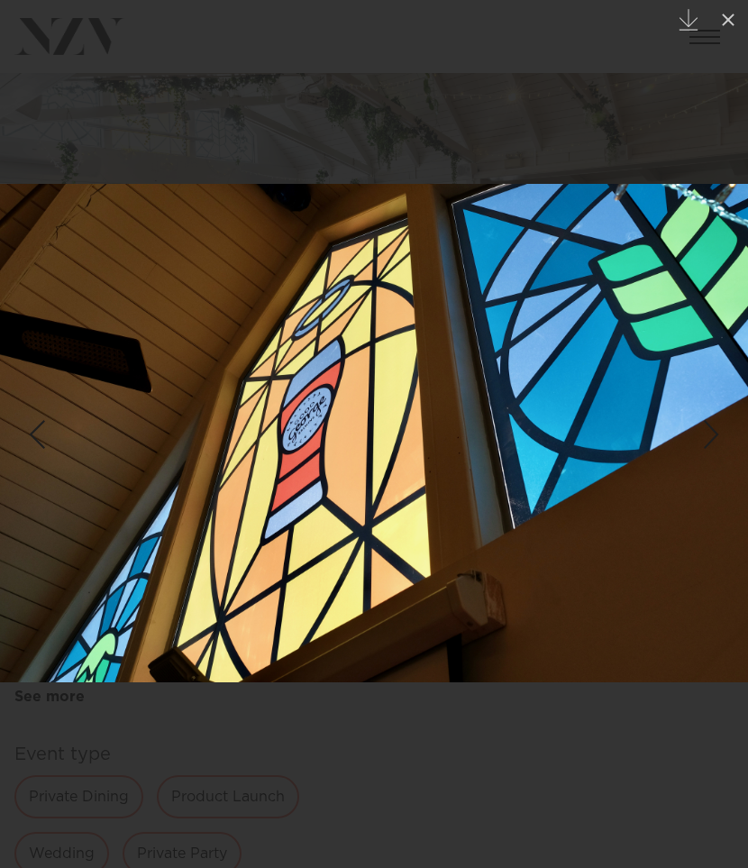
click at [707, 431] on div "Next slide" at bounding box center [712, 435] width 24 height 34
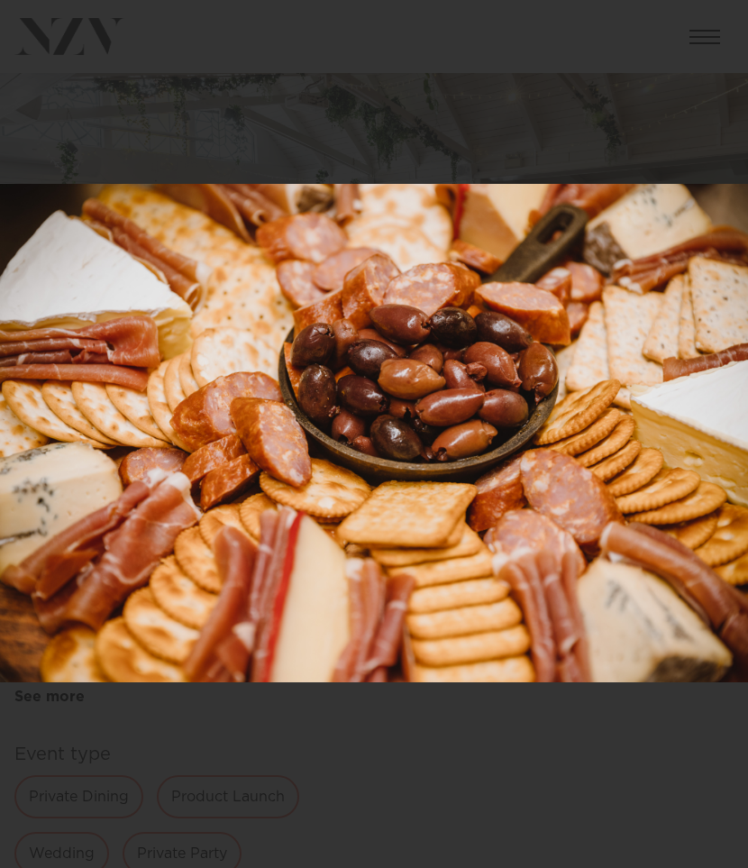
click at [707, 431] on div "Next slide" at bounding box center [712, 435] width 24 height 34
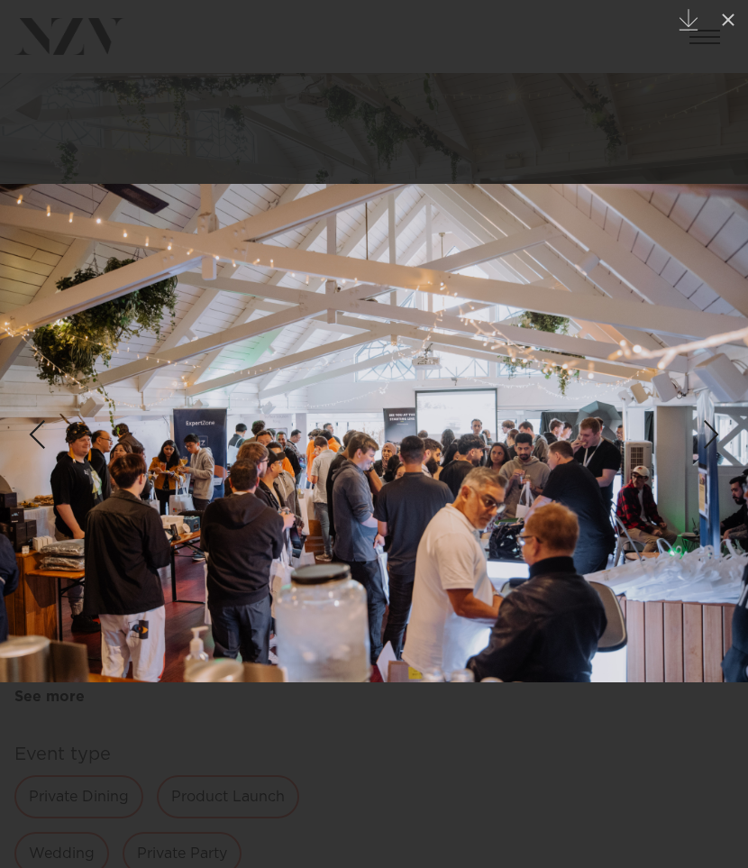
click at [707, 431] on div "Next slide" at bounding box center [712, 435] width 24 height 34
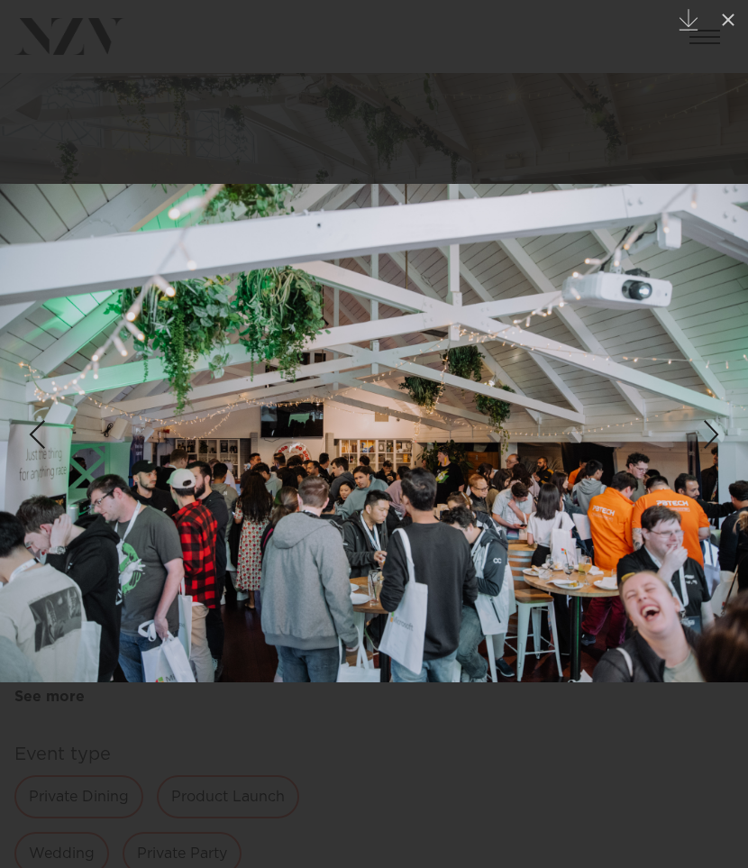
click at [707, 431] on div "Next slide" at bounding box center [712, 435] width 24 height 34
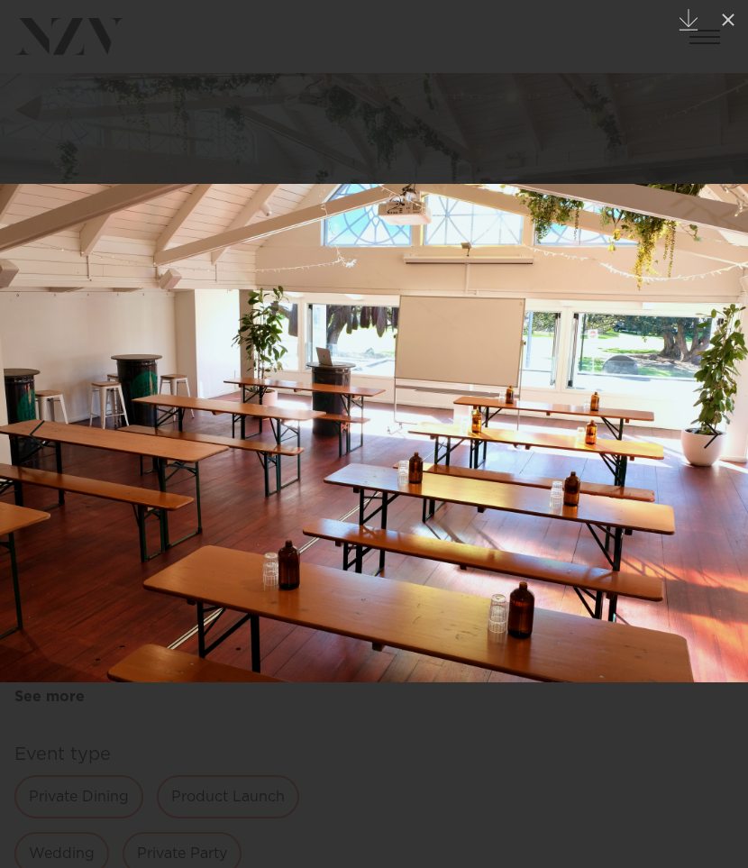
click at [707, 431] on div "21 / 30 Created with Sketch." at bounding box center [374, 434] width 748 height 868
click at [707, 432] on div "Next slide" at bounding box center [712, 435] width 24 height 34
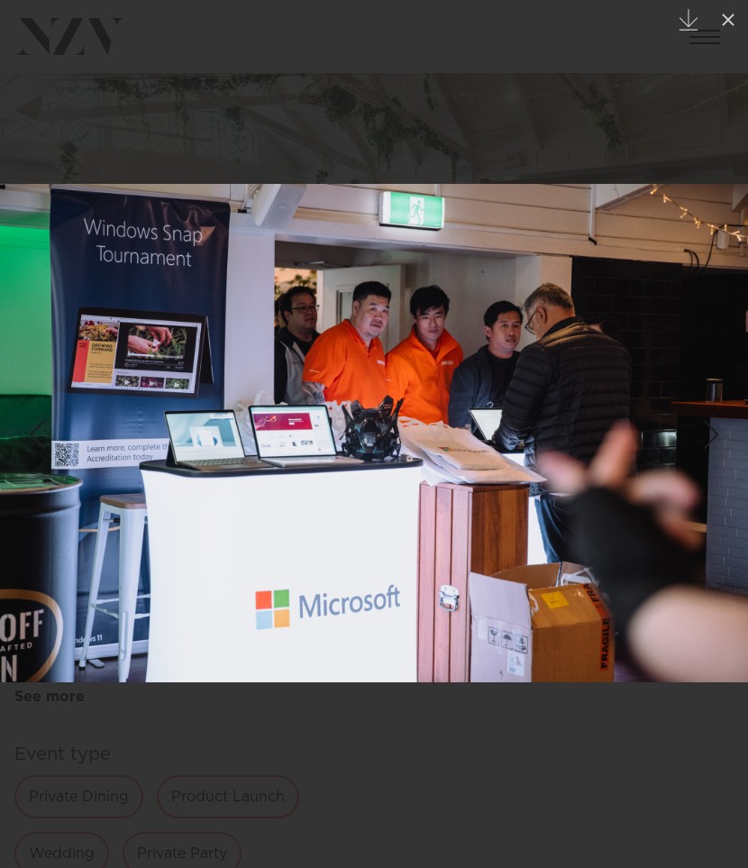
click at [715, 437] on div "Next slide" at bounding box center [712, 435] width 24 height 34
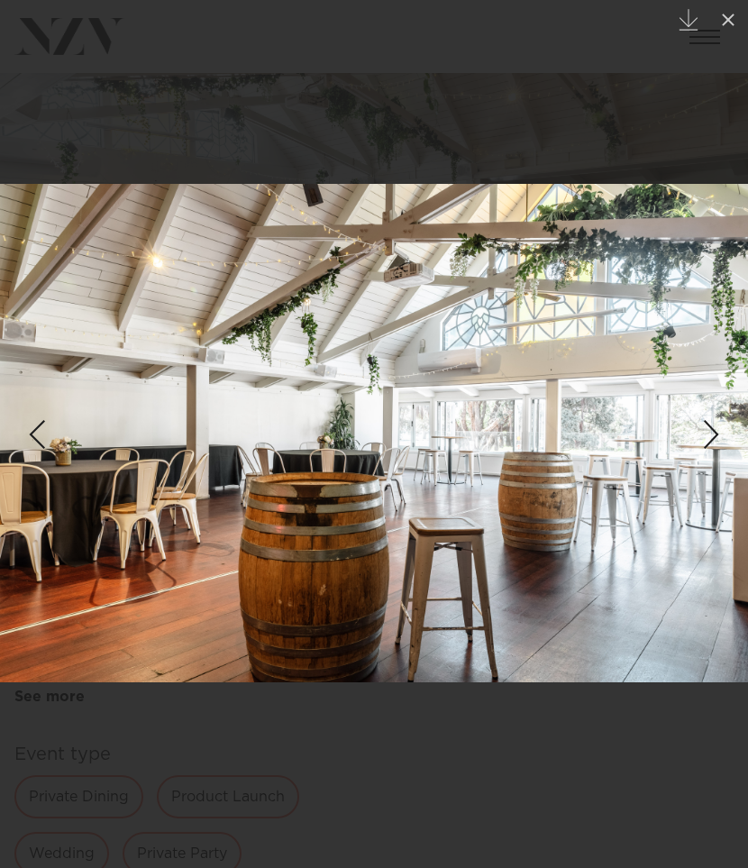
click at [715, 437] on div "23 / 30 Created with Sketch." at bounding box center [374, 434] width 748 height 868
click at [714, 437] on div "Next slide" at bounding box center [712, 435] width 24 height 34
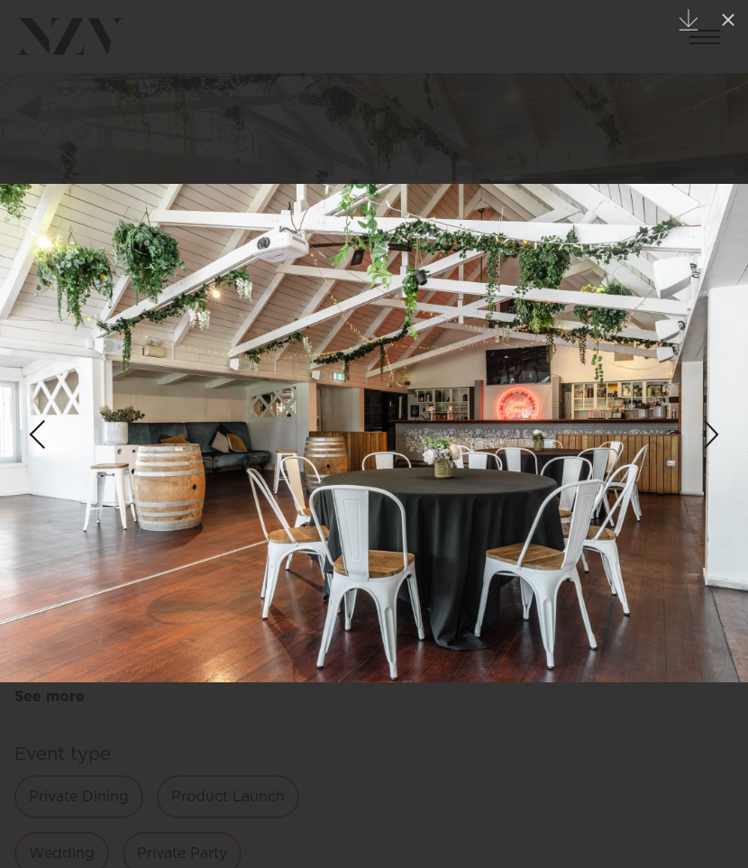
click at [711, 431] on div "Next slide" at bounding box center [712, 435] width 24 height 34
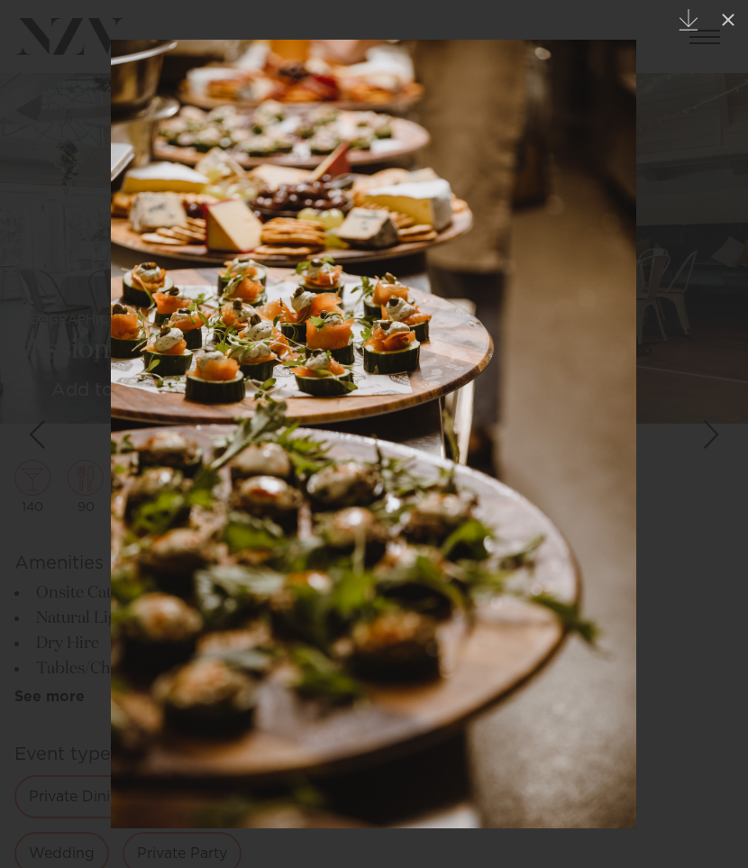
click at [711, 431] on div "Next slide" at bounding box center [712, 435] width 24 height 34
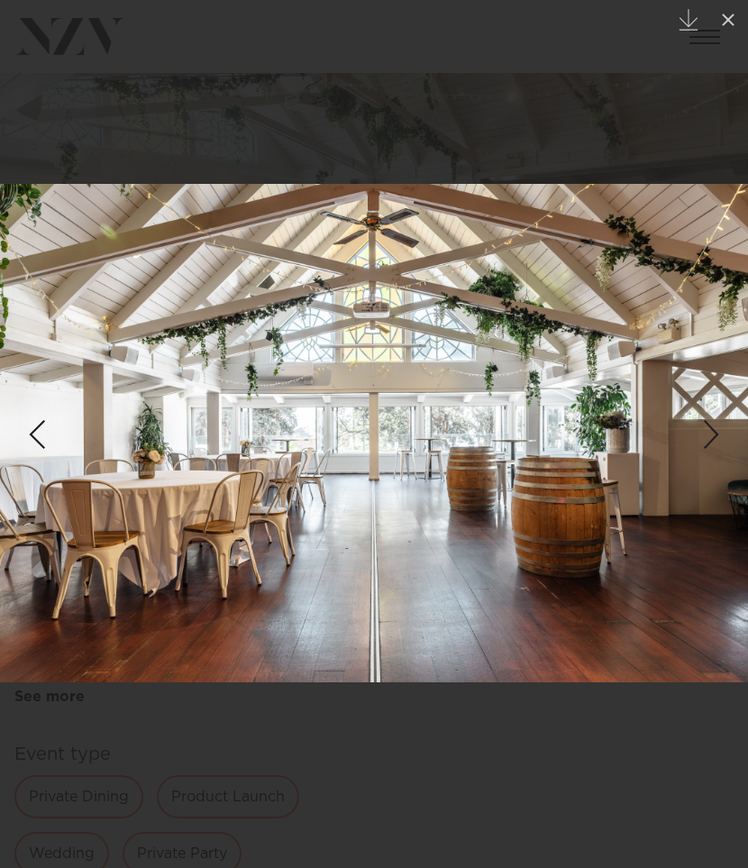
click at [711, 430] on div "Next slide" at bounding box center [712, 435] width 24 height 34
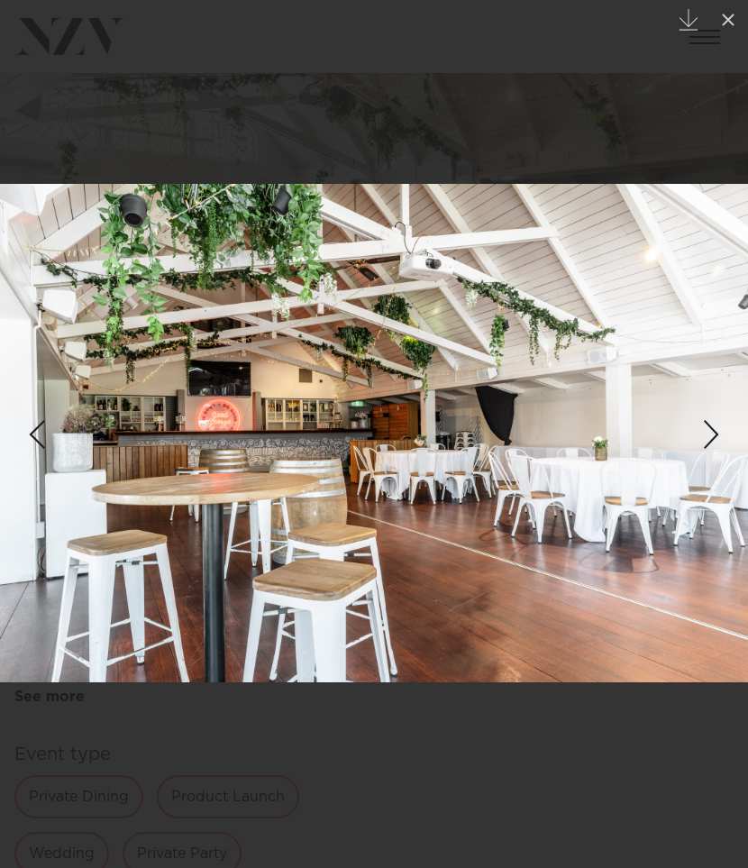
click at [688, 104] on div at bounding box center [374, 434] width 748 height 868
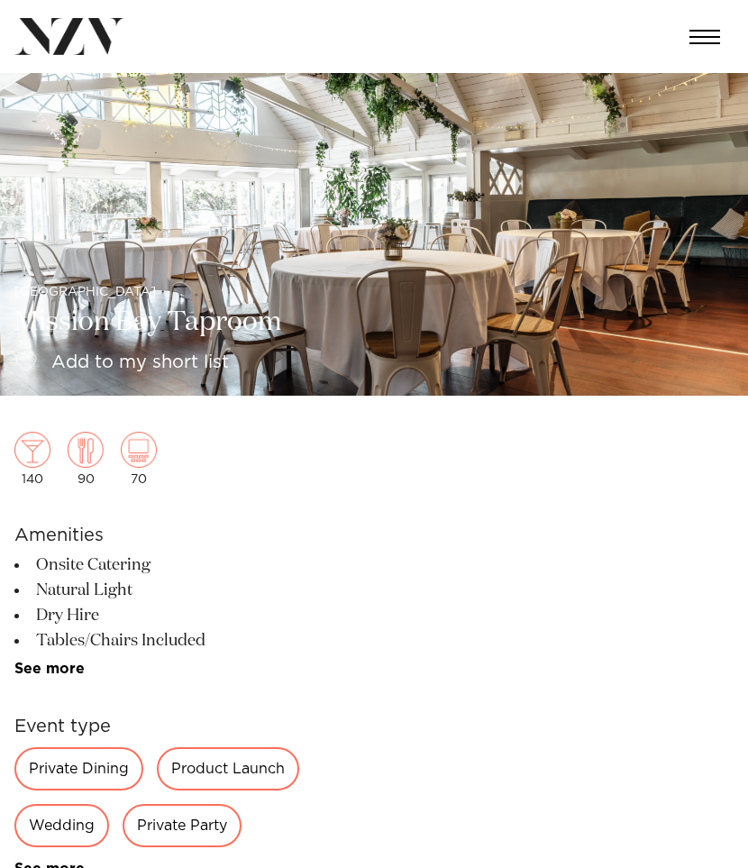
scroll to position [34, 0]
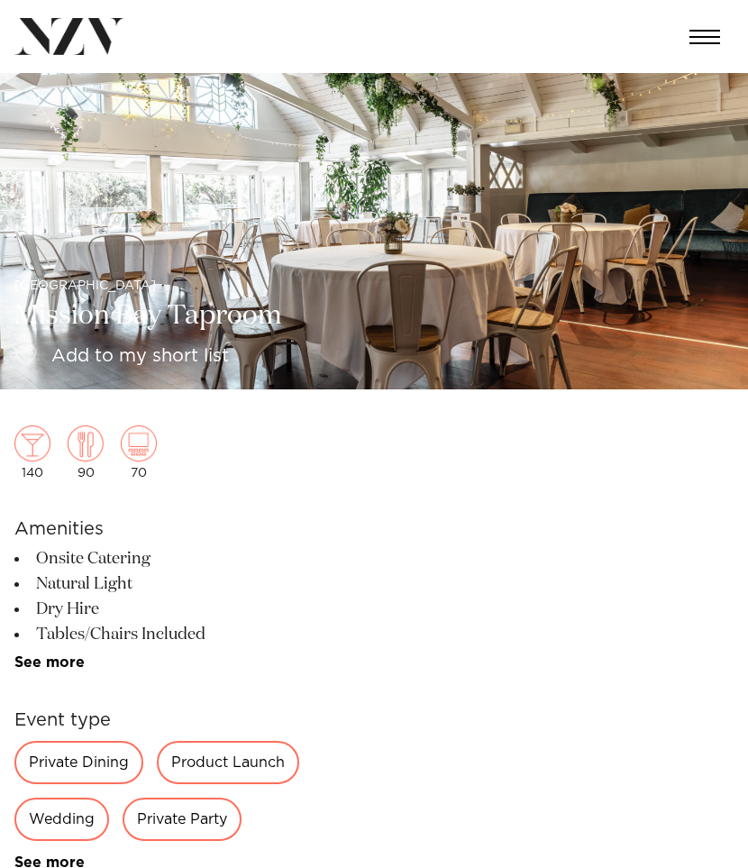
click at [83, 652] on ul "Onsite Catering Natural Light Dry Hire Tables/Chairs Included 5km from CBD 25km…" at bounding box center [161, 608] width 294 height 124
click at [78, 661] on link "See more" at bounding box center [84, 663] width 141 height 14
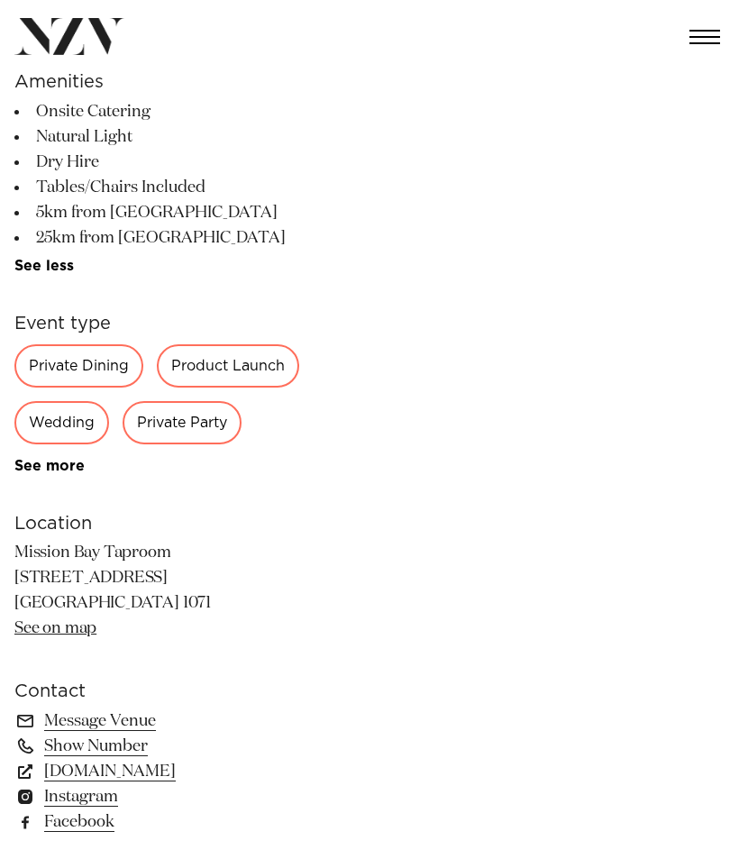
scroll to position [703, 0]
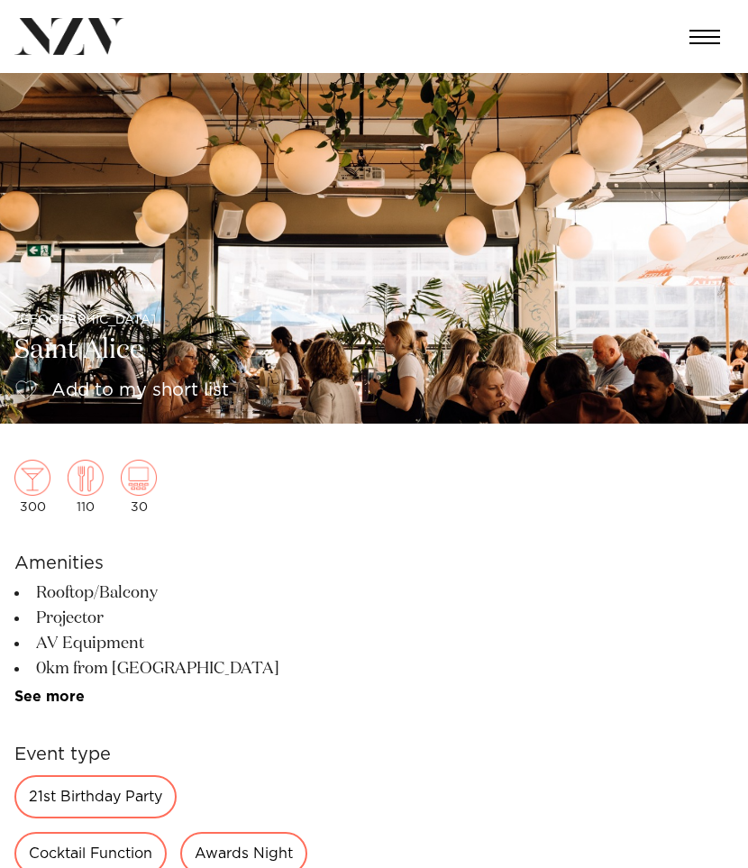
click at [270, 285] on img at bounding box center [374, 248] width 748 height 351
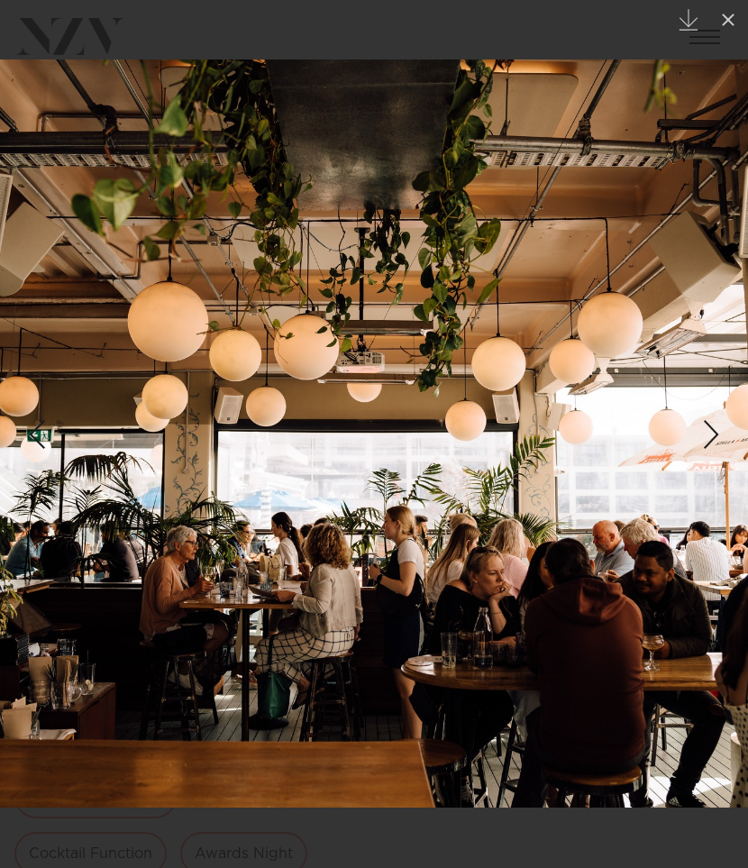
click at [702, 448] on div "Next slide" at bounding box center [712, 435] width 24 height 34
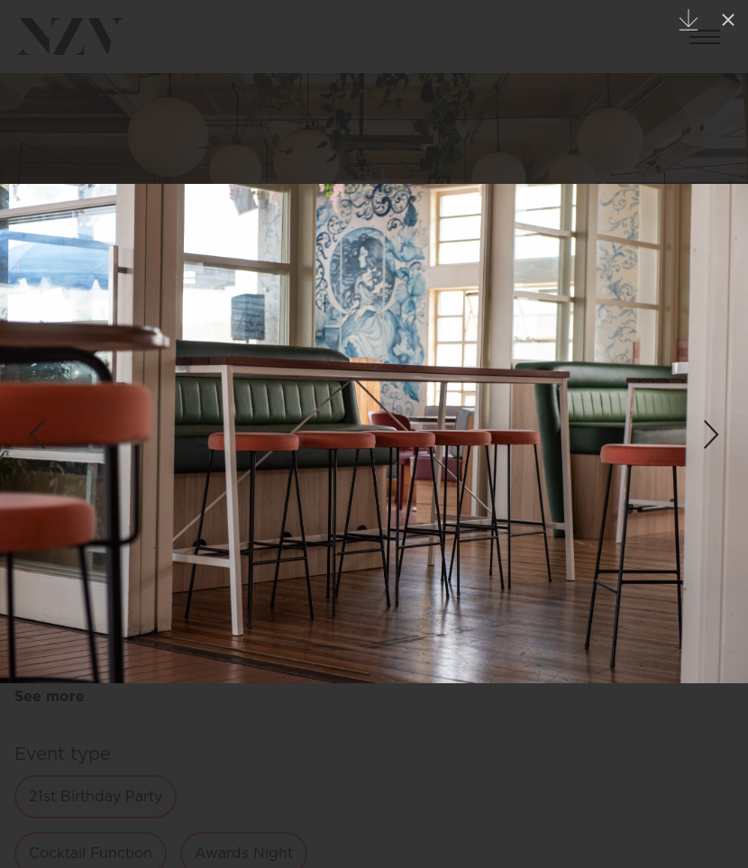
click at [702, 450] on div "Next slide" at bounding box center [712, 435] width 24 height 34
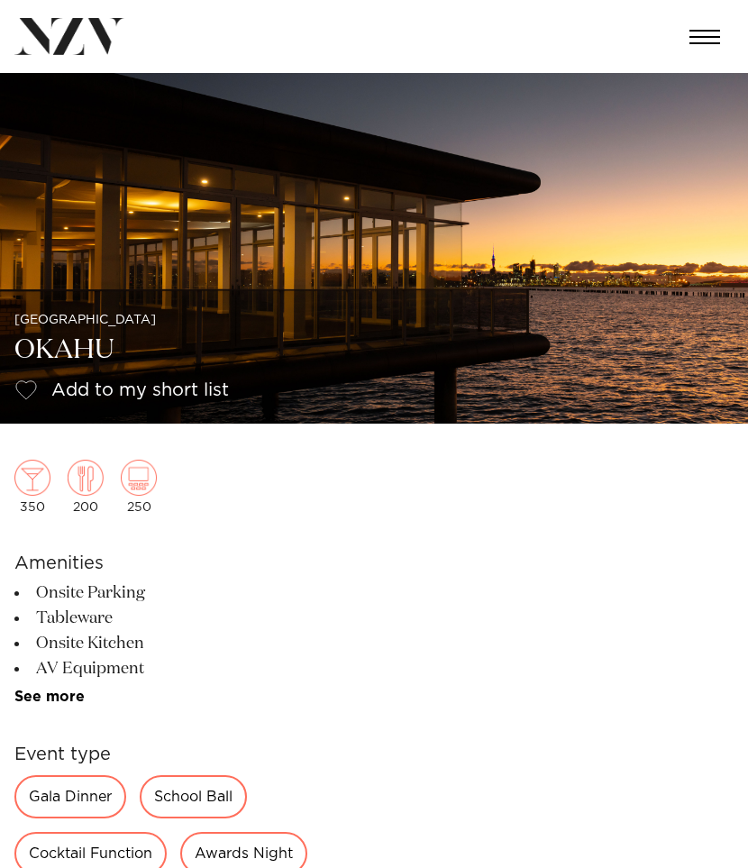
click at [181, 310] on img at bounding box center [374, 248] width 748 height 351
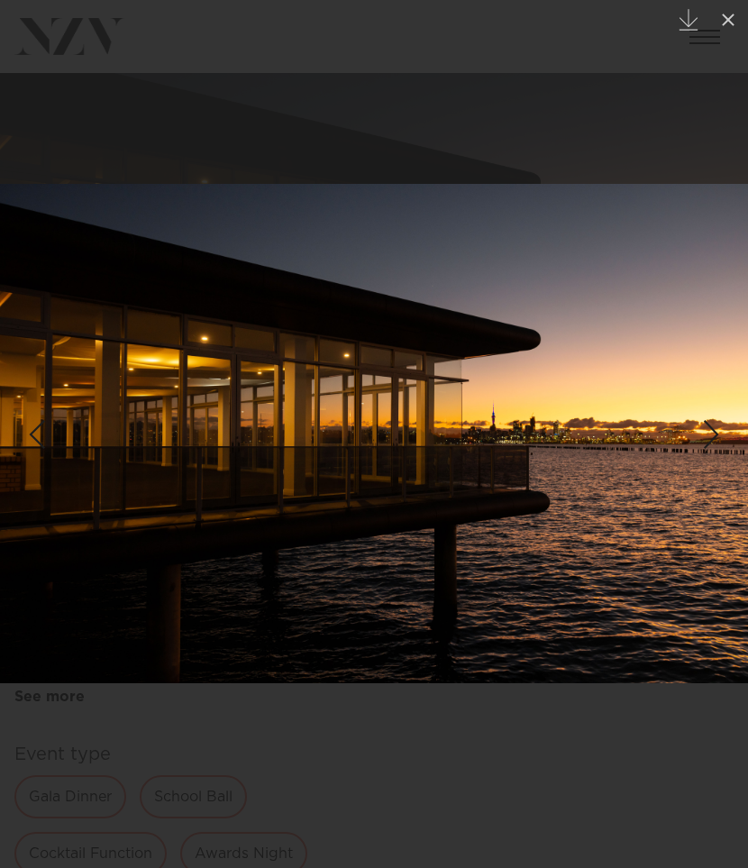
click at [703, 430] on div "Next slide" at bounding box center [712, 435] width 24 height 34
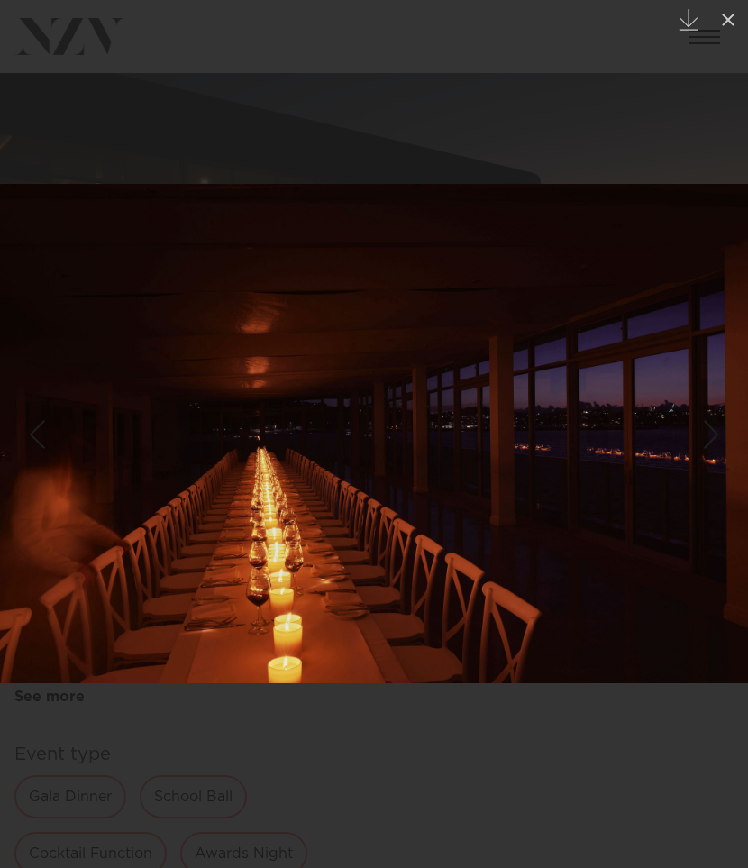
click at [703, 430] on div "Next slide" at bounding box center [712, 435] width 24 height 34
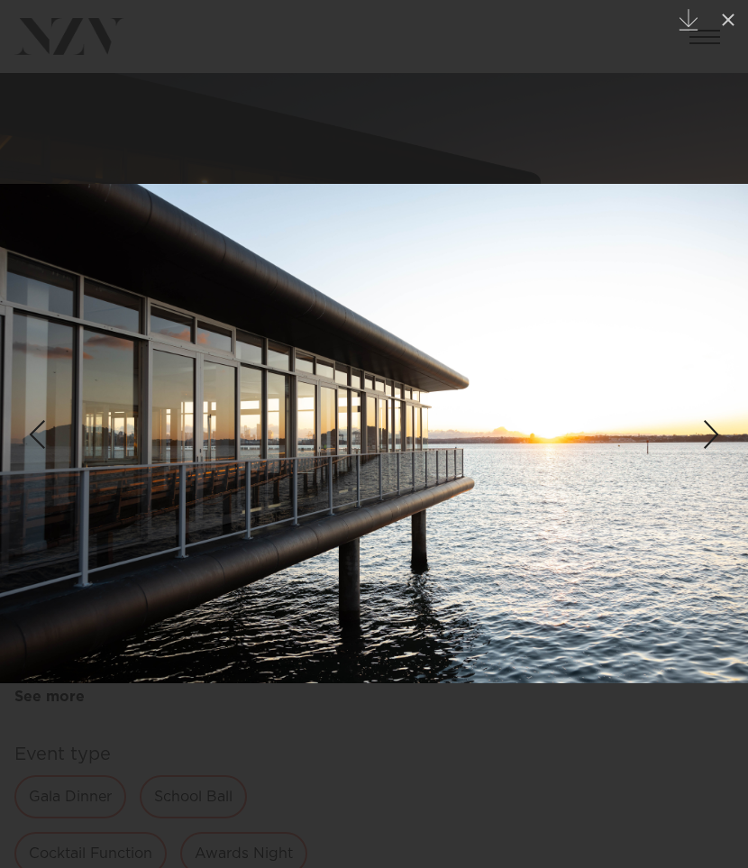
click at [703, 430] on div "Next slide" at bounding box center [712, 435] width 24 height 34
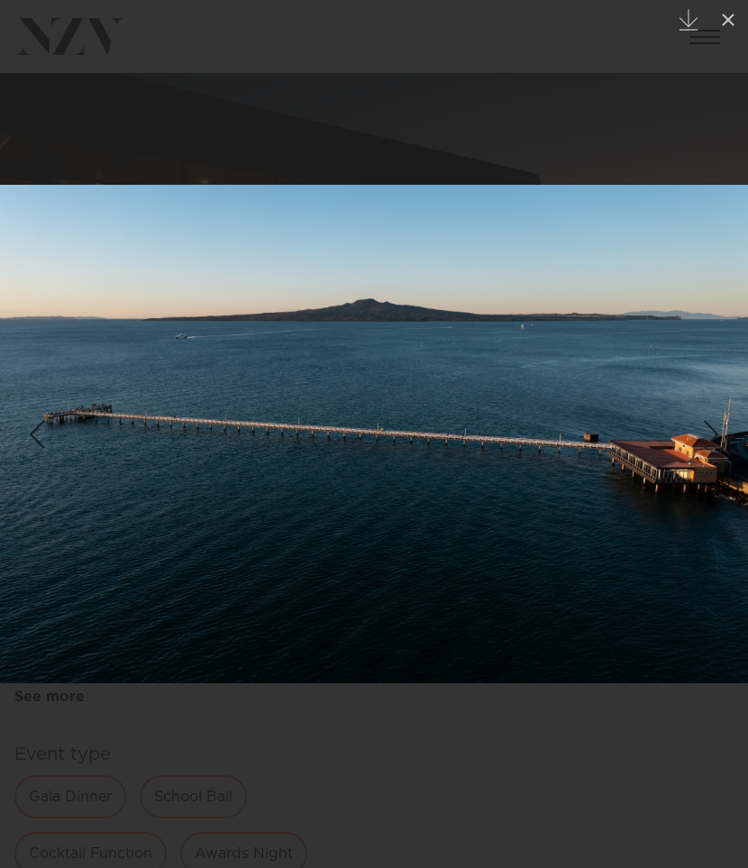
click at [703, 430] on div "Next slide" at bounding box center [712, 435] width 24 height 34
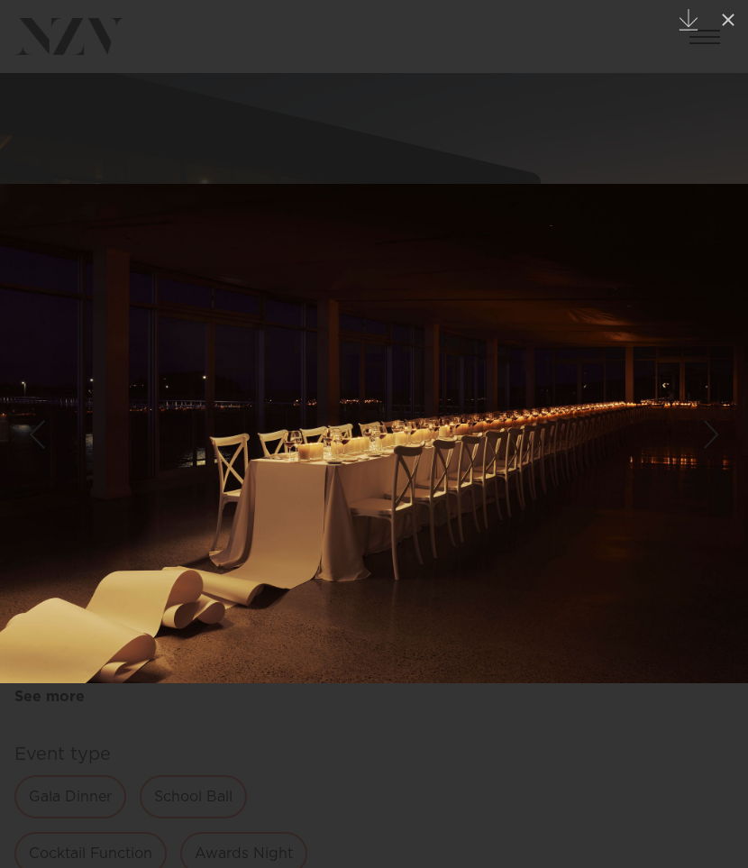
click at [703, 430] on div "Next slide" at bounding box center [712, 435] width 24 height 34
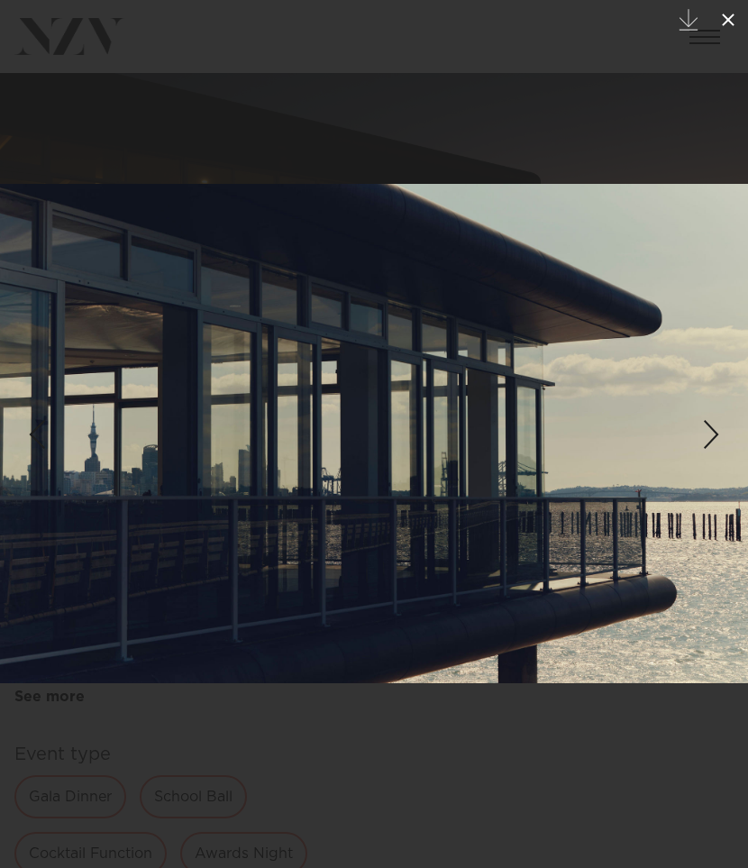
click at [724, 23] on icon at bounding box center [728, 20] width 13 height 13
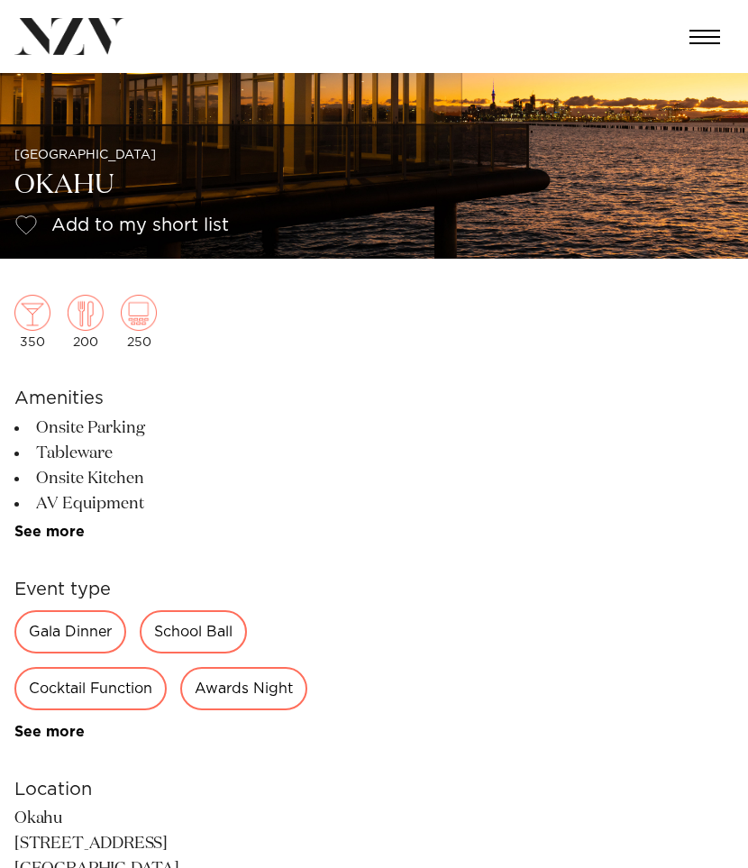
scroll to position [289, 0]
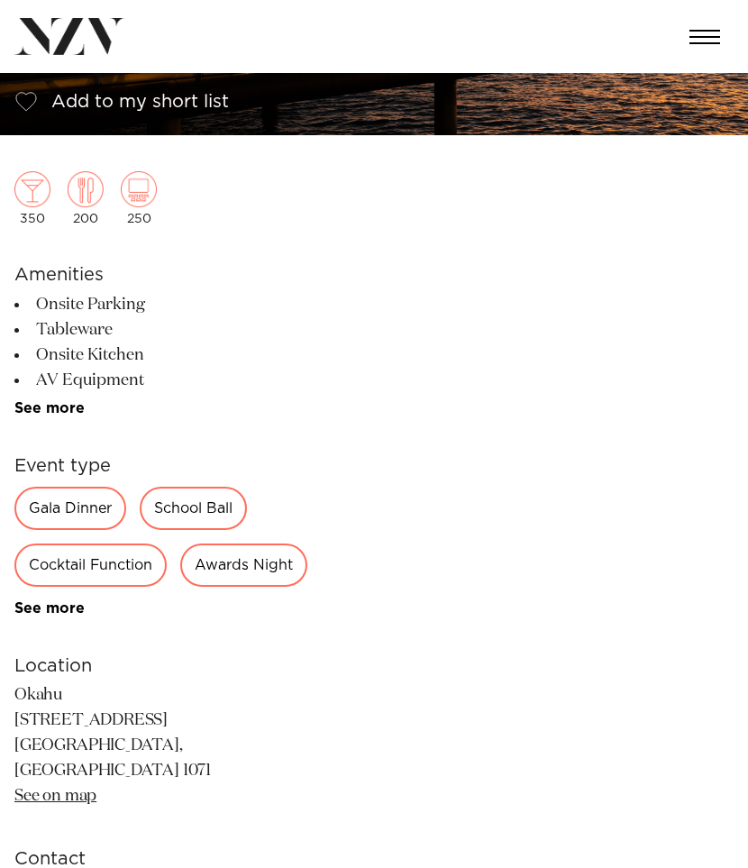
click at [62, 408] on link "See more" at bounding box center [84, 408] width 141 height 14
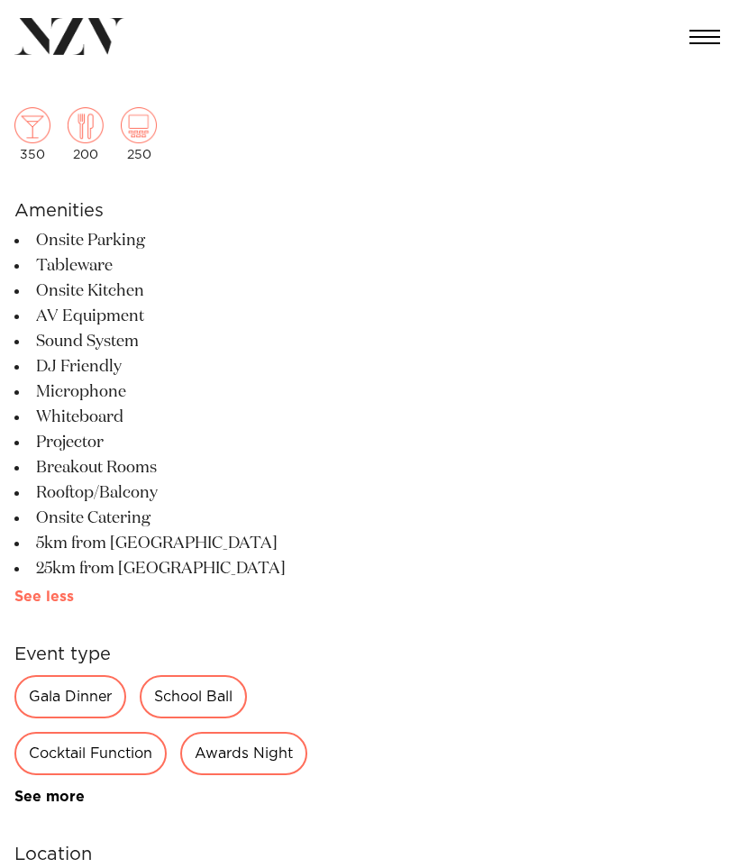
scroll to position [437, 0]
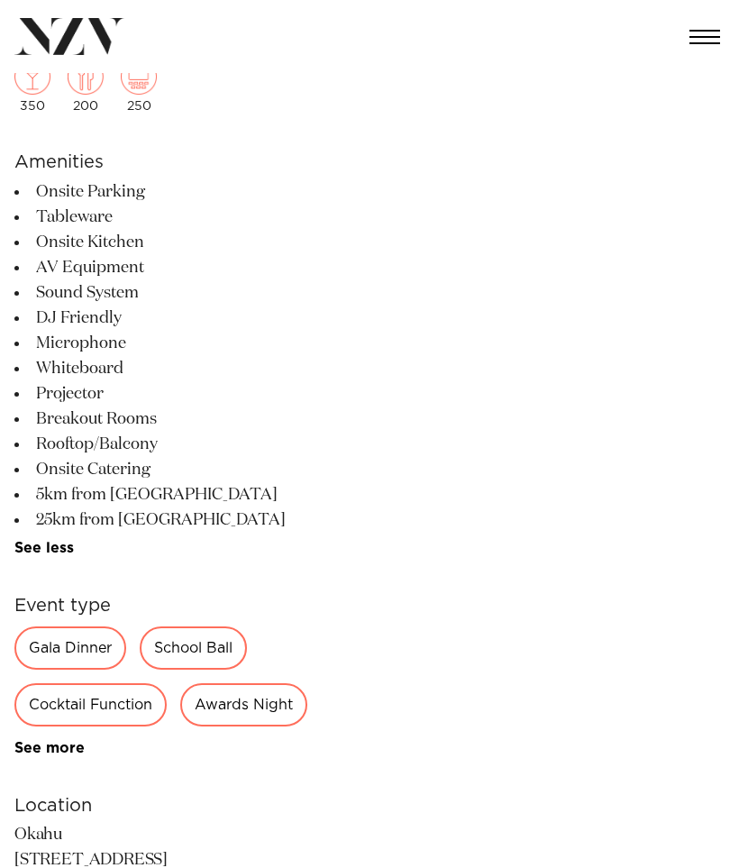
click at [62, 756] on link "See more" at bounding box center [84, 748] width 141 height 14
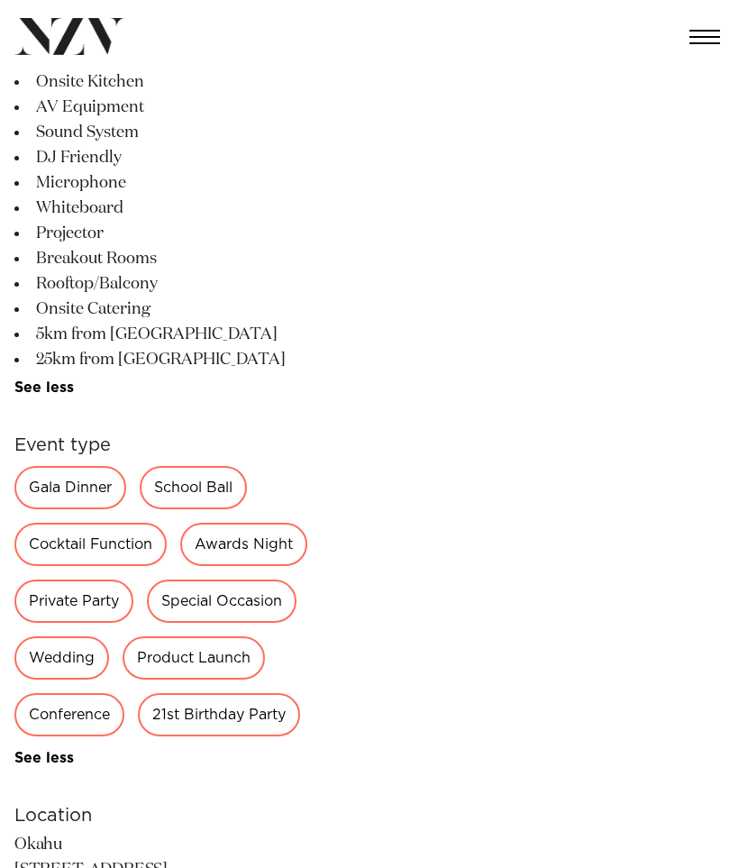
scroll to position [0, 0]
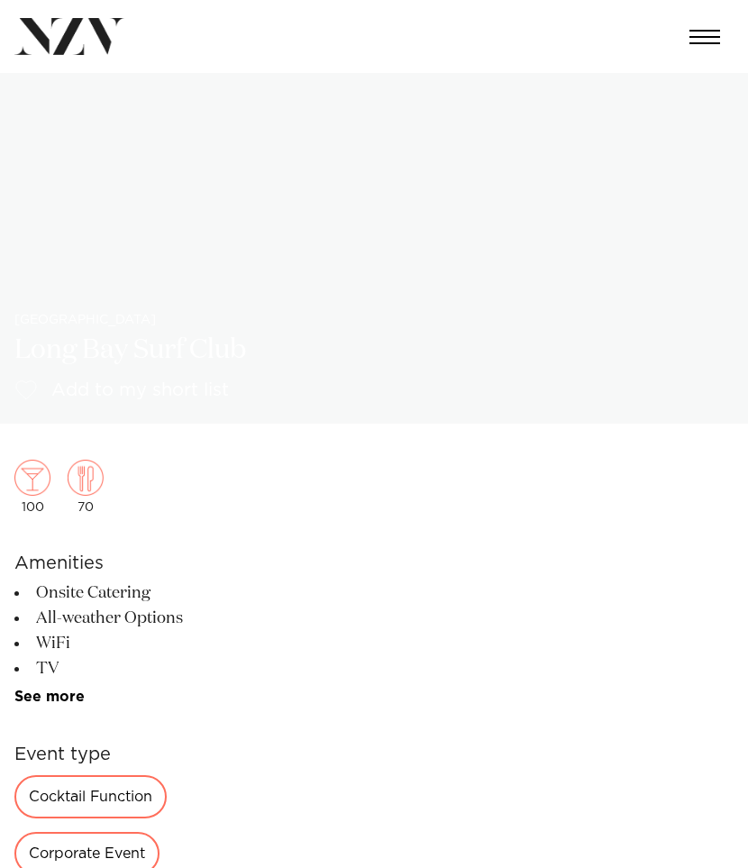
click at [319, 244] on img at bounding box center [374, 248] width 748 height 351
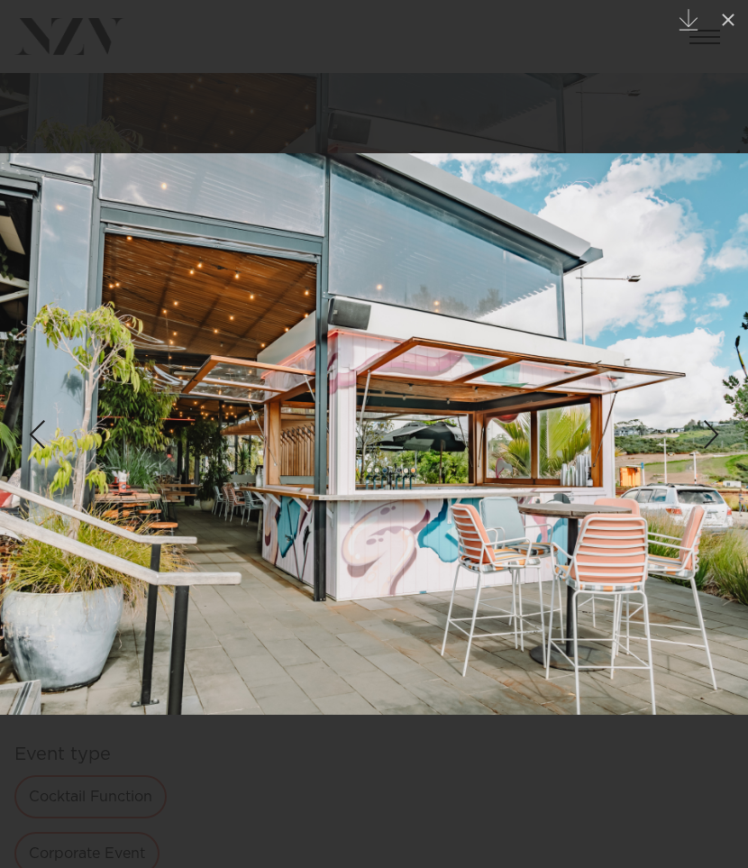
click at [716, 437] on div "Next slide" at bounding box center [712, 435] width 24 height 34
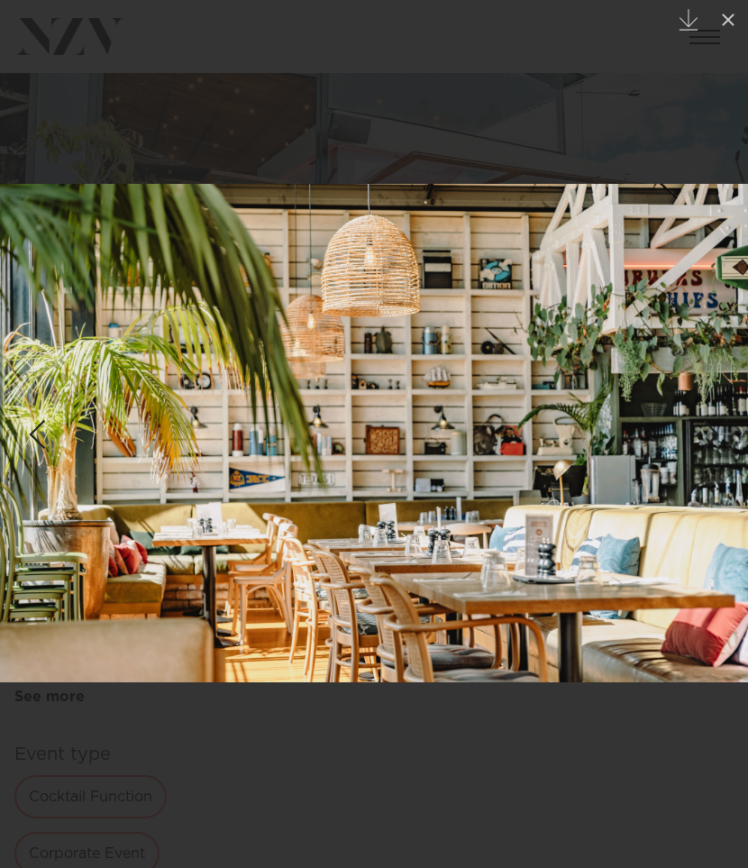
click at [716, 437] on div "Next slide" at bounding box center [712, 435] width 24 height 34
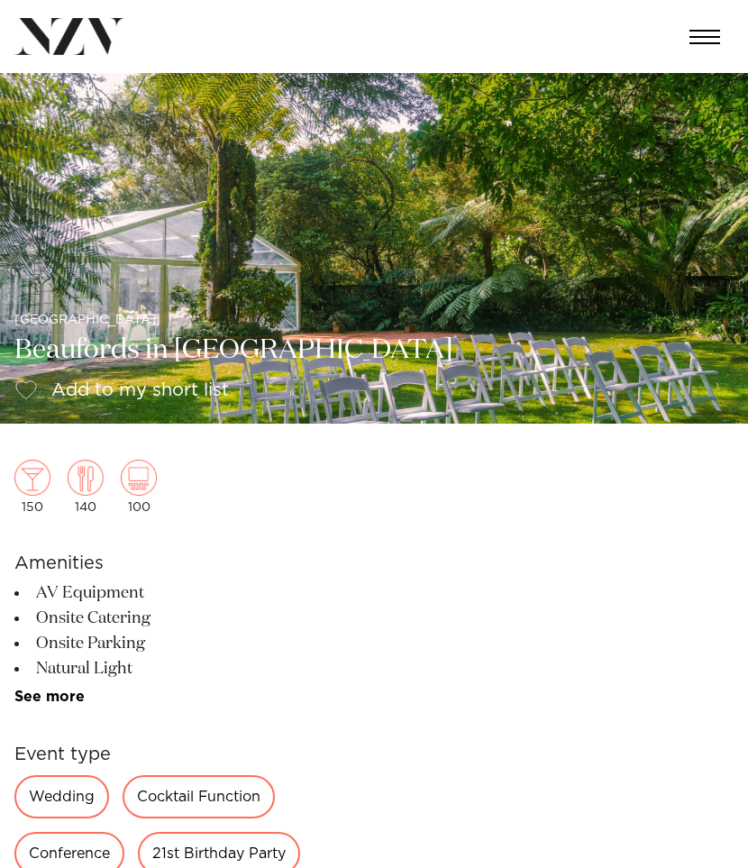
click at [224, 295] on img at bounding box center [374, 248] width 748 height 351
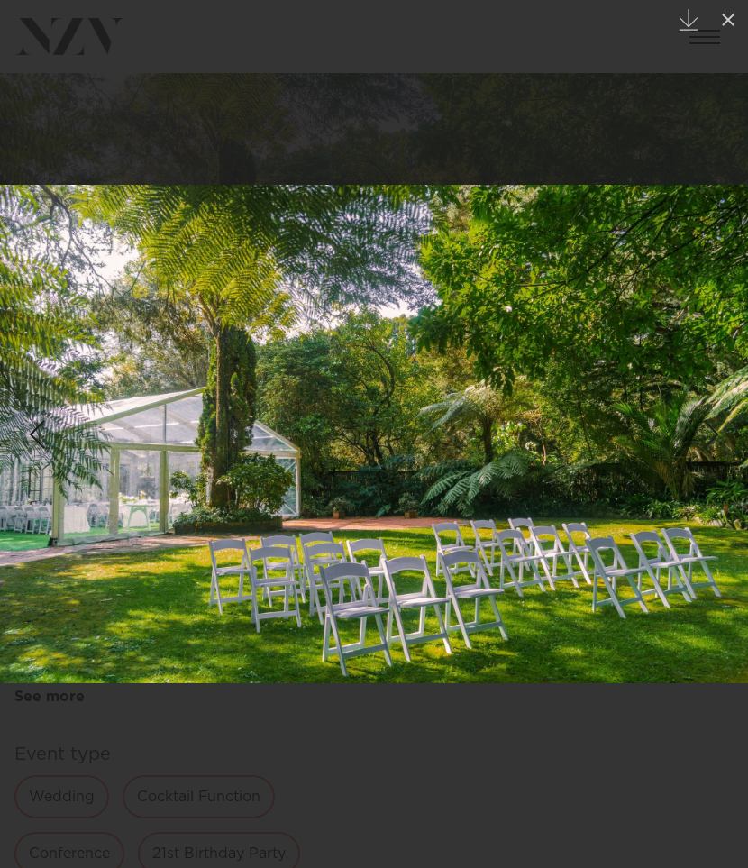
click at [704, 440] on div "Next slide" at bounding box center [712, 435] width 24 height 34
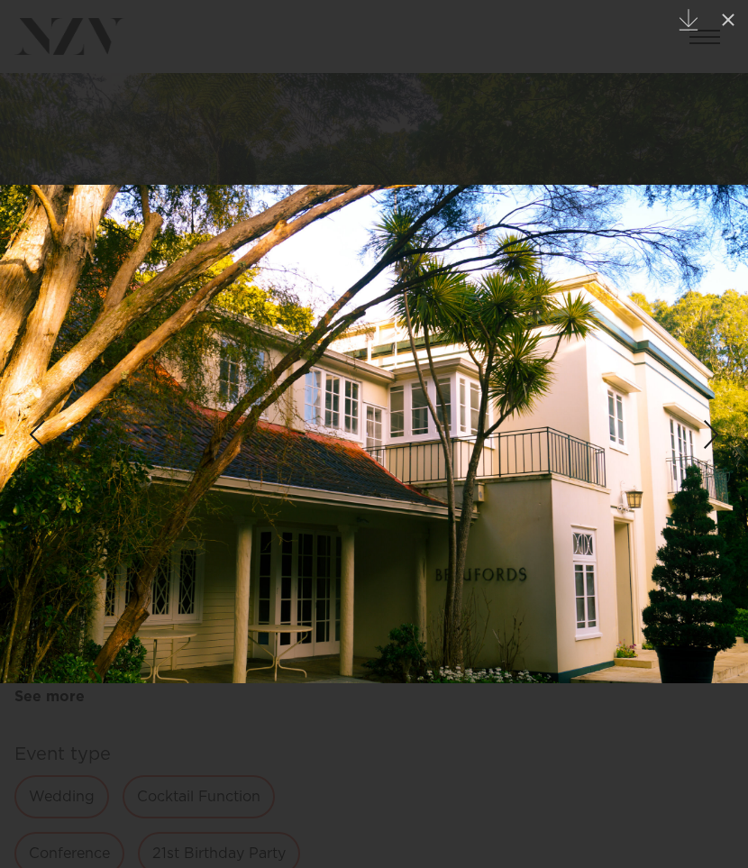
click at [705, 440] on div "Next slide" at bounding box center [712, 435] width 24 height 34
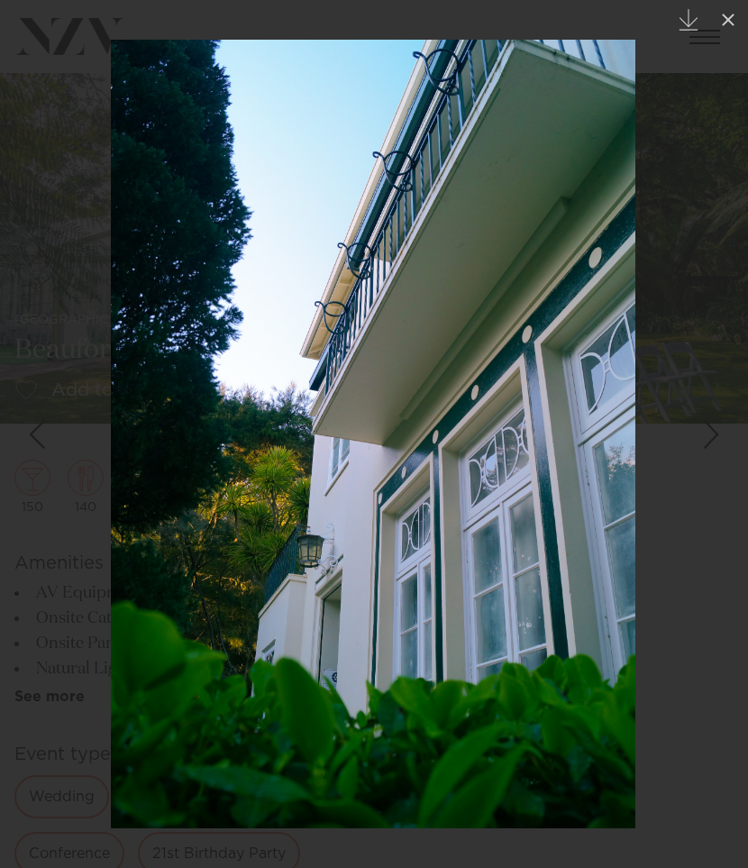
click at [705, 443] on div "Next slide" at bounding box center [712, 435] width 24 height 34
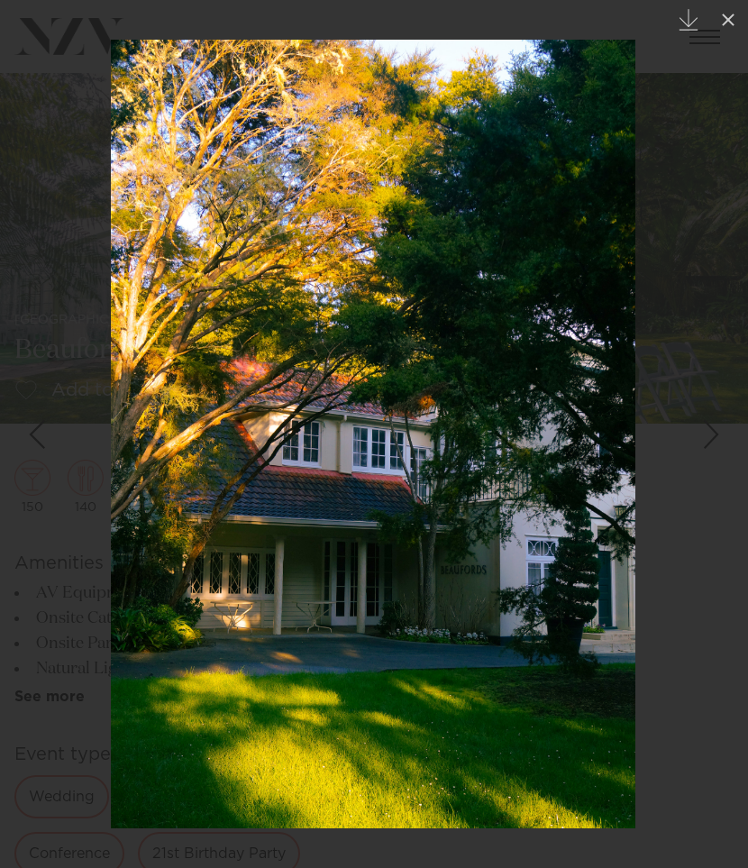
click at [705, 443] on div "Next slide" at bounding box center [712, 435] width 24 height 34
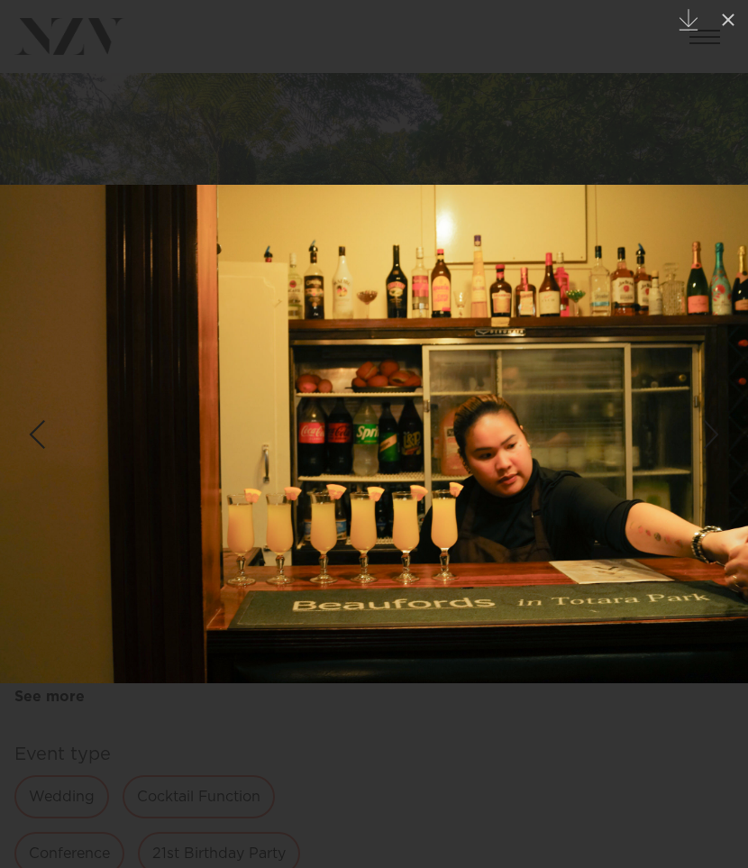
click at [705, 443] on div "Next slide" at bounding box center [712, 435] width 24 height 34
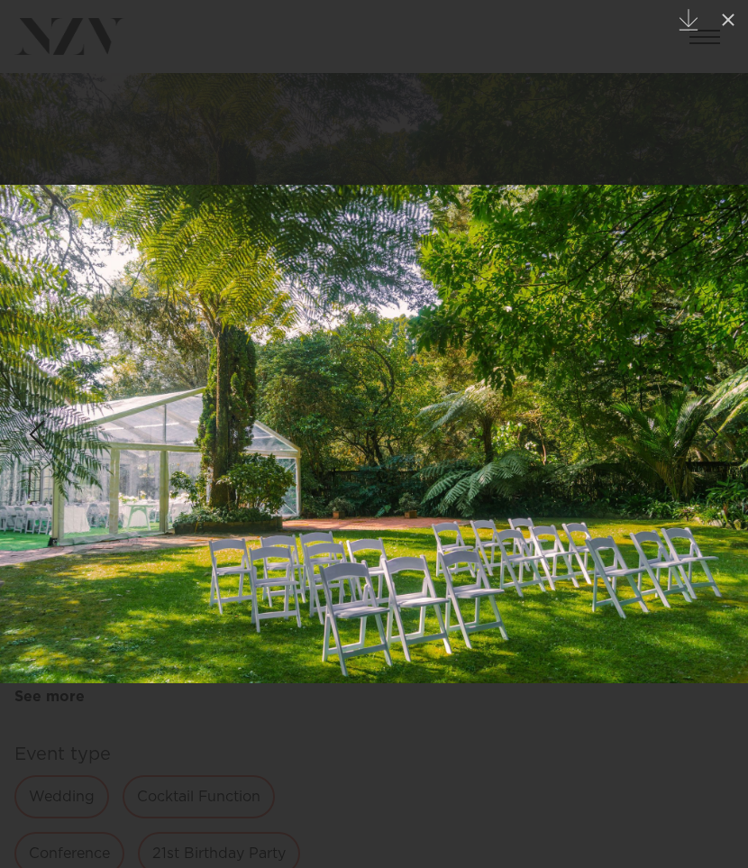
click at [706, 436] on div "Next slide" at bounding box center [712, 435] width 24 height 34
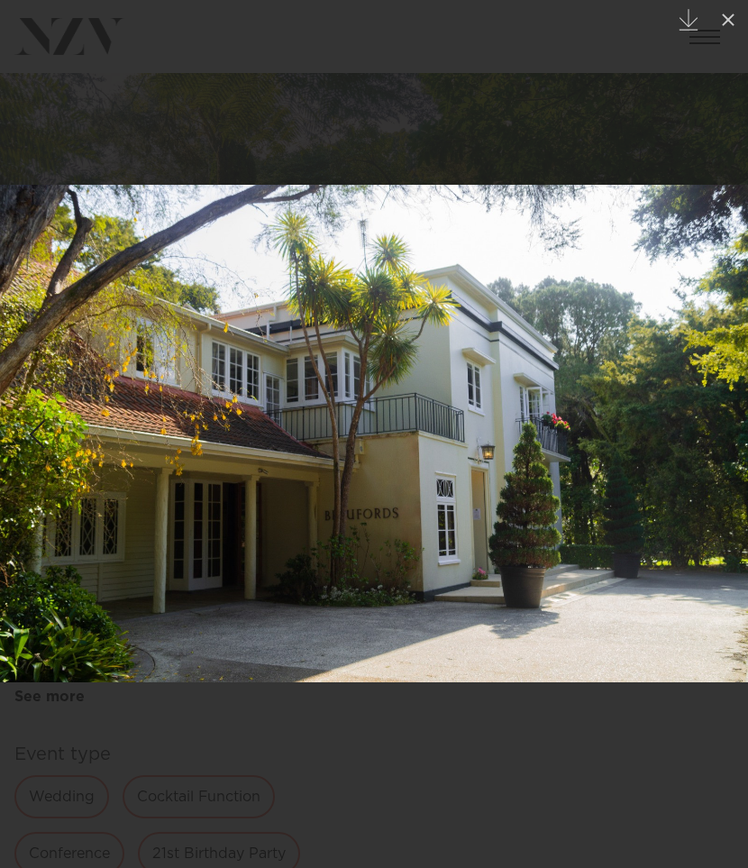
click at [706, 436] on div "Next slide" at bounding box center [712, 435] width 24 height 34
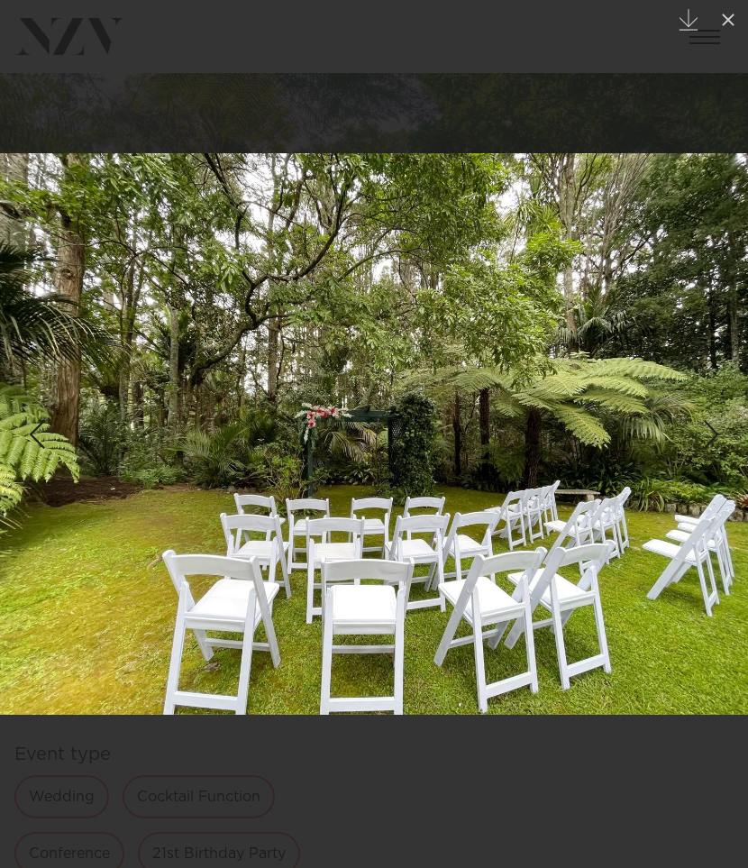
click at [706, 436] on div "Next slide" at bounding box center [712, 435] width 24 height 34
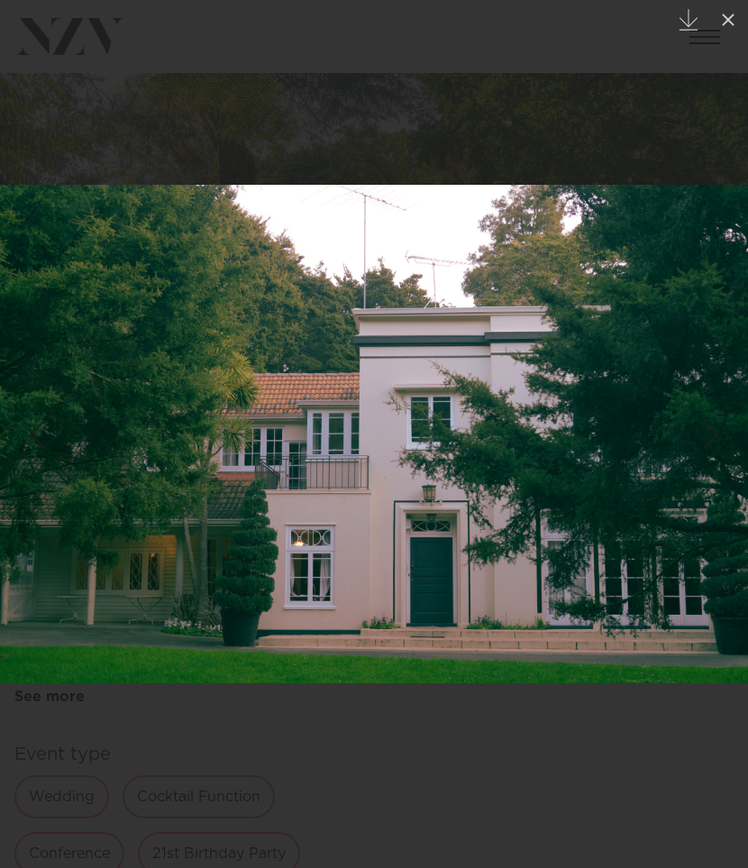
click at [706, 436] on div "Next slide" at bounding box center [712, 435] width 24 height 34
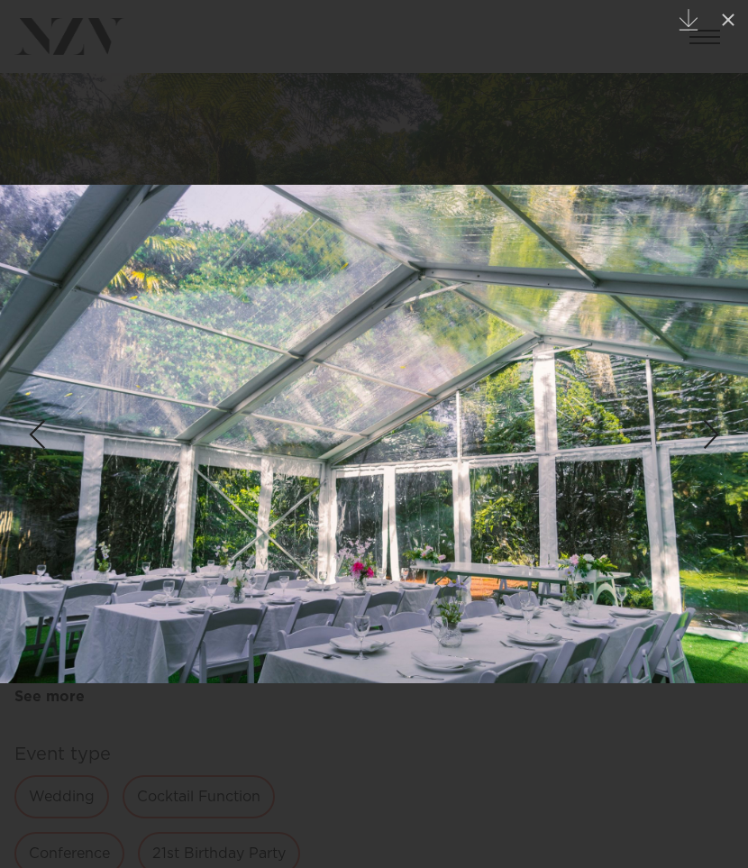
click at [706, 436] on div "Next slide" at bounding box center [712, 435] width 24 height 34
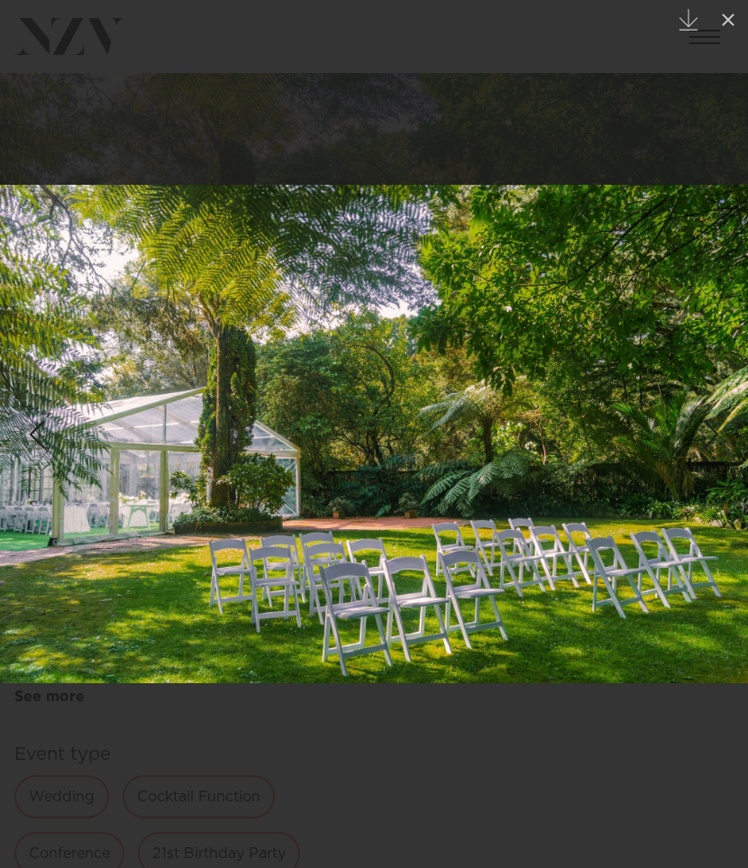
click at [706, 436] on div "Next slide" at bounding box center [712, 435] width 24 height 34
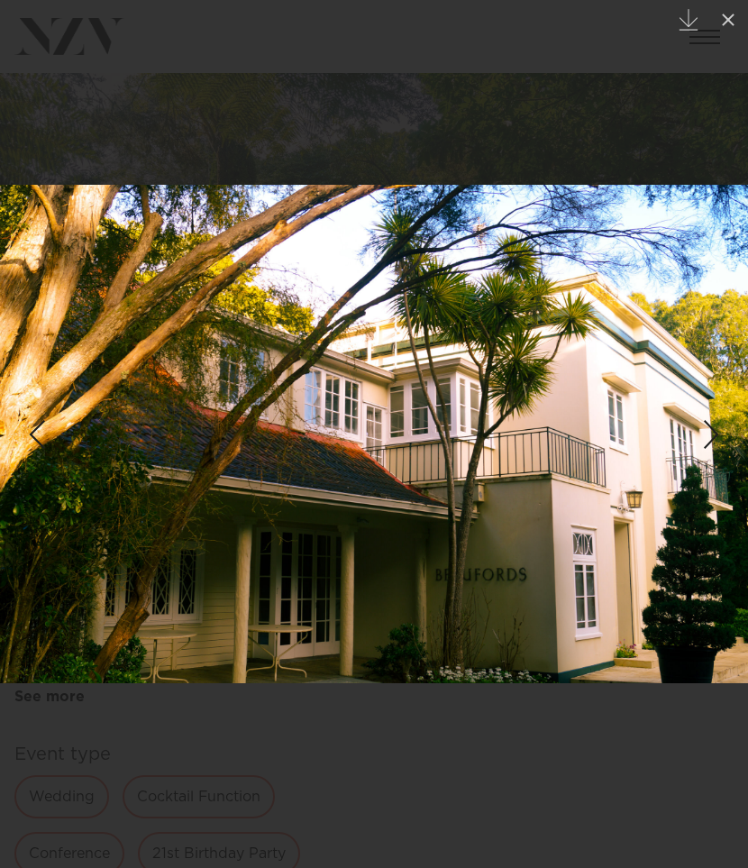
click at [706, 436] on div "Next slide" at bounding box center [712, 435] width 24 height 34
